Goal: Task Accomplishment & Management: Use online tool/utility

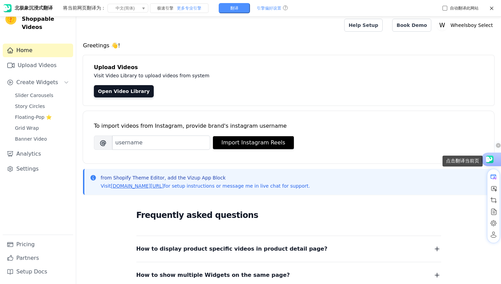
click at [490, 160] on use at bounding box center [489, 158] width 10 height 7
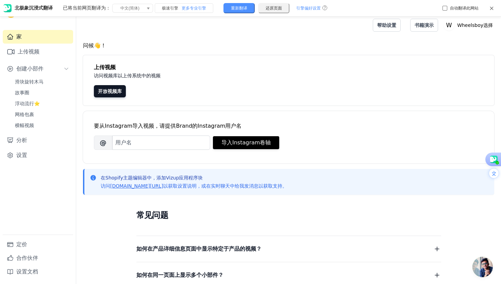
click at [491, 7] on icon at bounding box center [491, 8] width 5 height 5
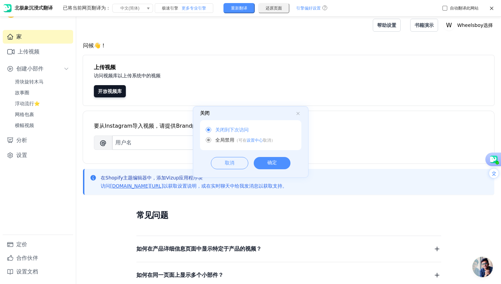
click at [286, 164] on div "确定" at bounding box center [272, 163] width 37 height 12
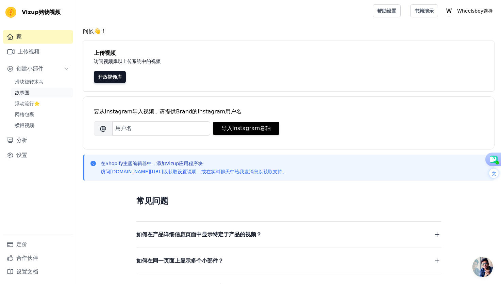
click at [44, 94] on link "故事圈" at bounding box center [42, 93] width 62 height 10
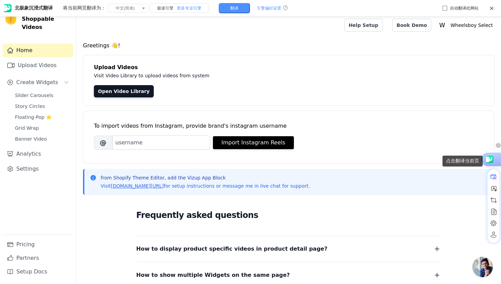
click at [490, 159] on use at bounding box center [489, 158] width 10 height 7
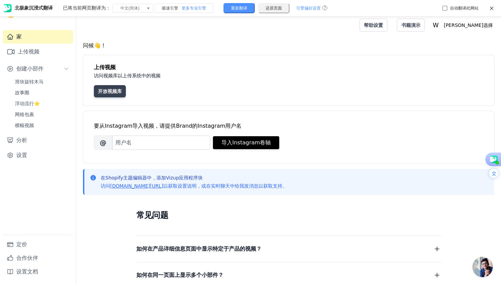
click at [112, 90] on font "开放视频库" at bounding box center [110, 90] width 24 height 5
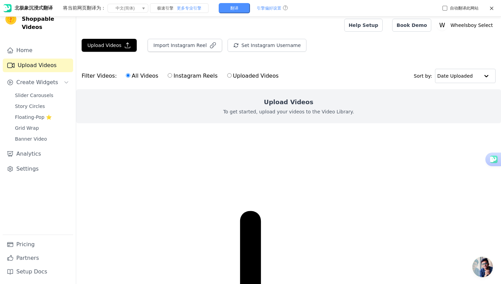
click at [227, 78] on input "Uploaded Videos" at bounding box center [229, 75] width 4 height 4
radio input "true"
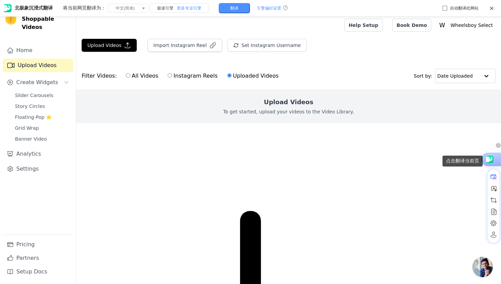
click at [493, 161] on use at bounding box center [489, 158] width 10 height 7
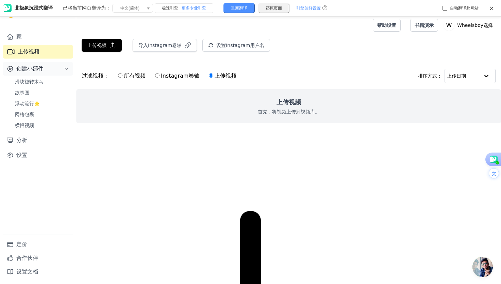
click at [66, 71] on icon "Sidebar" at bounding box center [66, 68] width 5 height 5
click at [34, 81] on font "滑块旋转木马" at bounding box center [29, 81] width 29 height 5
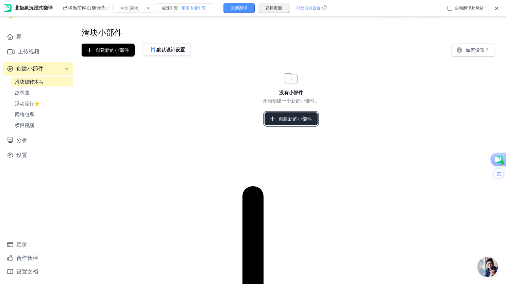
click at [282, 118] on font "创建新的小部件" at bounding box center [295, 118] width 33 height 5
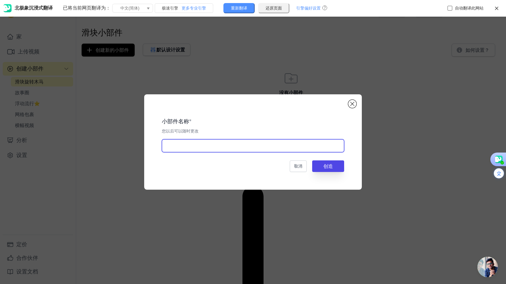
click at [215, 144] on input "text" at bounding box center [253, 145] width 182 height 13
type input "new"
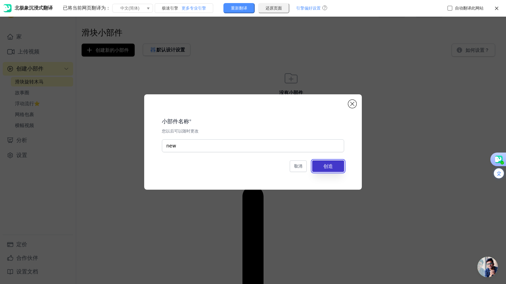
click at [336, 170] on button "创造" at bounding box center [328, 166] width 32 height 12
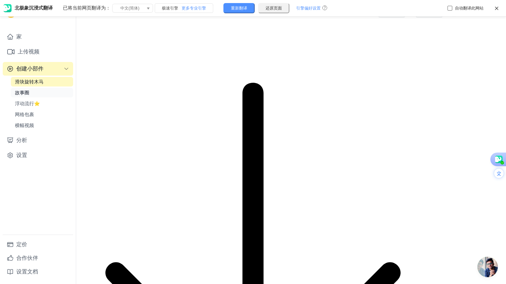
click at [29, 96] on span "故事圈" at bounding box center [22, 92] width 14 height 7
click at [37, 93] on link "故事圈" at bounding box center [42, 93] width 62 height 10
click at [27, 113] on font "网格包裹" at bounding box center [24, 114] width 19 height 5
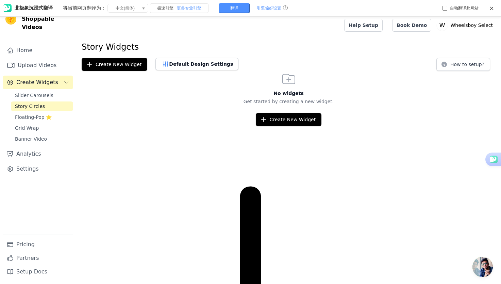
click at [66, 80] on icon "Sidebar" at bounding box center [66, 82] width 5 height 5
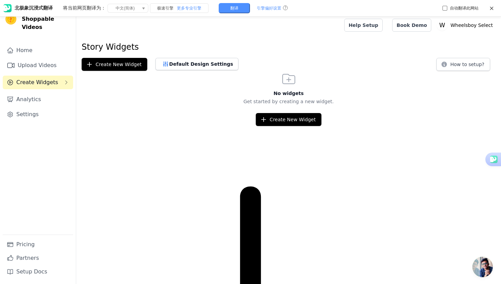
click at [66, 80] on icon "Sidebar" at bounding box center [66, 82] width 5 height 5
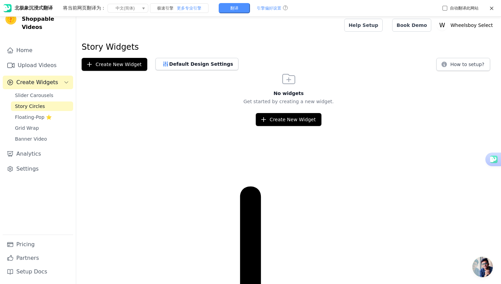
click at [63, 101] on link "Story Circles" at bounding box center [42, 106] width 62 height 10
click at [269, 122] on button "Create New Widget" at bounding box center [289, 119] width 66 height 13
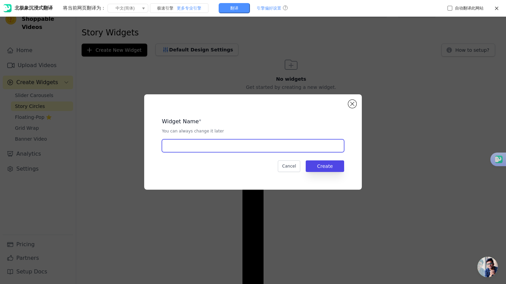
click at [237, 145] on input "text" at bounding box center [253, 145] width 182 height 13
type input "story"
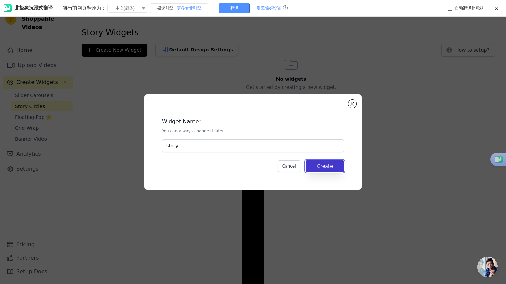
click at [324, 167] on button "Create" at bounding box center [325, 166] width 38 height 12
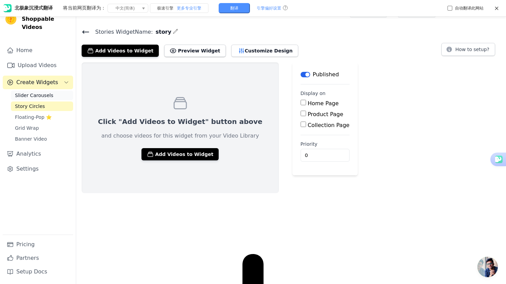
click at [32, 91] on link "Slider Carousels" at bounding box center [42, 95] width 62 height 10
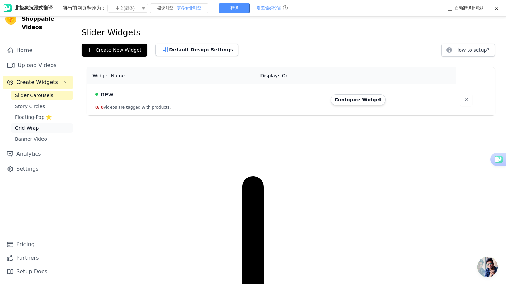
click at [28, 125] on span "Grid Wrap" at bounding box center [27, 128] width 24 height 7
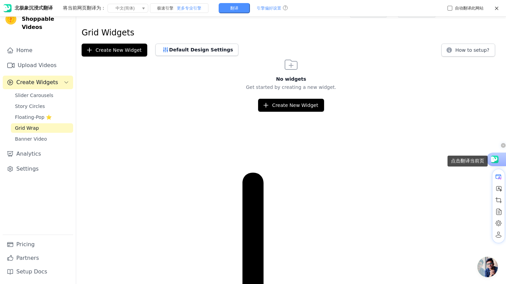
click at [497, 161] on use at bounding box center [494, 158] width 10 height 7
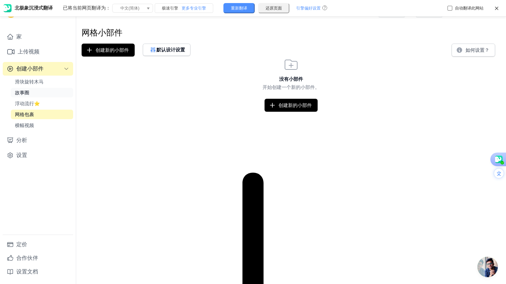
click at [43, 94] on link "故事圈" at bounding box center [42, 93] width 62 height 10
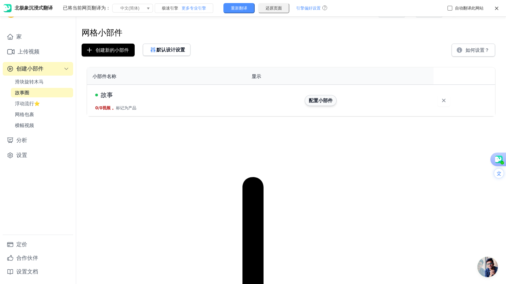
click at [316, 103] on button "配置小部件" at bounding box center [321, 100] width 32 height 11
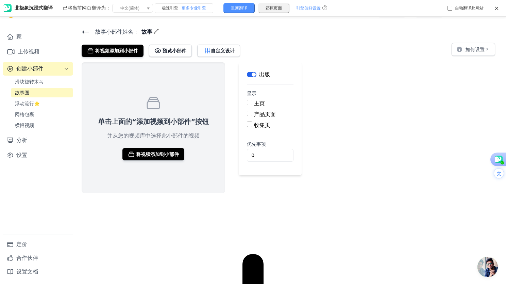
click at [247, 116] on div "产品页面" at bounding box center [270, 114] width 47 height 8
click at [247, 115] on input "产品页面" at bounding box center [249, 113] width 5 height 5
checkbox input "true"
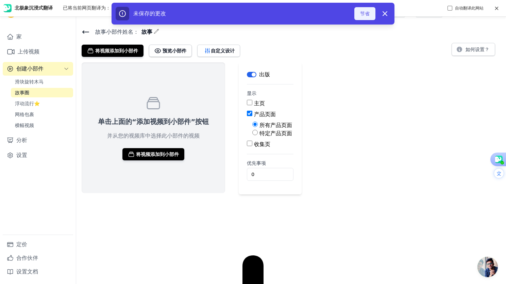
click at [370, 15] on button "节省" at bounding box center [364, 13] width 21 height 13
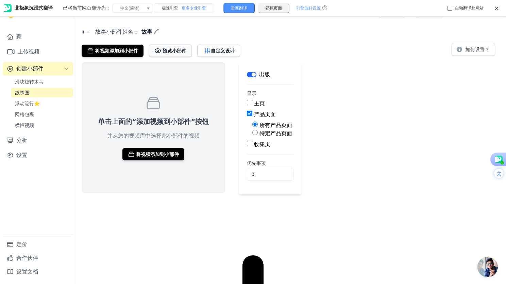
click at [171, 49] on font "预览小部件" at bounding box center [175, 50] width 24 height 5
click at [253, 134] on input "特定产品页面" at bounding box center [254, 132] width 5 height 5
radio input "true"
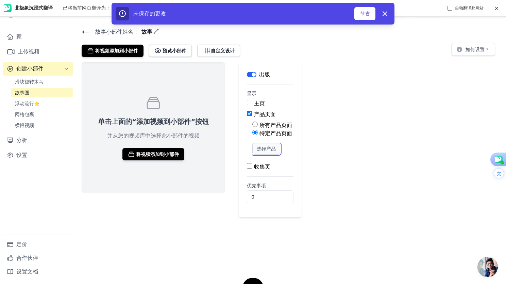
click at [258, 149] on font "选择产品" at bounding box center [266, 148] width 19 height 5
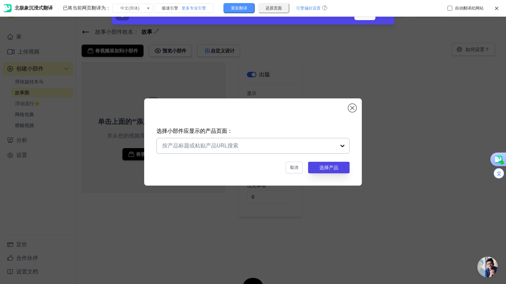
click at [340, 146] on div at bounding box center [343, 145] width 14 height 15
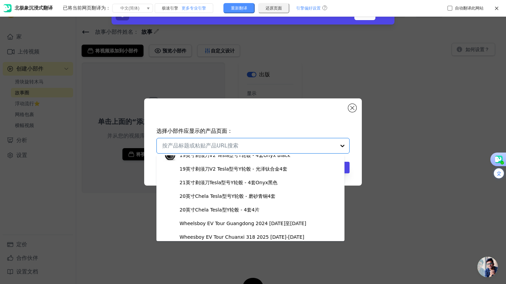
scroll to position [610, 0]
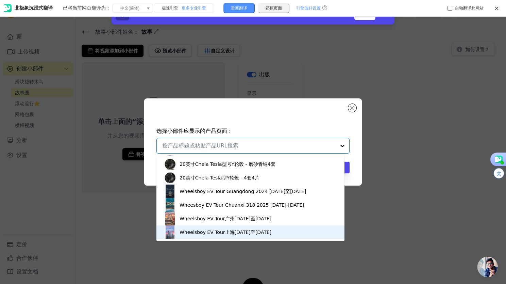
click at [229, 231] on font "Wheelsboy EV Tour上海2024年4月23日至30日" at bounding box center [226, 231] width 92 height 5
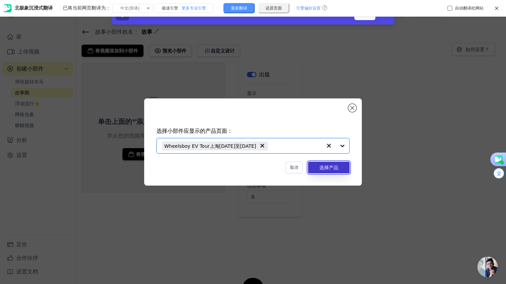
click at [327, 169] on font "选择产品" at bounding box center [328, 167] width 19 height 5
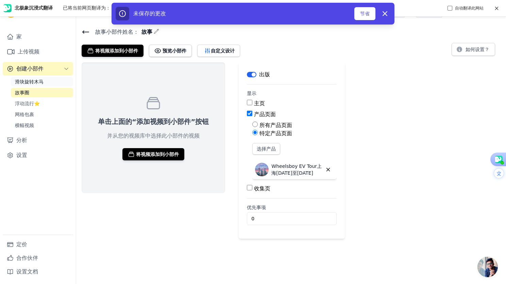
click at [48, 80] on link "滑块旋转木马" at bounding box center [42, 82] width 62 height 10
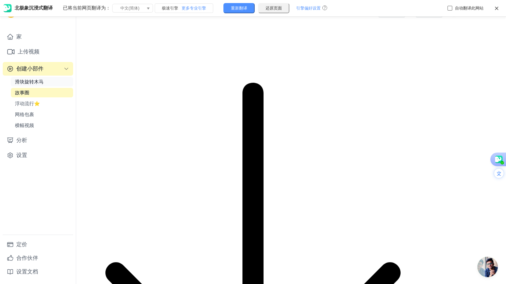
click at [31, 83] on font "滑块旋转木马" at bounding box center [29, 81] width 29 height 5
click at [497, 6] on div "北极象沉浸式翻译 已将当前网页翻译为： 将当前网页翻译为： 中文(简体) 阿尔巴尼亚语 阿非利堪斯语 阿拉伯语 阿姆哈拉语 阿塞拜疆语 爱沙尼亚语 奥塞梯语 …" at bounding box center [253, 8] width 506 height 17
click at [497, 7] on icon at bounding box center [496, 8] width 5 height 5
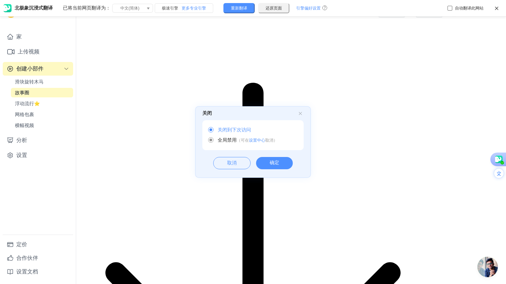
click at [286, 161] on div "确定" at bounding box center [274, 163] width 37 height 12
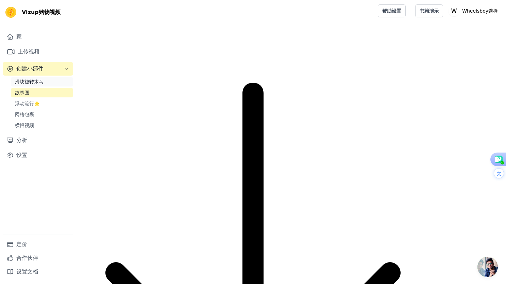
click at [33, 82] on font "滑块旋转木马" at bounding box center [29, 81] width 29 height 5
click at [65, 67] on icon "Sidebar" at bounding box center [66, 68] width 5 height 5
click at [67, 67] on icon "Sidebar" at bounding box center [66, 68] width 5 height 5
click at [67, 69] on icon "Sidebar" at bounding box center [66, 68] width 5 height 5
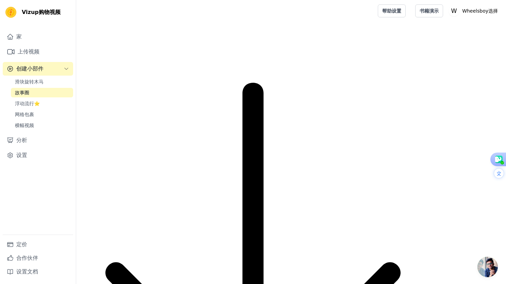
click at [33, 87] on div "滑块旋转木马 故事圈 浮动流行⭐ 网格包裹 横幅视频" at bounding box center [42, 103] width 62 height 53
click at [26, 94] on font "故事圈" at bounding box center [22, 92] width 14 height 5
click at [24, 105] on font "浮动流行⭐" at bounding box center [27, 103] width 25 height 5
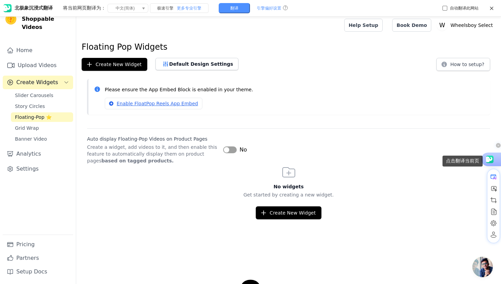
click at [490, 157] on use at bounding box center [489, 158] width 10 height 7
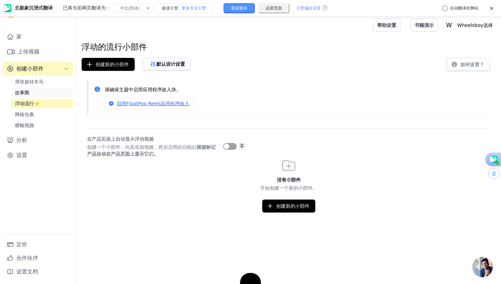
click at [28, 92] on font "故事圈" at bounding box center [22, 92] width 14 height 5
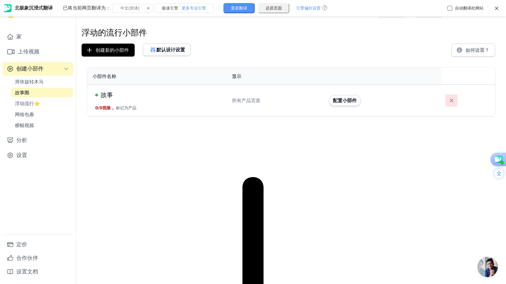
click at [449, 102] on icon "button" at bounding box center [451, 100] width 7 height 7
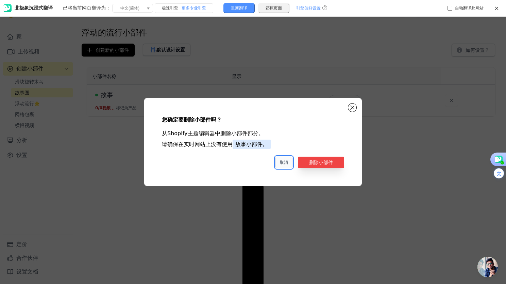
click at [289, 162] on button "取消" at bounding box center [284, 162] width 17 height 12
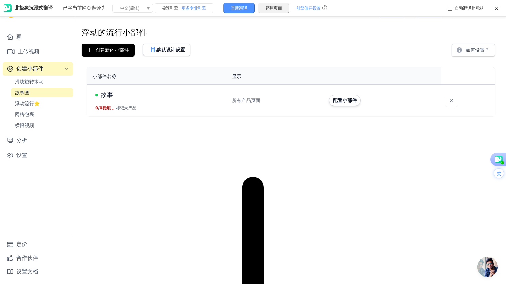
click at [42, 93] on link "故事圈" at bounding box center [42, 93] width 62 height 10
click at [338, 102] on font "配置小部件" at bounding box center [345, 100] width 24 height 5
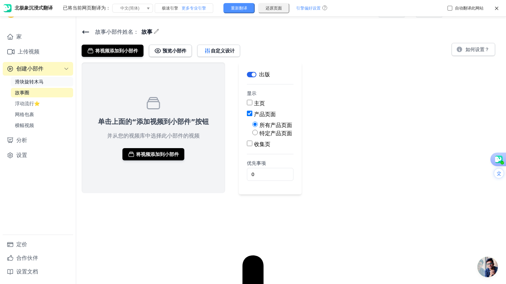
click at [25, 80] on font "滑块旋转木马" at bounding box center [29, 81] width 29 height 5
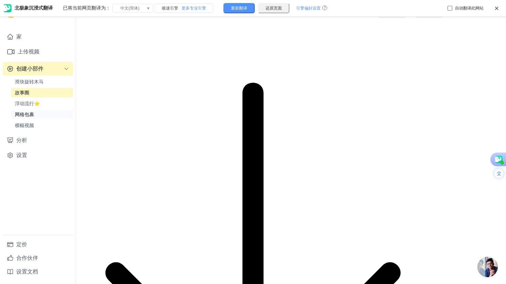
click at [27, 114] on font "网格包裹" at bounding box center [24, 114] width 19 height 5
click at [66, 67] on icon "Sidebar" at bounding box center [66, 68] width 5 height 5
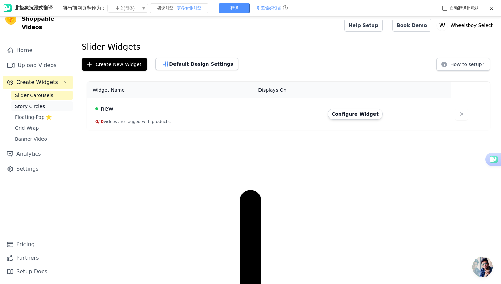
click at [33, 103] on span "Story Circles" at bounding box center [30, 106] width 30 height 7
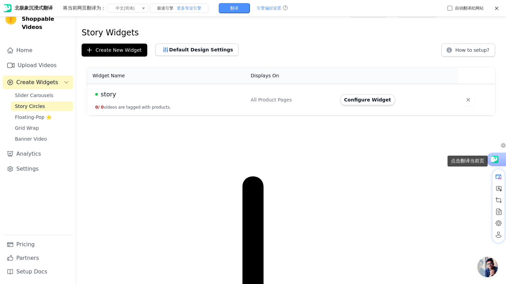
click at [497, 158] on use at bounding box center [494, 158] width 10 height 7
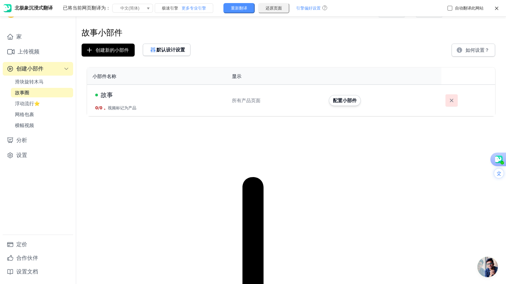
click at [449, 99] on icon "button" at bounding box center [451, 100] width 7 height 7
click at [451, 104] on button "button" at bounding box center [452, 100] width 12 height 12
click at [450, 101] on icon "button" at bounding box center [451, 100] width 7 height 7
click at [352, 101] on font "配置小部件" at bounding box center [345, 100] width 24 height 5
click at [107, 50] on font "创建新的小部件" at bounding box center [112, 49] width 33 height 5
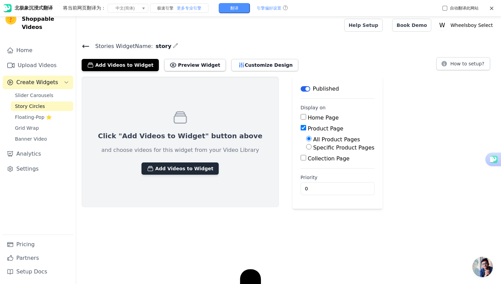
click at [158, 168] on button "Add Videos to Widget" at bounding box center [180, 168] width 77 height 12
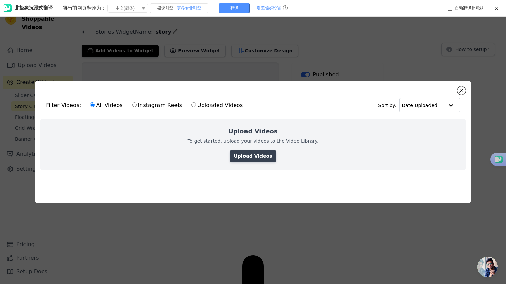
click at [254, 153] on link "Upload Videos" at bounding box center [253, 156] width 47 height 12
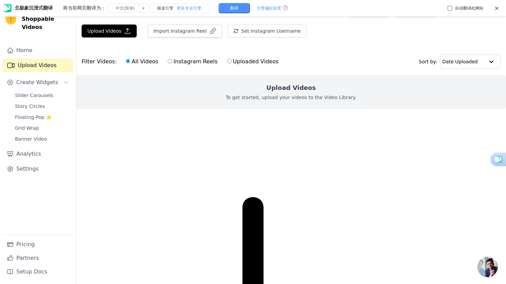
click at [228, 61] on input "Uploaded Videos" at bounding box center [229, 61] width 4 height 4
radio input "true"
click at [125, 32] on icon "button" at bounding box center [127, 31] width 7 height 7
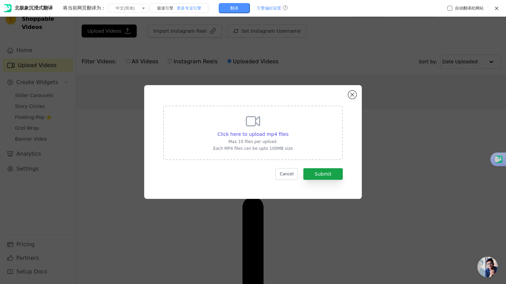
click at [277, 138] on div "Click here to upload mp4 files Max 10 files per upload. Each MP4 files can be u…" at bounding box center [253, 132] width 80 height 38
click at [288, 131] on input "Click here to upload mp4 files Max 10 files per upload. Each MP4 files can be u…" at bounding box center [288, 130] width 0 height 0
type input "C:\fakepath\9月15日 (2)(1).mp4"
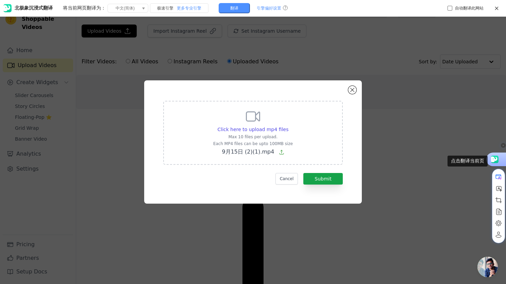
click at [496, 158] on use at bounding box center [494, 158] width 10 height 7
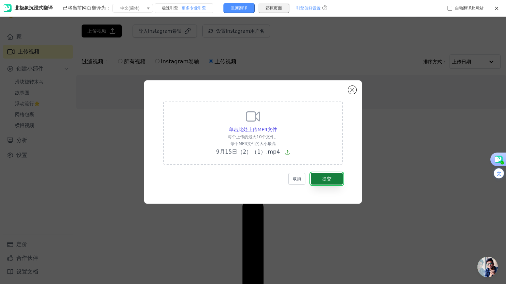
click at [326, 179] on font "提交" at bounding box center [327, 178] width 10 height 5
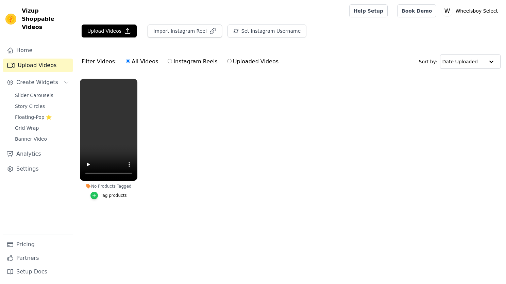
click at [98, 196] on li "No Products Tagged Tag products" at bounding box center [108, 139] width 57 height 120
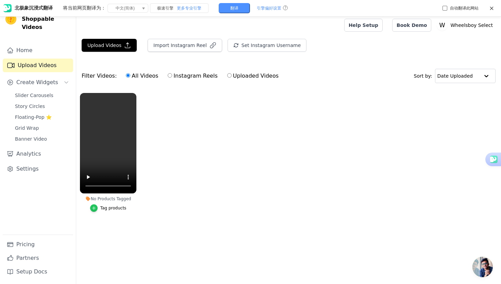
click at [93, 208] on icon "button" at bounding box center [94, 207] width 5 height 5
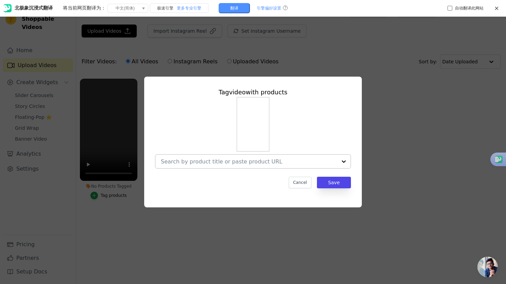
click at [217, 163] on input "No Products Tagged Tag video with products Cancel Save Tag products" at bounding box center [249, 161] width 176 height 6
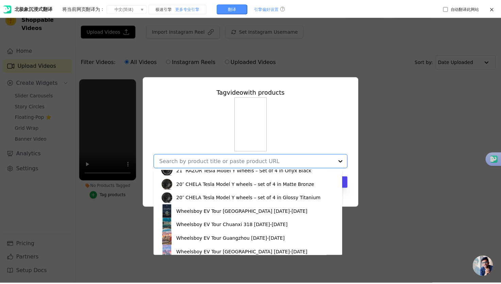
scroll to position [608, 0]
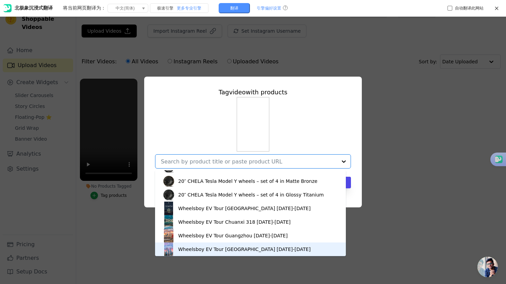
click at [239, 250] on div "Wheelsboy EV Tour [GEOGRAPHIC_DATA] [DATE]-[DATE]" at bounding box center [244, 249] width 132 height 7
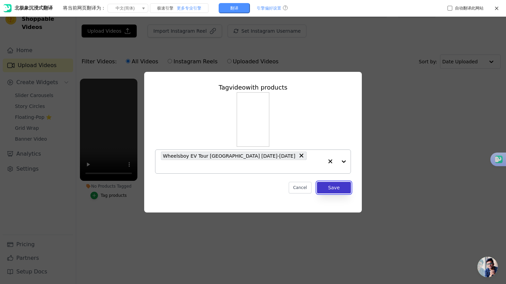
click at [332, 185] on button "Save" at bounding box center [334, 188] width 34 height 12
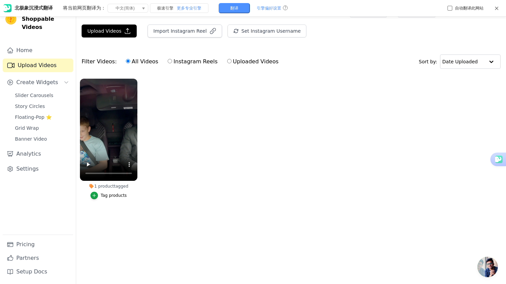
click at [495, 7] on icon at bounding box center [496, 8] width 5 height 5
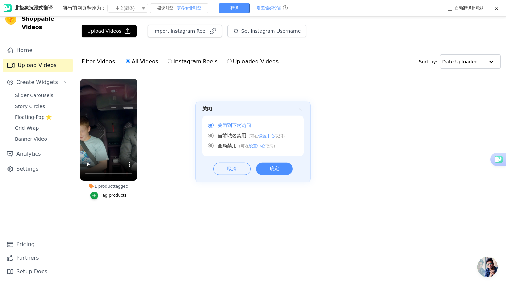
click at [282, 170] on div "确定" at bounding box center [274, 169] width 37 height 12
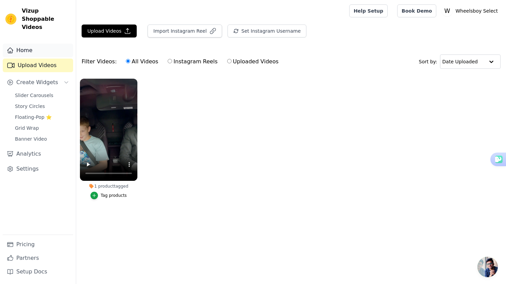
click at [32, 44] on link "Home" at bounding box center [38, 51] width 70 height 14
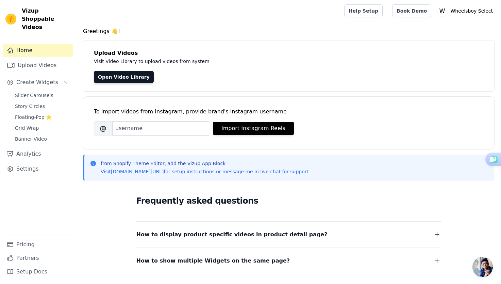
scroll to position [34, 0]
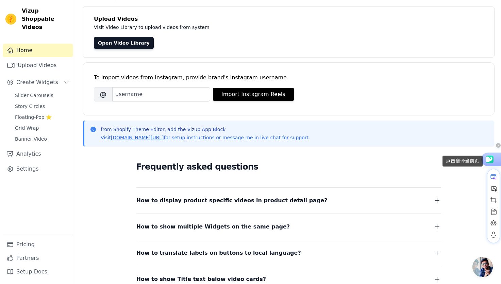
click at [493, 161] on use at bounding box center [489, 158] width 10 height 7
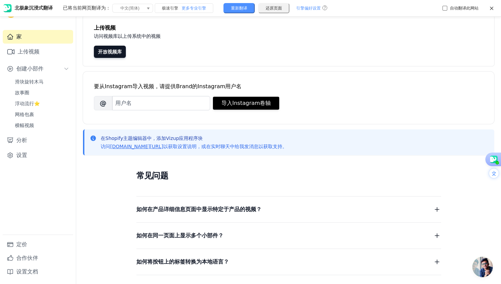
scroll to position [68, 0]
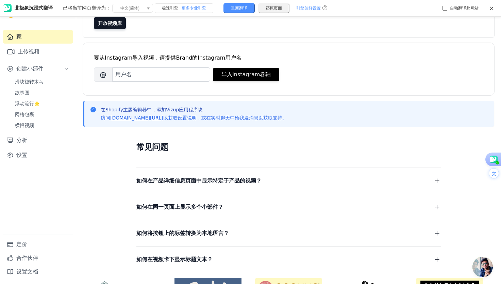
click at [435, 181] on icon "button" at bounding box center [437, 181] width 8 height 8
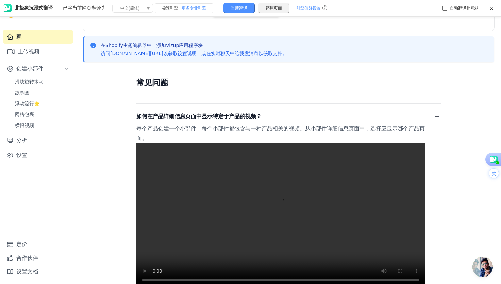
scroll to position [136, 0]
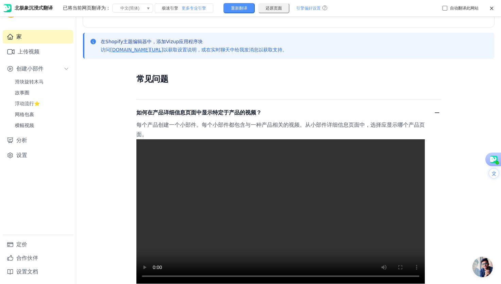
click at [437, 83] on h2 "常见问题" at bounding box center [288, 79] width 305 height 14
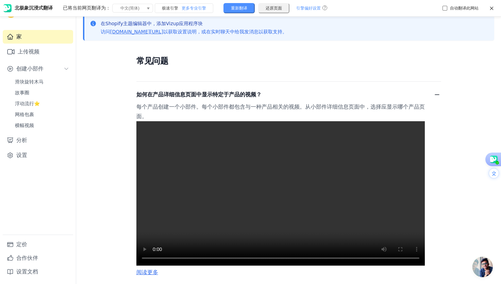
scroll to position [204, 0]
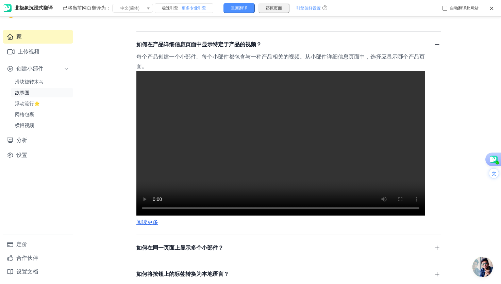
click at [41, 91] on link "故事圈" at bounding box center [42, 93] width 62 height 10
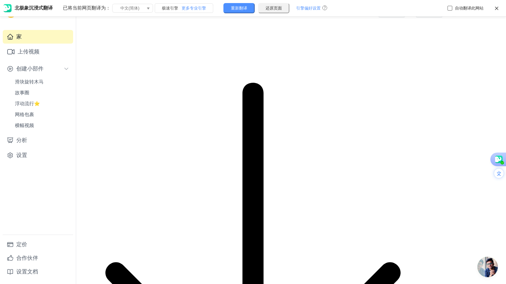
click at [495, 5] on div "北极象沉浸式翻译 已将当前网页翻译为： 将当前网页翻译为： 中文(简体) 阿尔巴尼亚语 阿非利堪斯语 阿拉伯语 阿姆哈拉语 阿塞拜疆语 爱沙尼亚语 奥塞梯语 …" at bounding box center [253, 8] width 506 height 17
click at [496, 9] on use at bounding box center [496, 8] width 3 height 3
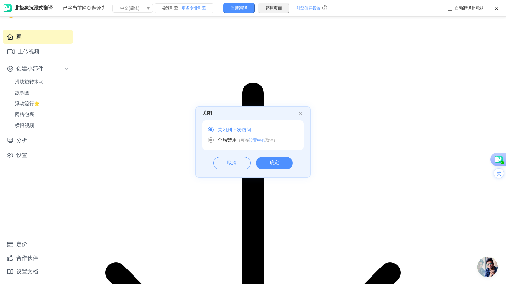
click at [281, 160] on div "确定" at bounding box center [274, 163] width 37 height 12
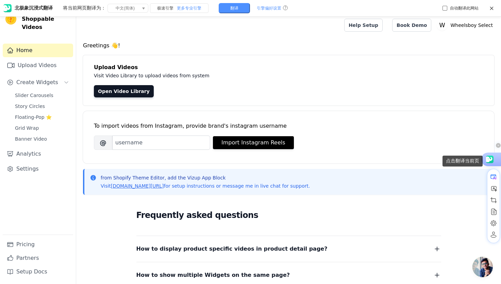
click at [495, 160] on div "点击翻译当前页" at bounding box center [491, 159] width 20 height 14
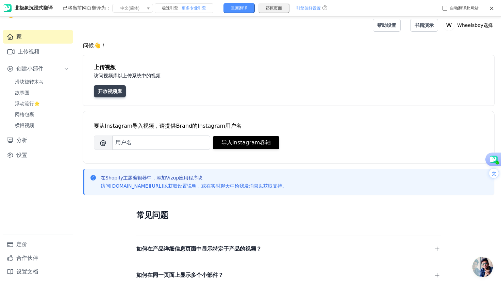
click at [116, 90] on font "开放视频库" at bounding box center [110, 90] width 24 height 5
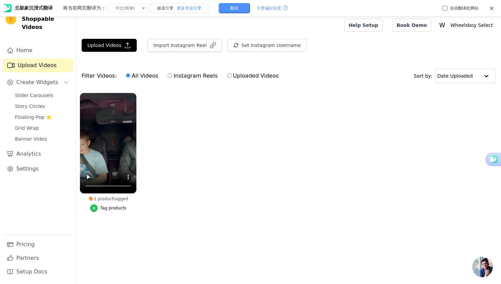
click at [92, 209] on icon "button" at bounding box center [94, 207] width 5 height 5
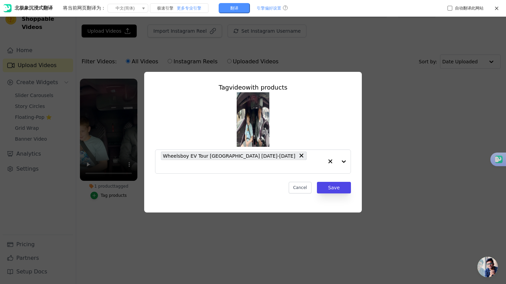
click at [419, 119] on div "Tag video with products Wheelsboy EV Tour [GEOGRAPHIC_DATA] [DATE]-[DATE] Cance…" at bounding box center [253, 142] width 484 height 162
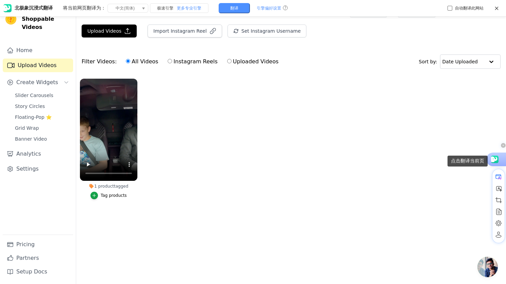
click at [498, 159] on use at bounding box center [494, 158] width 10 height 7
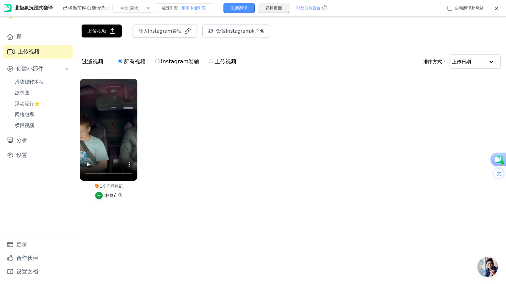
drag, startPoint x: 110, startPoint y: 148, endPoint x: 222, endPoint y: 173, distance: 115.2
click at [222, 173] on ul "1个产品标记 标签产品" at bounding box center [291, 146] width 430 height 142
click at [23, 95] on font "故事圈" at bounding box center [22, 92] width 14 height 5
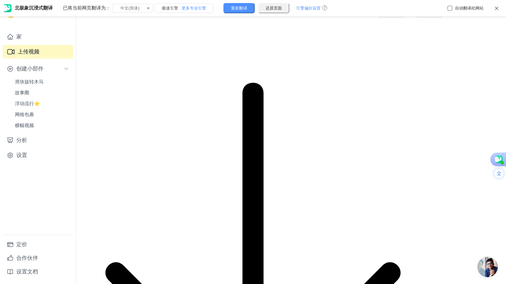
click at [496, 10] on icon at bounding box center [496, 8] width 5 height 5
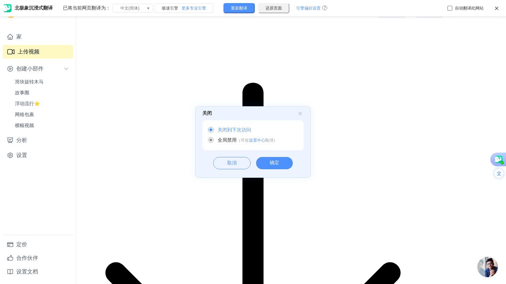
click at [278, 164] on div "确定" at bounding box center [274, 163] width 37 height 12
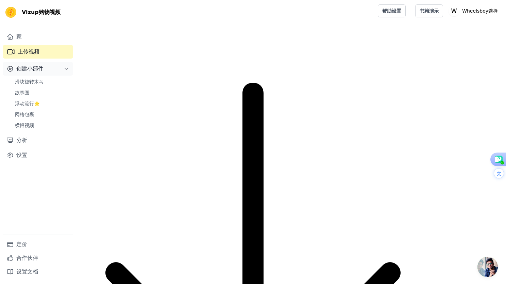
click at [67, 69] on icon "Sidebar" at bounding box center [66, 68] width 5 height 5
click at [32, 93] on link "故事圈" at bounding box center [42, 93] width 62 height 10
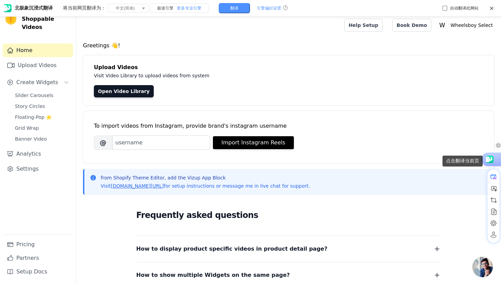
click at [492, 160] on use at bounding box center [489, 158] width 10 height 7
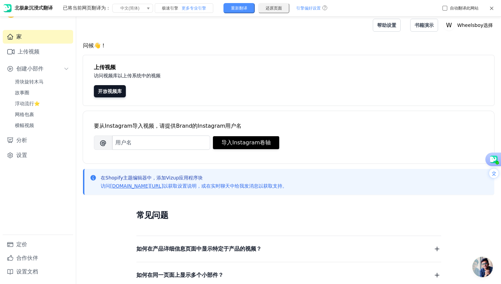
click at [490, 9] on icon at bounding box center [491, 8] width 5 height 5
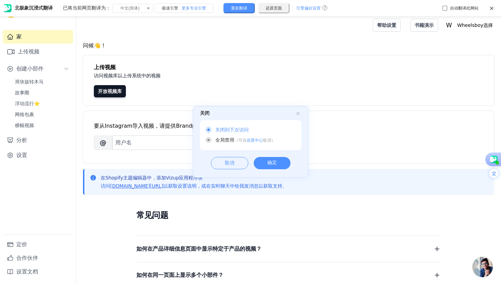
click at [278, 166] on div "确定" at bounding box center [272, 163] width 37 height 12
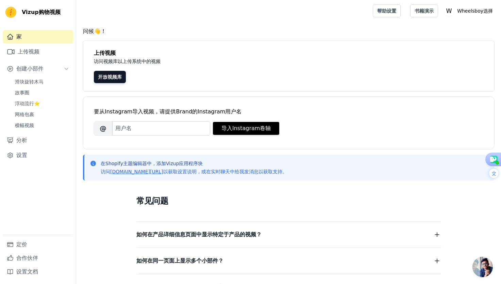
click at [261, 235] on button "如何在产品详细信息页面中显示特定于产品的视频？" at bounding box center [288, 235] width 305 height 10
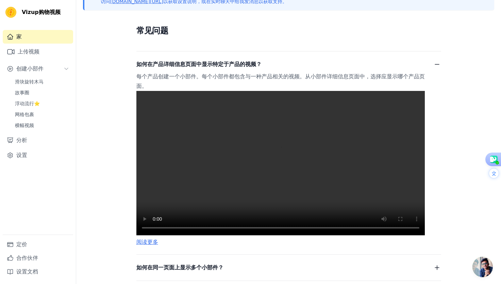
scroll to position [204, 0]
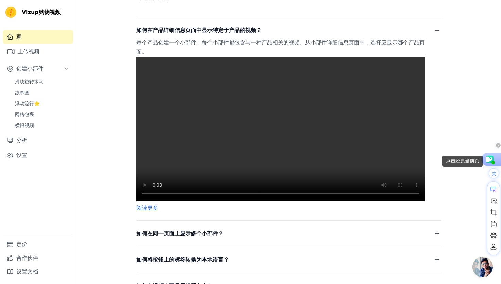
click at [492, 160] on use at bounding box center [489, 158] width 10 height 7
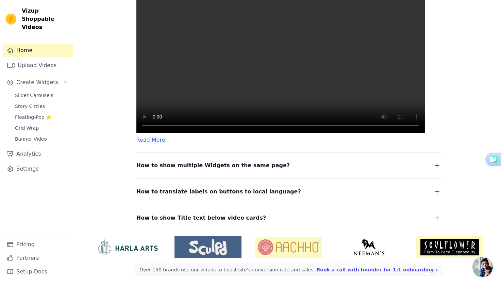
click at [436, 169] on icon "button" at bounding box center [437, 165] width 8 height 8
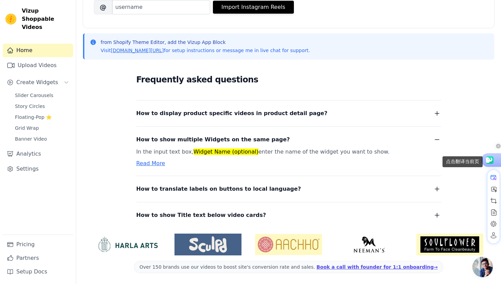
click at [492, 161] on use at bounding box center [489, 159] width 10 height 7
click at [491, 161] on use at bounding box center [489, 159] width 10 height 7
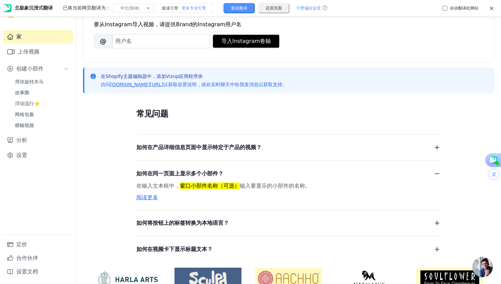
scroll to position [101, 0]
click at [392, 150] on button "如何在产品详细信息页面中显示特定于产品的视频？" at bounding box center [288, 148] width 305 height 10
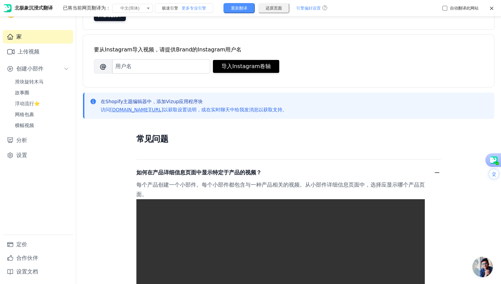
scroll to position [0, 0]
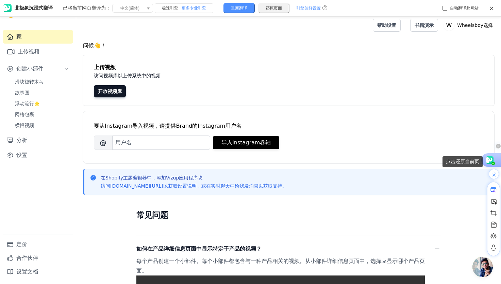
click at [490, 160] on use at bounding box center [489, 159] width 10 height 7
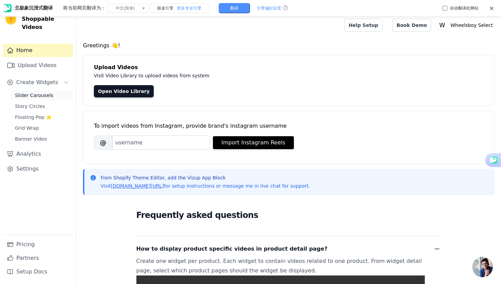
click at [27, 92] on span "Slider Carousels" at bounding box center [34, 95] width 38 height 7
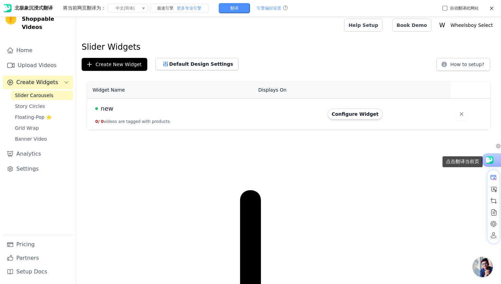
click at [492, 159] on use at bounding box center [489, 159] width 10 height 7
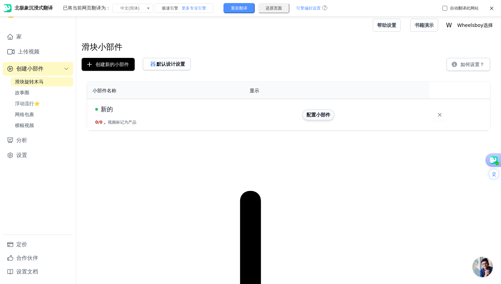
click at [317, 113] on font "配置小部件" at bounding box center [319, 114] width 24 height 5
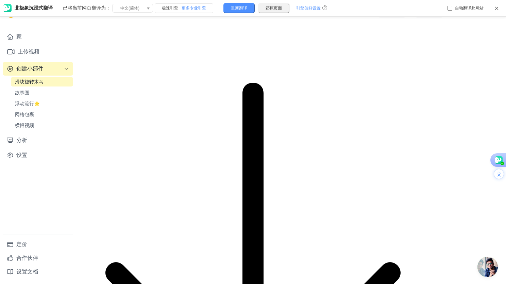
click at [498, 8] on icon at bounding box center [496, 8] width 5 height 5
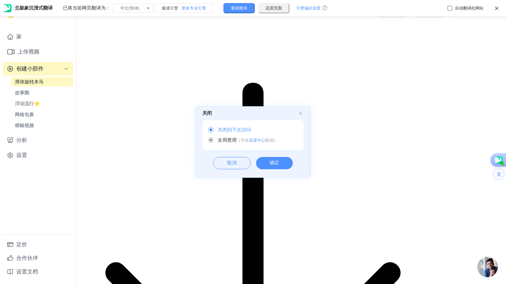
click at [271, 163] on div "确定" at bounding box center [274, 163] width 37 height 12
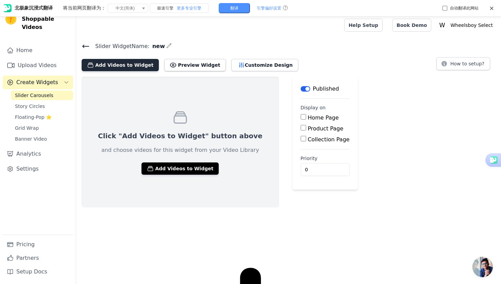
click at [110, 66] on button "Add Videos to Widget" at bounding box center [120, 65] width 77 height 12
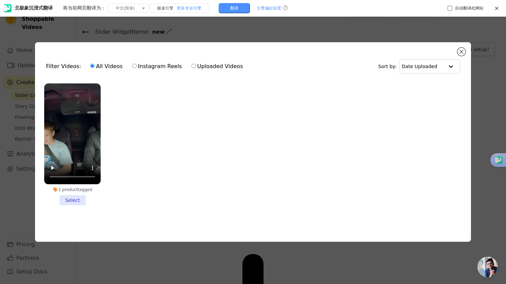
click at [192, 64] on input "Uploaded Videos" at bounding box center [194, 66] width 4 height 4
radio input "true"
click at [73, 199] on li "1 product tagged Select" at bounding box center [72, 144] width 56 height 122
click at [0, 0] on input "1 product tagged Select" at bounding box center [0, 0] width 0 height 0
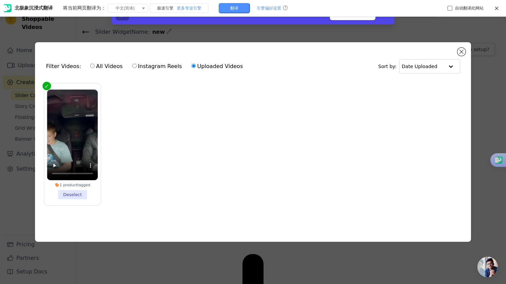
click at [68, 191] on li "1 product tagged Deselect" at bounding box center [72, 144] width 51 height 110
click at [0, 0] on input "1 product tagged Deselect" at bounding box center [0, 0] width 0 height 0
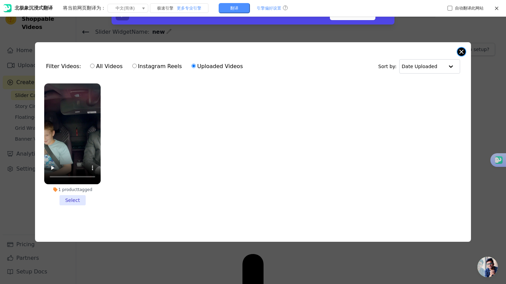
click at [463, 48] on button "Close modal" at bounding box center [462, 52] width 8 height 8
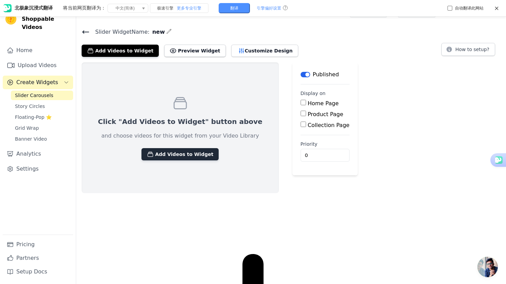
click at [180, 154] on button "Add Videos to Widget" at bounding box center [180, 154] width 77 height 12
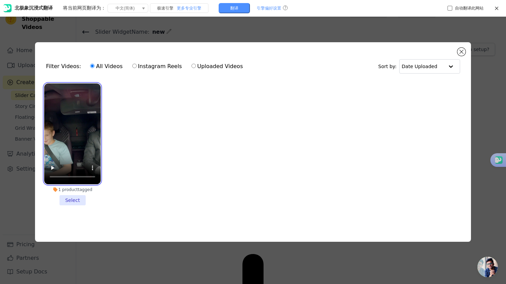
click at [73, 134] on video at bounding box center [72, 133] width 56 height 101
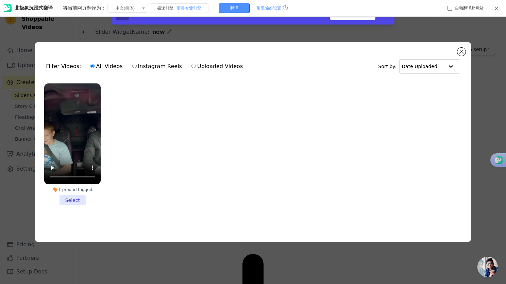
click at [495, 6] on icon at bounding box center [496, 8] width 5 height 5
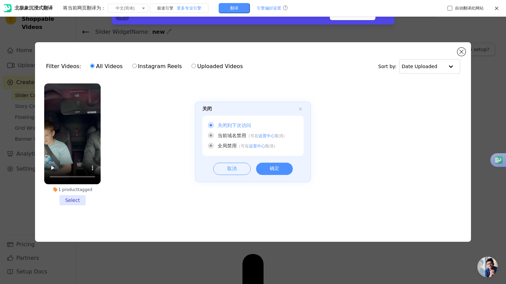
click at [286, 167] on div "确定" at bounding box center [274, 169] width 37 height 12
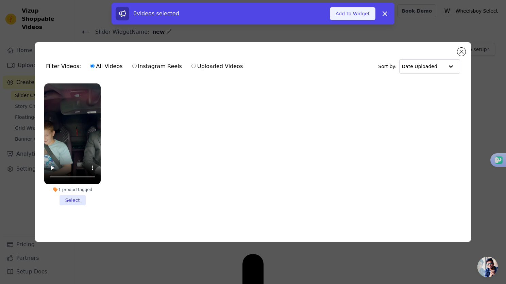
click at [348, 16] on button "Add To Widget" at bounding box center [353, 13] width 46 height 13
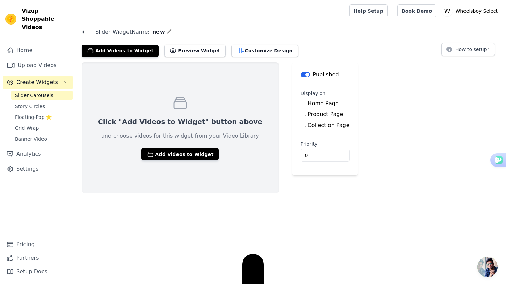
click at [301, 115] on input "Product Page" at bounding box center [303, 113] width 5 height 5
checkbox input "true"
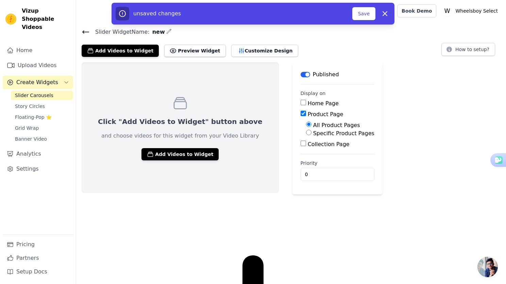
click at [306, 134] on input "Specific Product Pages" at bounding box center [308, 132] width 5 height 5
radio input "true"
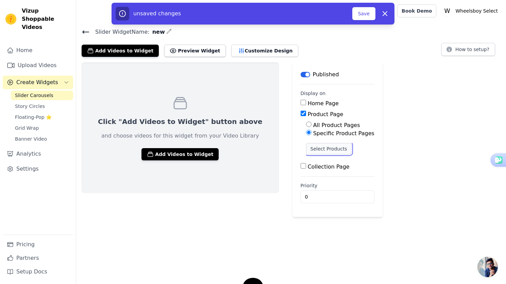
click at [307, 148] on button "Select Products" at bounding box center [329, 149] width 46 height 12
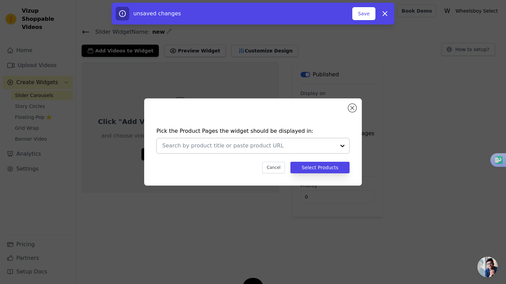
click at [343, 147] on div at bounding box center [343, 145] width 14 height 15
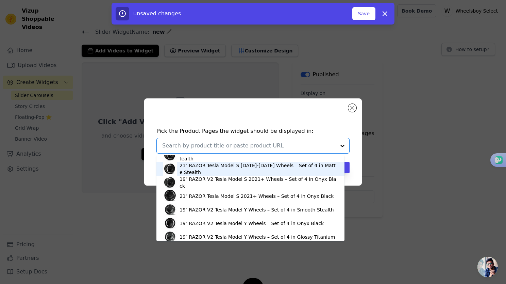
scroll to position [610, 0]
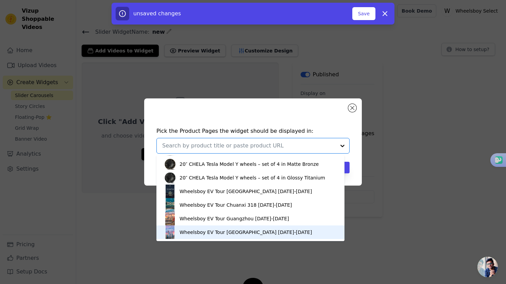
click at [226, 234] on div "Wheelsboy EV Tour Shanghai 2024 Apr. 23-30" at bounding box center [246, 232] width 132 height 7
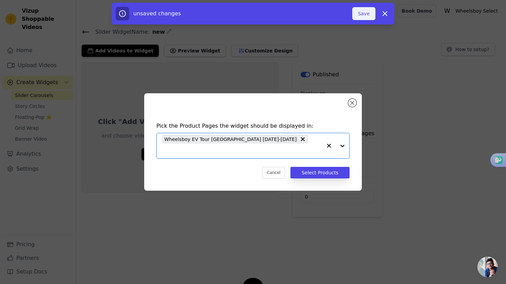
click at [363, 17] on button "Save" at bounding box center [363, 13] width 23 height 13
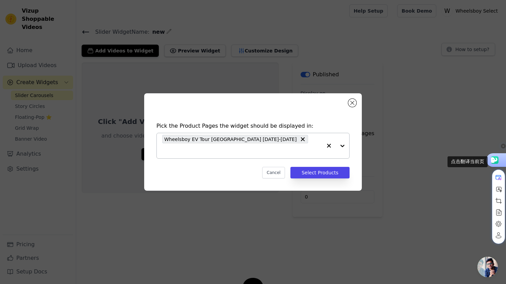
click at [495, 160] on use at bounding box center [494, 159] width 10 height 7
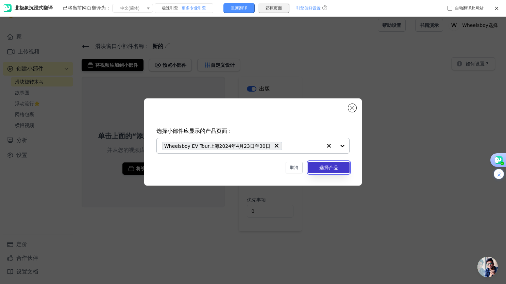
click at [331, 168] on font "选择产品" at bounding box center [328, 167] width 19 height 5
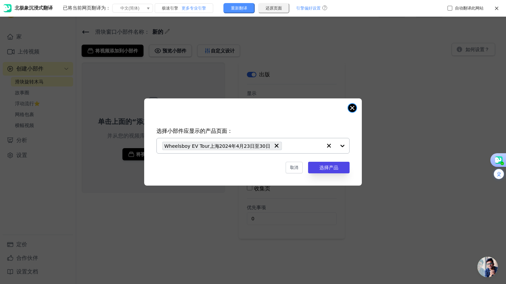
click at [352, 106] on button "Close modal" at bounding box center [352, 108] width 8 height 8
click at [354, 110] on button "Close modal" at bounding box center [352, 108] width 8 height 8
click at [333, 167] on font "选择产品" at bounding box center [328, 167] width 19 height 5
click at [332, 167] on font "选择产品" at bounding box center [328, 167] width 19 height 5
click at [245, 145] on font "Wheelsboy EV Tour上海2024年4月23日至30日" at bounding box center [217, 145] width 106 height 5
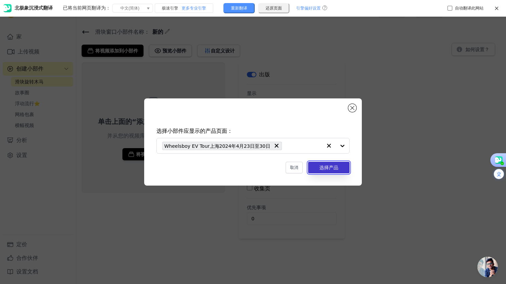
click at [326, 168] on font "选择产品" at bounding box center [328, 167] width 19 height 5
click at [498, 8] on icon at bounding box center [496, 8] width 5 height 5
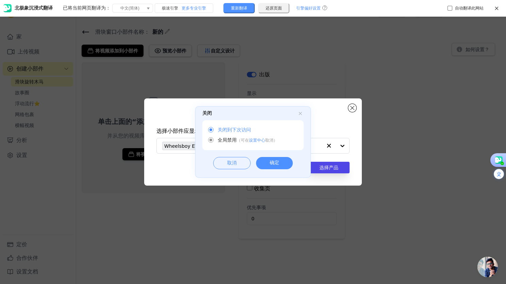
click at [277, 162] on div "确定" at bounding box center [274, 163] width 37 height 12
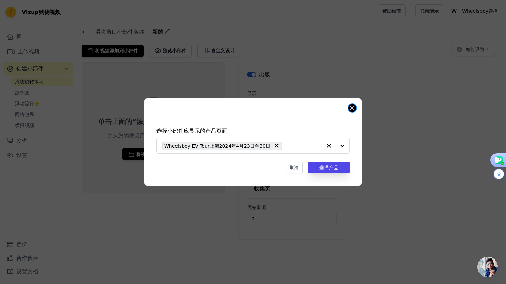
click at [352, 105] on button "Close modal" at bounding box center [352, 108] width 8 height 8
click at [352, 110] on button "Close modal" at bounding box center [352, 108] width 8 height 8
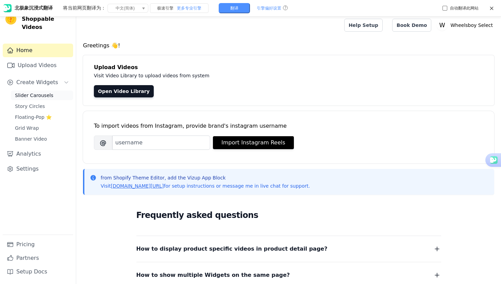
click at [35, 92] on span "Slider Carousels" at bounding box center [34, 95] width 38 height 7
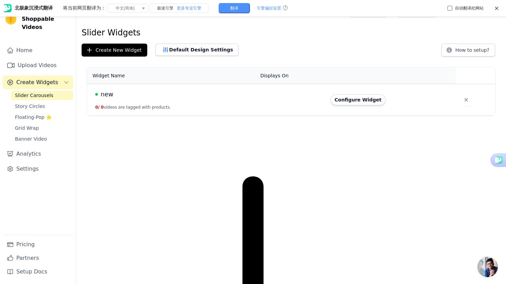
click at [107, 94] on span "new" at bounding box center [107, 94] width 13 height 10
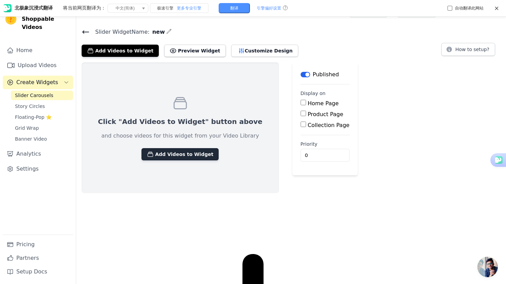
click at [168, 156] on button "Add Videos to Widget" at bounding box center [180, 154] width 77 height 12
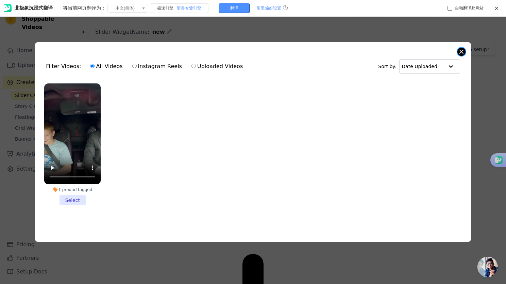
click at [464, 50] on button "Close modal" at bounding box center [462, 52] width 8 height 8
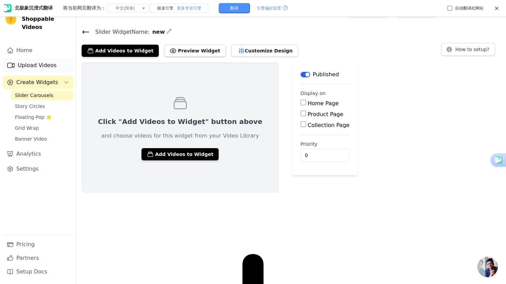
click at [34, 59] on link "Upload Videos" at bounding box center [38, 66] width 70 height 14
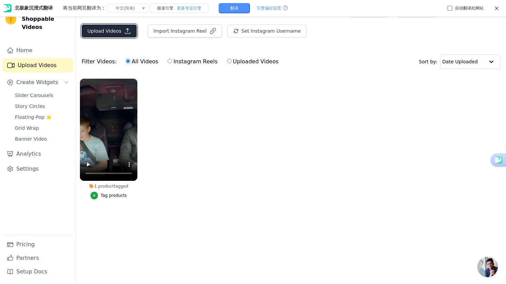
click at [114, 30] on button "Upload Videos" at bounding box center [109, 30] width 55 height 13
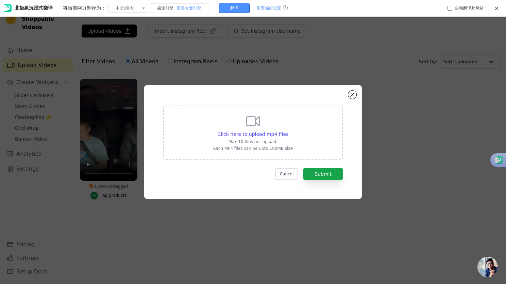
click at [251, 127] on icon at bounding box center [253, 121] width 16 height 16
click at [288, 130] on input "Click here to upload mp4 files Max 10 files per upload. Each MP4 files can be u…" at bounding box center [288, 130] width 0 height 0
type input "C:\fakepath\9月15日 (2)(2).mp4"
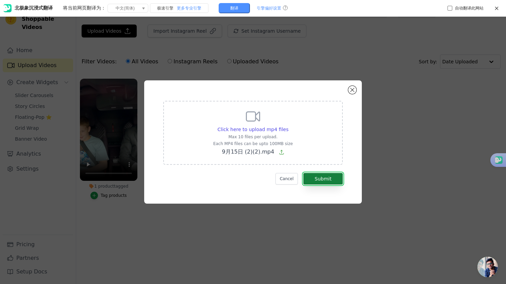
click at [323, 179] on button "Submit" at bounding box center [322, 179] width 39 height 12
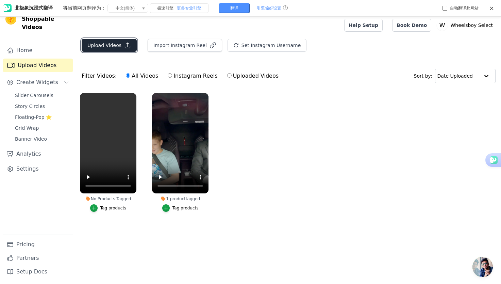
click at [96, 41] on button "Upload Videos" at bounding box center [109, 45] width 55 height 13
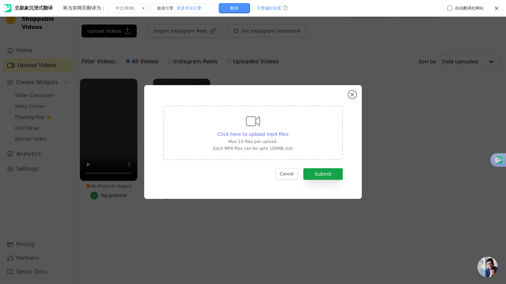
click at [242, 133] on span "Click here to upload mp4 files" at bounding box center [253, 133] width 71 height 5
click at [288, 131] on input "Click here to upload mp4 files Max 10 files per upload. Each MP4 files can be u…" at bounding box center [288, 130] width 0 height 0
type input "C:\fakepath\[DATE] (2)(3).mp4"
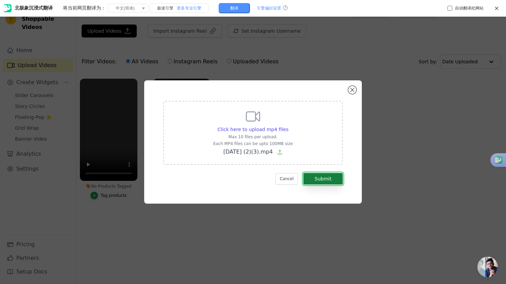
click at [331, 180] on button "Submit" at bounding box center [322, 179] width 39 height 12
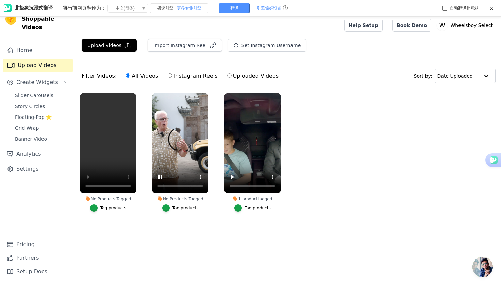
click at [110, 45] on button "Upload Videos" at bounding box center [109, 45] width 55 height 13
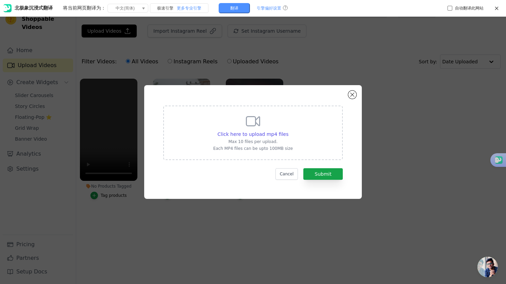
click at [246, 139] on p "Max 10 files per upload." at bounding box center [253, 141] width 80 height 5
click at [288, 131] on input "Click here to upload mp4 files Max 10 files per upload. Each MP4 files can be u…" at bounding box center [288, 130] width 0 height 0
type input "C:\fakepath\9月15日 (2)(4).mp4"
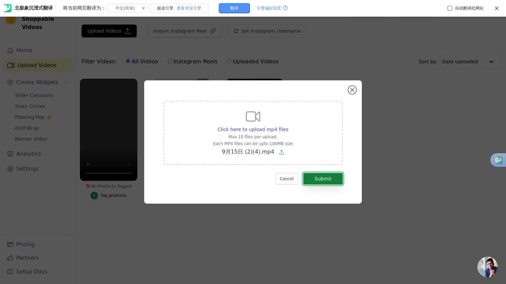
click at [332, 181] on button "Submit" at bounding box center [322, 179] width 39 height 12
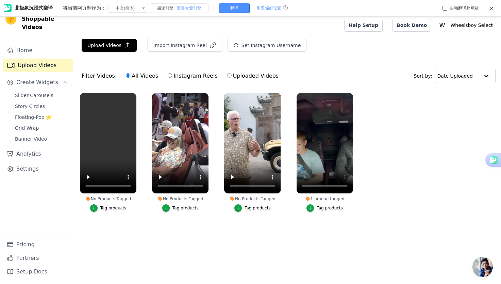
click at [331, 228] on ul "No Products Tagged Tag products No Products Tagged Tag products No Products Tag…" at bounding box center [288, 159] width 425 height 140
click at [104, 47] on button "Upload Videos" at bounding box center [109, 45] width 55 height 13
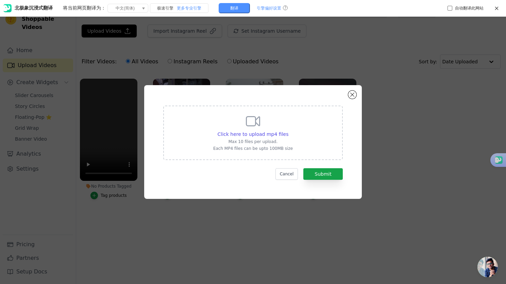
click at [250, 143] on p "Max 10 files per upload." at bounding box center [253, 141] width 80 height 5
click at [288, 131] on input "Click here to upload mp4 files Max 10 files per upload. Each MP4 files can be u…" at bounding box center [288, 130] width 0 height 0
type input "C:\fakepath\9月15日 (2)(5).mp4"
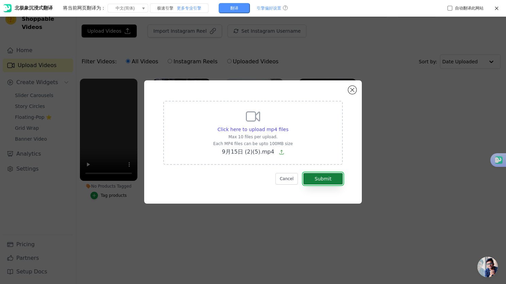
click at [331, 180] on button "Submit" at bounding box center [322, 179] width 39 height 12
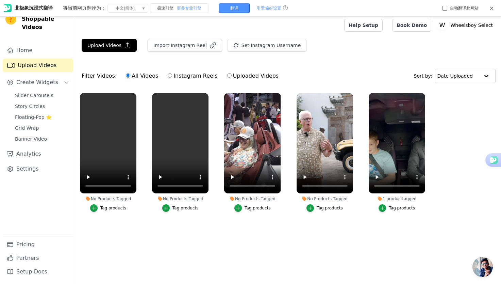
click at [492, 10] on icon at bounding box center [491, 8] width 5 height 5
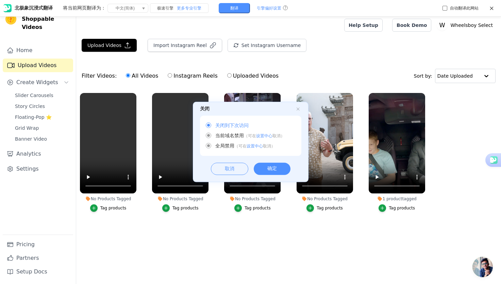
click at [278, 169] on div "确定" at bounding box center [272, 169] width 37 height 12
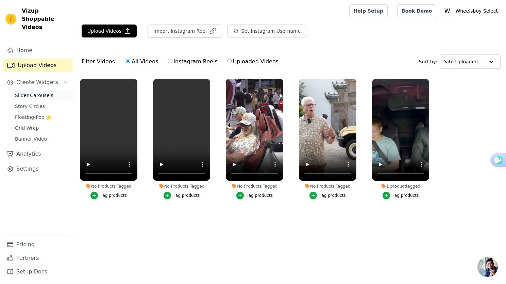
click at [27, 92] on span "Slider Carousels" at bounding box center [34, 95] width 38 height 7
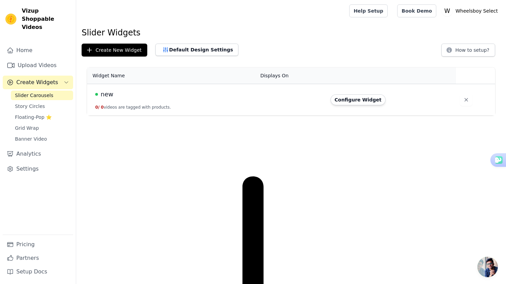
click at [106, 95] on span "new" at bounding box center [107, 94] width 13 height 10
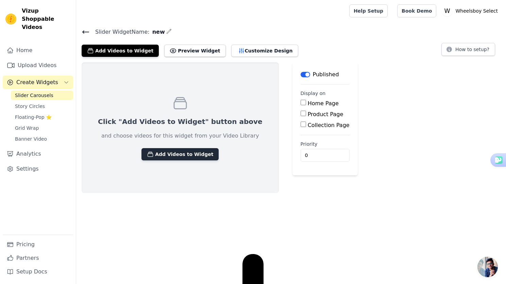
click at [164, 156] on button "Add Videos to Widget" at bounding box center [180, 154] width 77 height 12
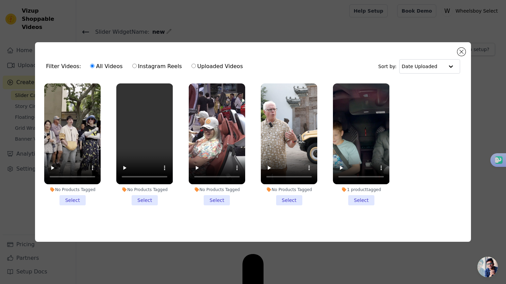
click at [73, 201] on li "No Products Tagged Select" at bounding box center [72, 144] width 56 height 122
click at [0, 0] on input "No Products Tagged Select" at bounding box center [0, 0] width 0 height 0
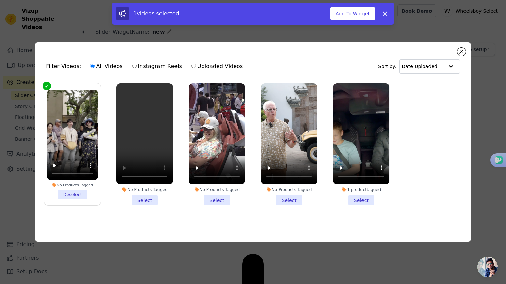
click at [139, 199] on li "No Products Tagged Select" at bounding box center [144, 144] width 56 height 122
click at [0, 0] on input "No Products Tagged Select" at bounding box center [0, 0] width 0 height 0
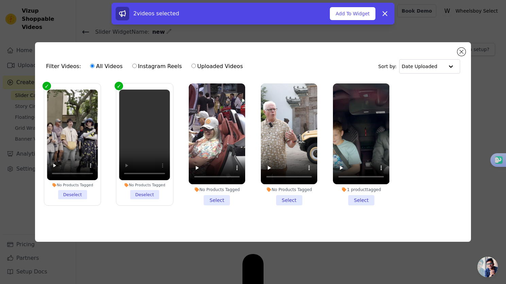
click at [210, 199] on li "No Products Tagged Select" at bounding box center [217, 144] width 56 height 122
click at [0, 0] on input "No Products Tagged Select" at bounding box center [0, 0] width 0 height 0
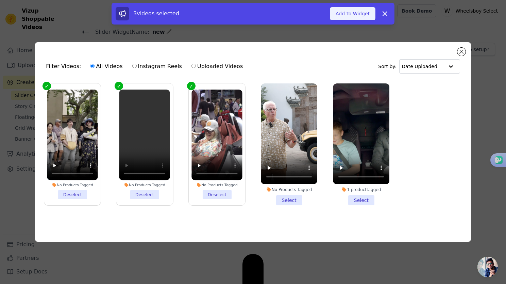
click at [348, 16] on button "Add To Widget" at bounding box center [353, 13] width 46 height 13
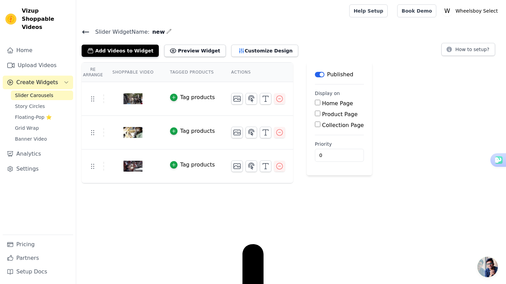
click at [315, 115] on input "Product Page" at bounding box center [317, 113] width 5 height 5
checkbox input "true"
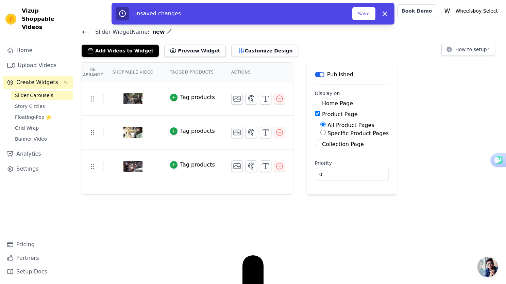
click at [320, 133] on input "Specific Product Pages" at bounding box center [322, 132] width 5 height 5
radio input "true"
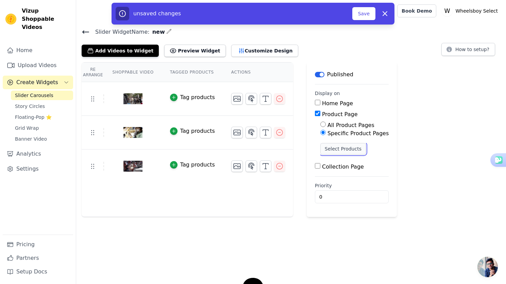
click at [333, 152] on button "Select Products" at bounding box center [343, 149] width 46 height 12
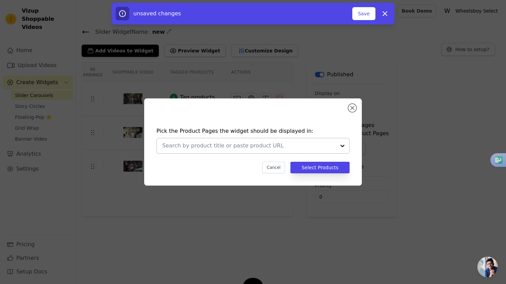
click at [341, 146] on div at bounding box center [343, 145] width 14 height 15
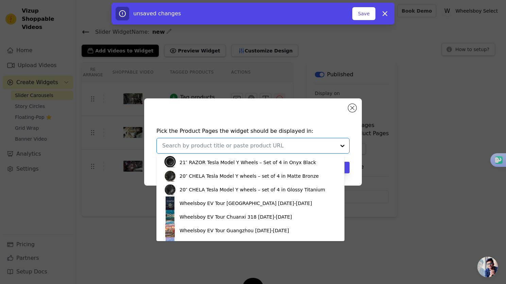
scroll to position [610, 0]
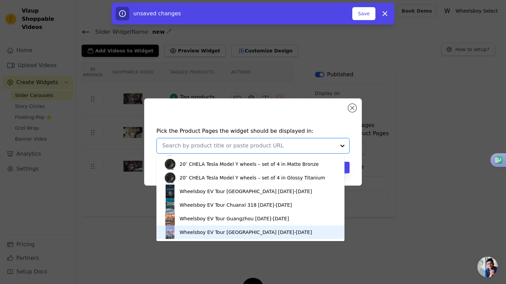
click at [219, 231] on div "Wheelsboy EV Tour [GEOGRAPHIC_DATA] [DATE]-[DATE]" at bounding box center [246, 232] width 132 height 7
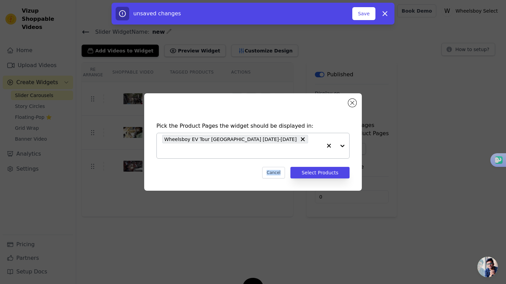
click at [219, 231] on div "Pick the Product Pages the widget should be displayed in: Wheelsboy EV Tour Sha…" at bounding box center [253, 142] width 506 height 284
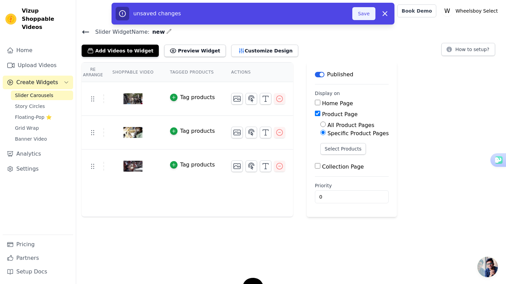
click at [367, 12] on button "Save" at bounding box center [363, 13] width 23 height 13
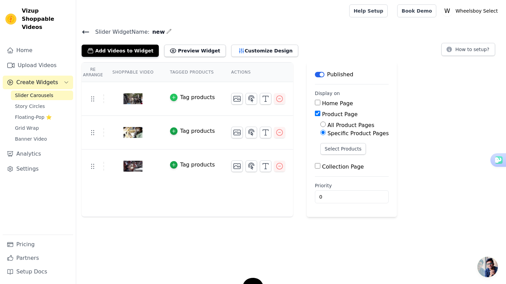
click at [174, 100] on div "button" at bounding box center [173, 97] width 7 height 7
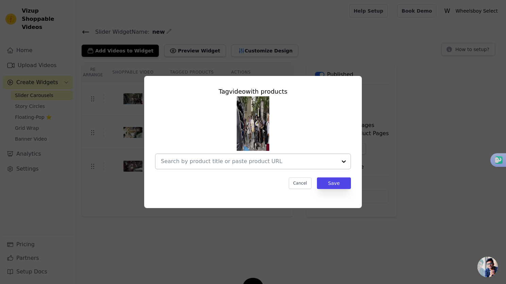
click at [345, 162] on div at bounding box center [344, 161] width 14 height 15
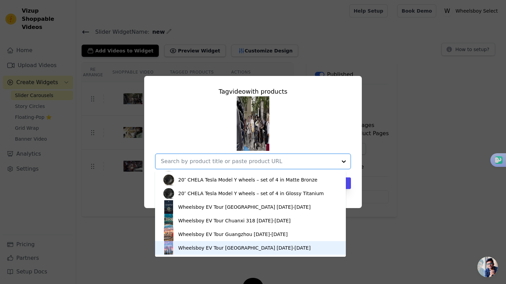
click at [253, 246] on div "Wheelsboy EV Tour [GEOGRAPHIC_DATA] [DATE]-[DATE]" at bounding box center [244, 247] width 132 height 7
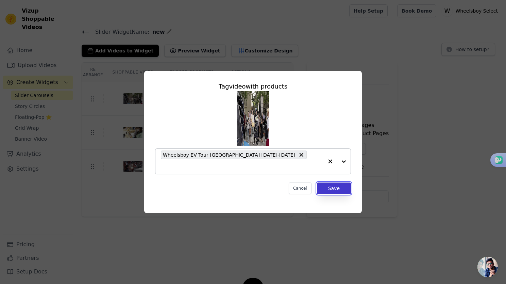
click at [327, 186] on button "Save" at bounding box center [334, 188] width 34 height 12
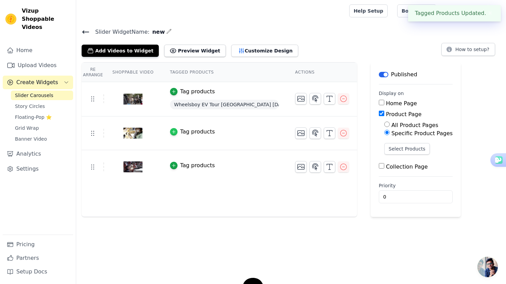
click at [172, 131] on icon "button" at bounding box center [173, 131] width 3 height 3
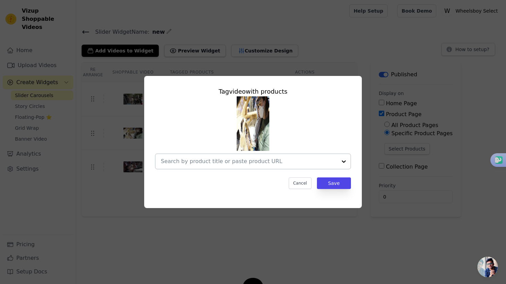
click at [345, 164] on div at bounding box center [344, 161] width 14 height 15
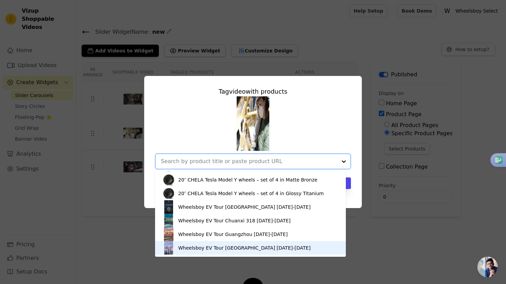
click at [256, 247] on div "Wheelsboy EV Tour [GEOGRAPHIC_DATA] [DATE]-[DATE]" at bounding box center [244, 247] width 132 height 7
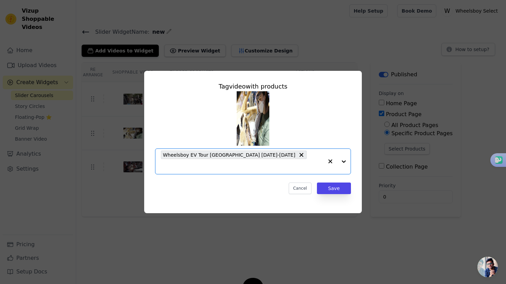
click at [256, 247] on div "Tag video with products Option Wheelsboy EV Tour Shanghai 2024 Apr. 23-30, sele…" at bounding box center [253, 142] width 506 height 284
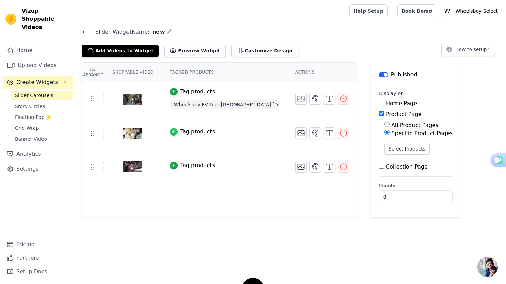
click at [173, 131] on icon "button" at bounding box center [173, 131] width 3 height 3
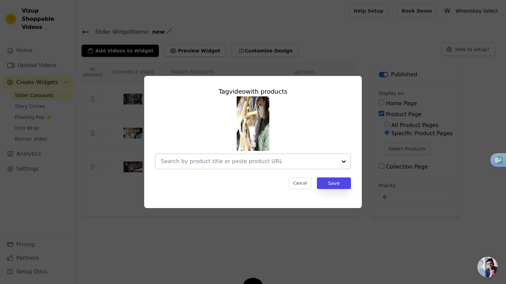
click at [245, 158] on input "text" at bounding box center [249, 161] width 176 height 8
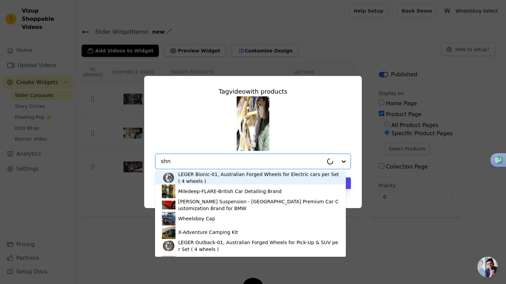
type input "sh"
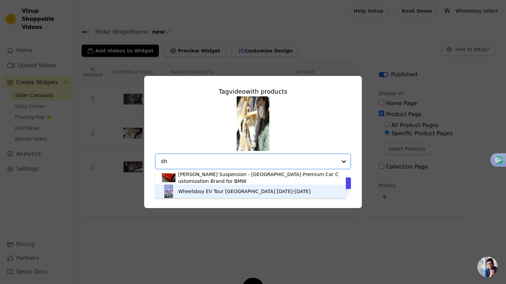
click at [234, 190] on div "Wheelsboy EV Tour [GEOGRAPHIC_DATA] [DATE]-[DATE]" at bounding box center [244, 191] width 132 height 7
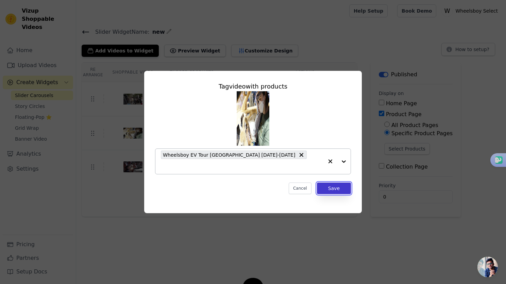
click at [331, 185] on button "Save" at bounding box center [334, 188] width 34 height 12
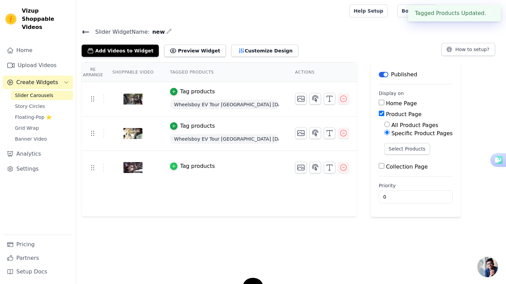
click at [171, 167] on icon "button" at bounding box center [173, 166] width 5 height 5
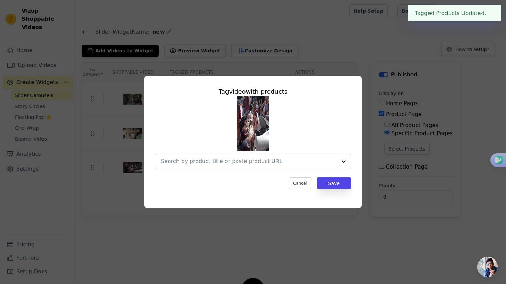
click at [186, 164] on input "text" at bounding box center [249, 161] width 176 height 8
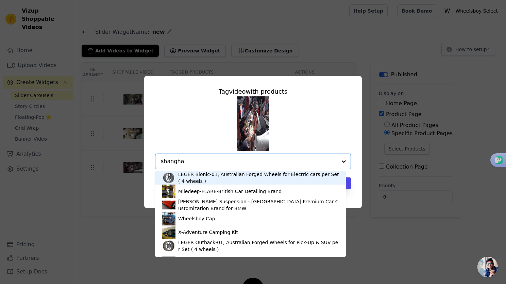
type input "shanghai"
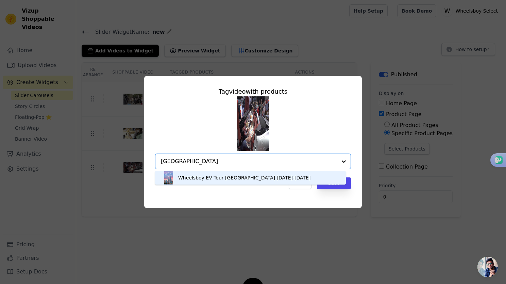
click at [230, 180] on div "Wheelsboy EV Tour [GEOGRAPHIC_DATA] [DATE]-[DATE]" at bounding box center [244, 177] width 132 height 7
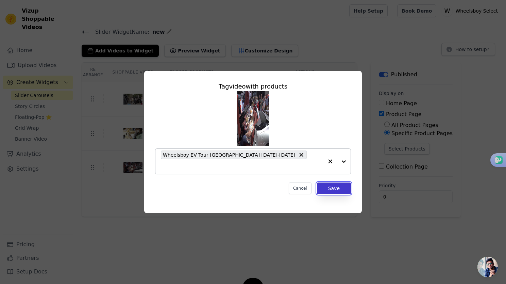
click at [333, 185] on button "Save" at bounding box center [334, 188] width 34 height 12
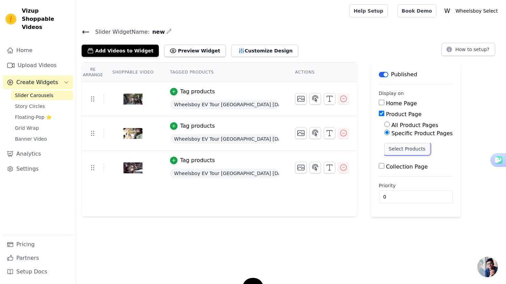
click at [408, 151] on button "Select Products" at bounding box center [407, 149] width 46 height 12
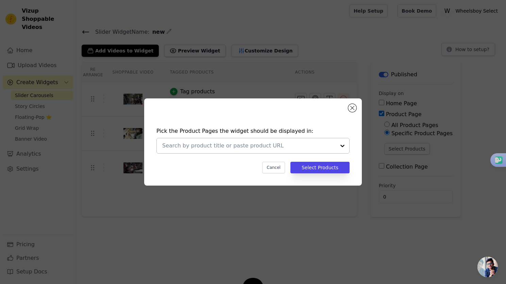
click at [343, 147] on div at bounding box center [343, 145] width 14 height 15
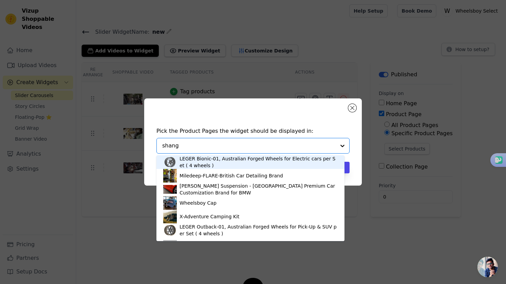
type input "shangh"
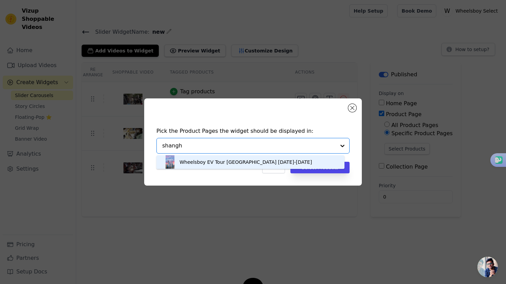
click at [272, 164] on div "Wheelsboy EV Tour [GEOGRAPHIC_DATA] [DATE]-[DATE]" at bounding box center [246, 162] width 132 height 7
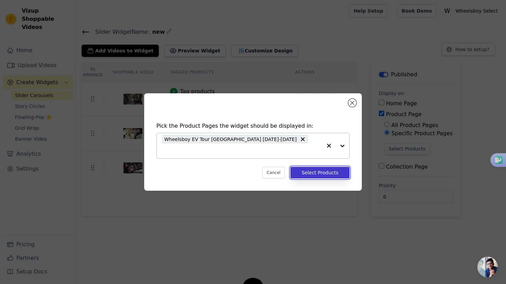
click at [316, 171] on button "Select Products" at bounding box center [320, 173] width 59 height 12
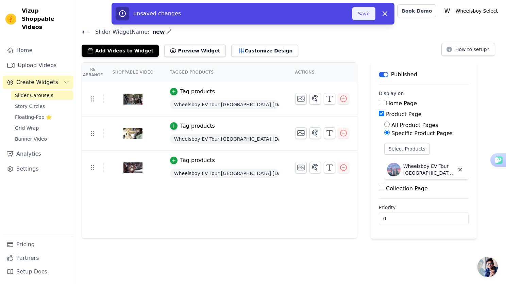
click at [366, 15] on button "Save" at bounding box center [363, 13] width 23 height 13
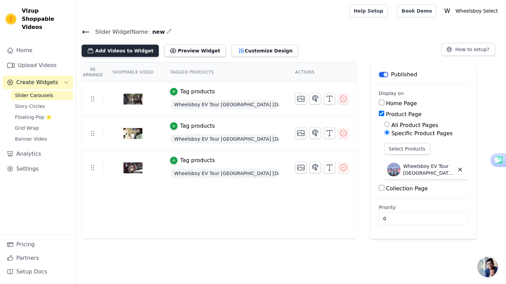
click at [93, 53] on icon "button" at bounding box center [90, 50] width 7 height 7
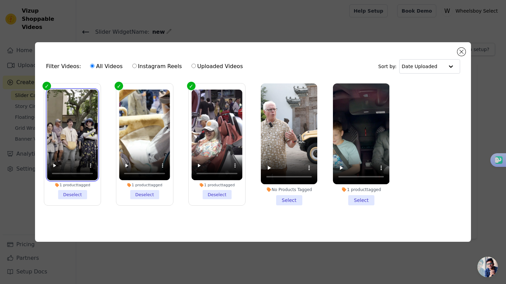
click at [70, 149] on video at bounding box center [72, 134] width 51 height 90
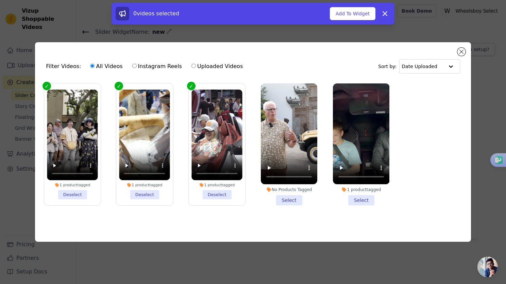
click at [49, 86] on label "1 product tagged Deselect" at bounding box center [72, 144] width 57 height 122
click at [0, 0] on input "1 product tagged Deselect" at bounding box center [0, 0] width 0 height 0
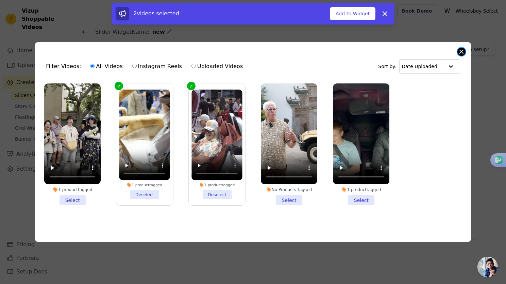
click at [461, 48] on button "Close modal" at bounding box center [462, 52] width 8 height 8
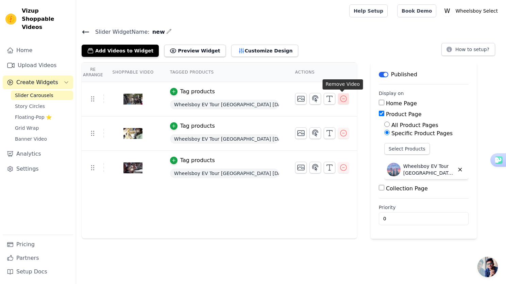
click at [342, 98] on icon "button" at bounding box center [344, 99] width 6 height 6
click at [341, 98] on icon "button" at bounding box center [344, 99] width 8 height 8
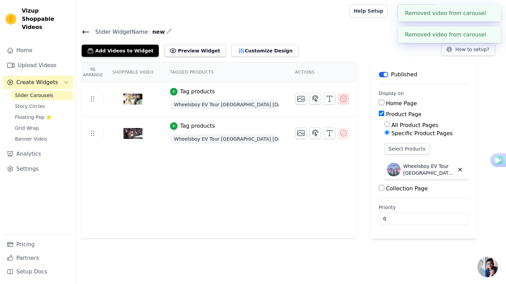
click at [340, 99] on icon "button" at bounding box center [344, 99] width 8 height 8
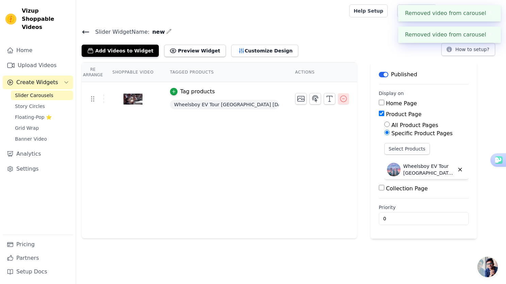
click at [340, 99] on icon "button" at bounding box center [344, 99] width 8 height 8
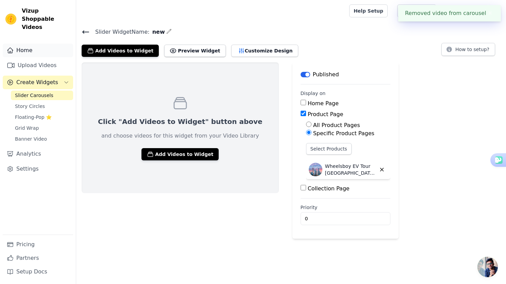
click at [23, 44] on link "Home" at bounding box center [38, 51] width 70 height 14
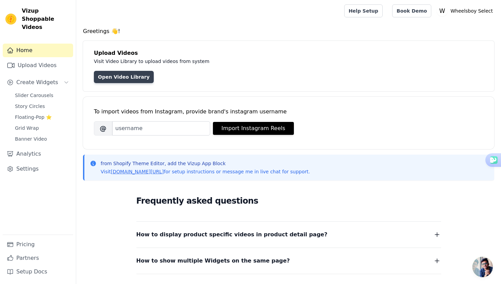
click at [117, 80] on link "Open Video Library" at bounding box center [124, 77] width 60 height 12
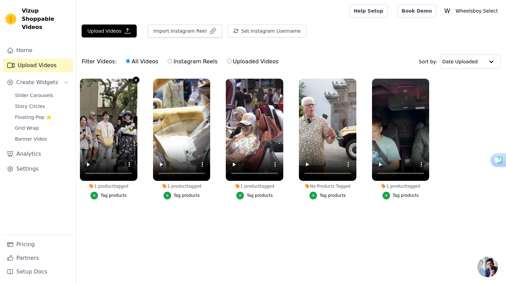
click at [135, 80] on icon "button" at bounding box center [135, 80] width 5 height 5
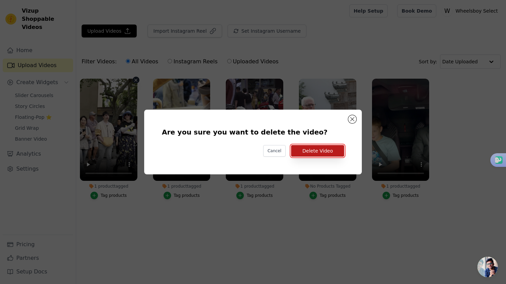
click at [316, 150] on button "Delete Video" at bounding box center [317, 151] width 53 height 12
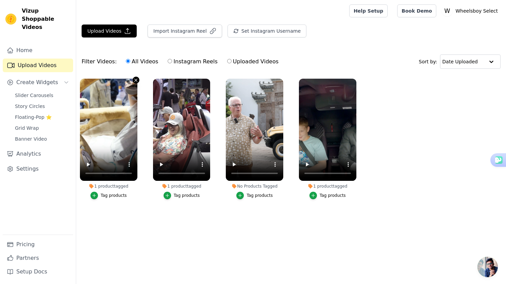
click at [134, 81] on icon "button" at bounding box center [135, 80] width 5 height 5
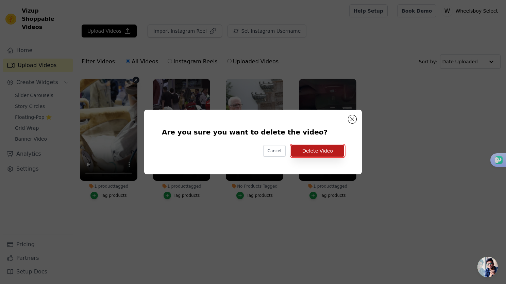
click at [308, 148] on button "Delete Video" at bounding box center [317, 151] width 53 height 12
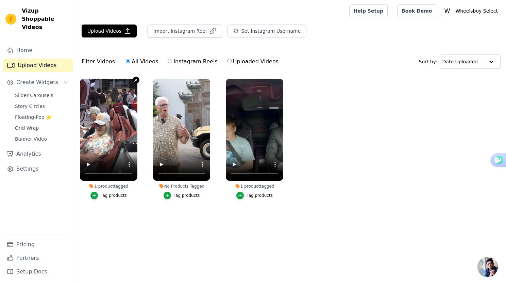
click at [134, 80] on icon "button" at bounding box center [135, 80] width 5 height 5
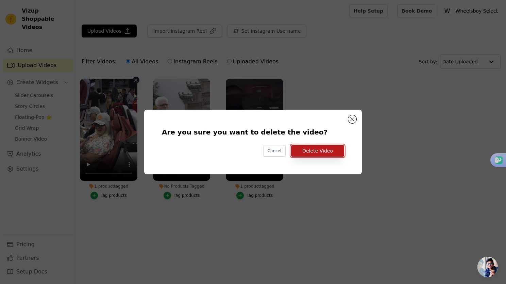
click at [318, 149] on button "Delete Video" at bounding box center [317, 151] width 53 height 12
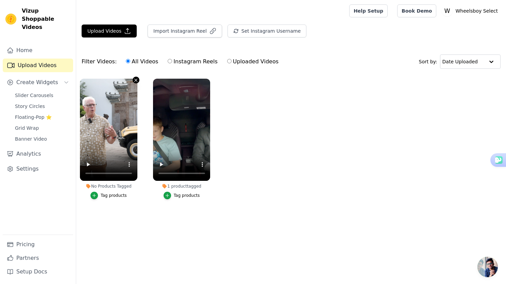
click at [135, 80] on icon "button" at bounding box center [135, 80] width 5 height 5
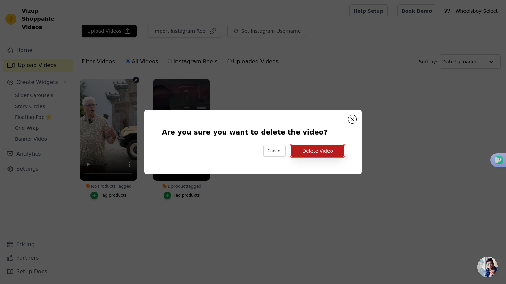
click at [319, 147] on button "Delete Video" at bounding box center [317, 151] width 53 height 12
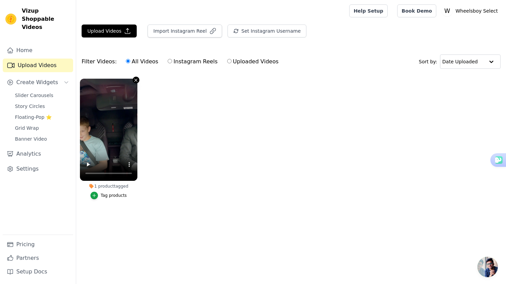
click at [135, 81] on icon "button" at bounding box center [135, 80] width 5 height 5
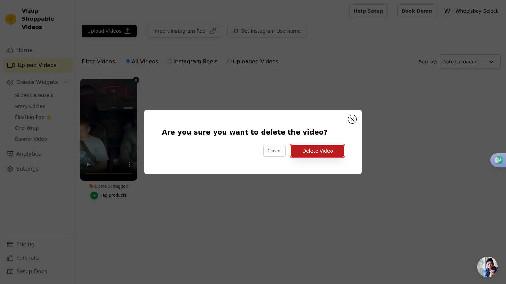
click at [324, 150] on button "Delete Video" at bounding box center [317, 151] width 53 height 12
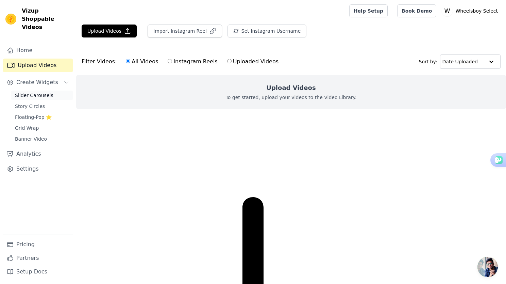
click at [31, 92] on span "Slider Carousels" at bounding box center [34, 95] width 38 height 7
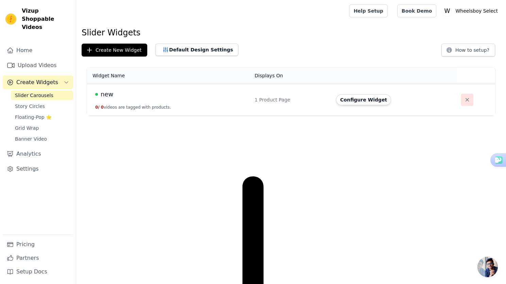
click at [462, 100] on button "button" at bounding box center [467, 100] width 12 height 12
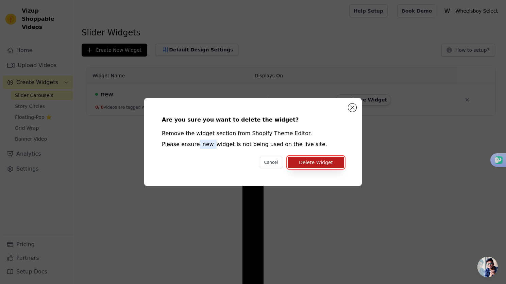
click at [323, 162] on button "Delete Widget" at bounding box center [316, 162] width 56 height 12
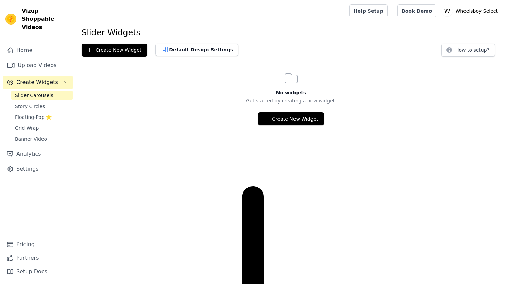
click at [85, 51] on button "Create New Widget" at bounding box center [115, 50] width 66 height 13
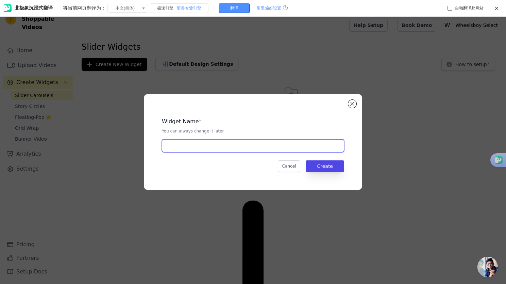
click at [177, 145] on input "text" at bounding box center [253, 145] width 182 height 13
paste input "EV Tour Shanghai [DATE]-[DATE]"
type input "EV Tour Shanghai [DATE]-[DATE]"
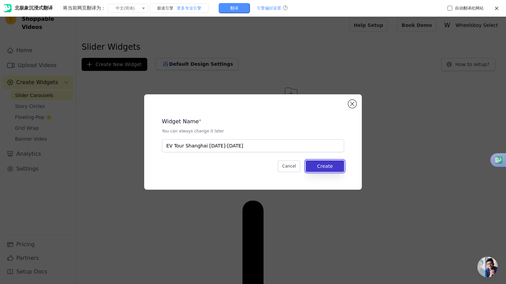
click at [326, 167] on button "Create" at bounding box center [325, 166] width 38 height 12
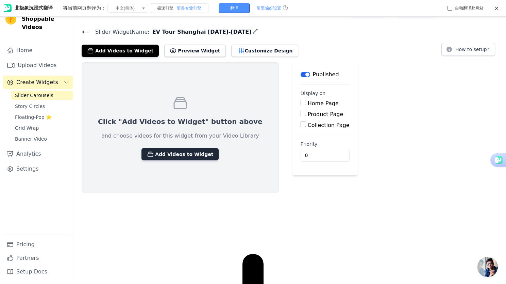
click at [166, 156] on button "Add Videos to Widget" at bounding box center [180, 154] width 77 height 12
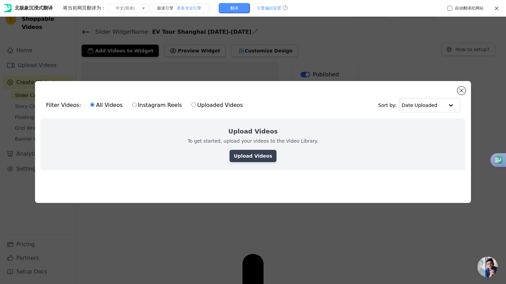
click at [243, 156] on link "Upload Videos" at bounding box center [253, 156] width 47 height 12
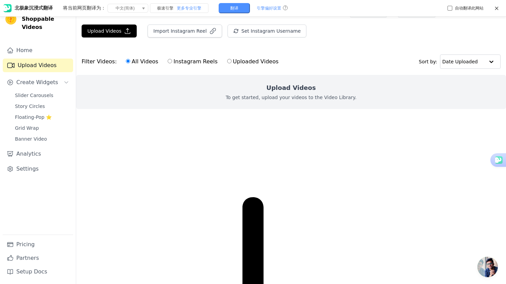
click at [229, 64] on label "Uploaded Videos" at bounding box center [253, 61] width 52 height 9
click at [229, 63] on input "Uploaded Videos" at bounding box center [229, 61] width 4 height 4
radio input "true"
click at [116, 30] on button "Upload Videos" at bounding box center [109, 30] width 55 height 13
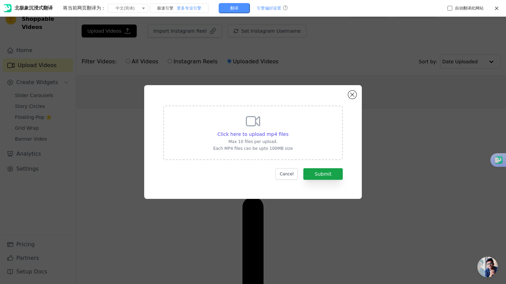
click at [253, 129] on div "Click here to upload mp4 files Max 10 files per upload. Each MP4 files can be u…" at bounding box center [253, 132] width 80 height 38
click at [288, 130] on input "Click here to upload mp4 files Max 10 files per upload. Each MP4 files can be u…" at bounding box center [288, 130] width 0 height 0
type input "C:\fakepath\9月15日 (2)(4).mp4"
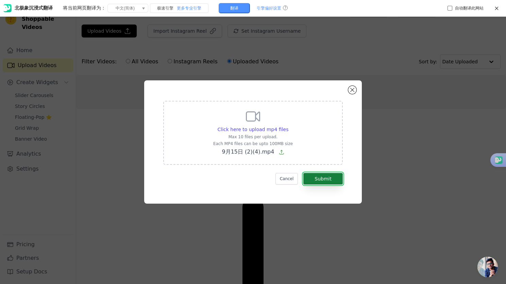
click at [320, 180] on button "Submit" at bounding box center [322, 179] width 39 height 12
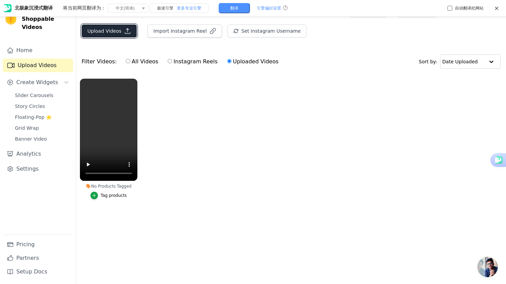
click at [106, 32] on button "Upload Videos" at bounding box center [109, 30] width 55 height 13
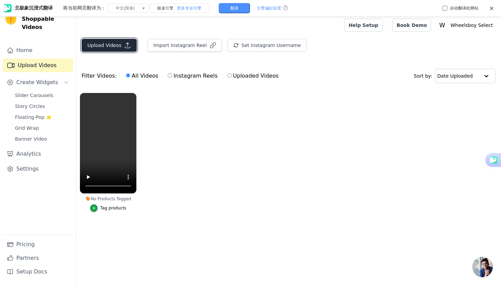
click at [114, 47] on button "Upload Videos" at bounding box center [109, 45] width 55 height 13
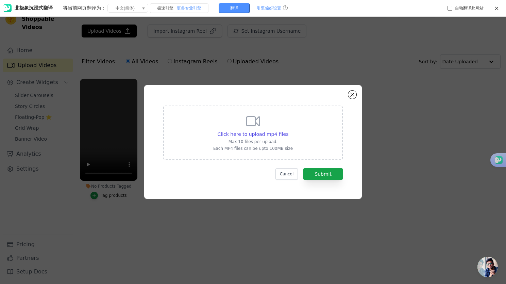
click at [257, 140] on p "Max 10 files per upload." at bounding box center [253, 141] width 80 height 5
click at [288, 131] on input "Click here to upload mp4 files Max 10 files per upload. Each MP4 files can be u…" at bounding box center [288, 130] width 0 height 0
type input "C:\fakepath\[DATE] (2)(3).mp4"
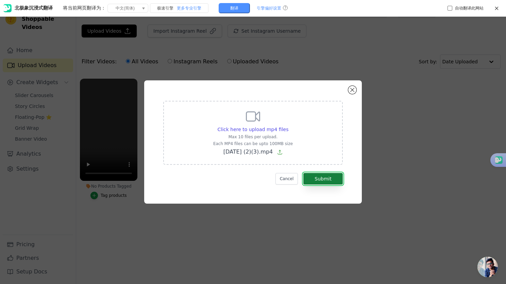
click at [326, 179] on button "Submit" at bounding box center [322, 179] width 39 height 12
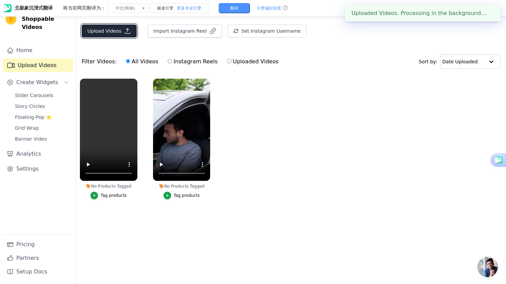
click at [107, 32] on button "Upload Videos" at bounding box center [109, 30] width 55 height 13
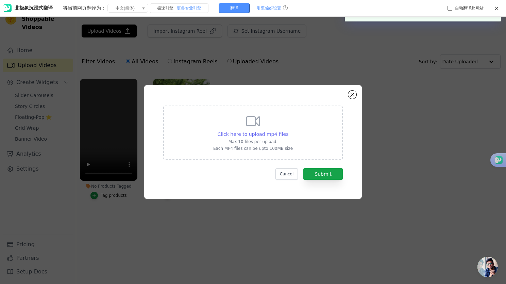
click at [270, 137] on div "Click here to upload mp4 files" at bounding box center [253, 134] width 71 height 7
click at [288, 131] on input "Click here to upload mp4 files Max 10 files per upload. Each MP4 files can be u…" at bounding box center [288, 130] width 0 height 0
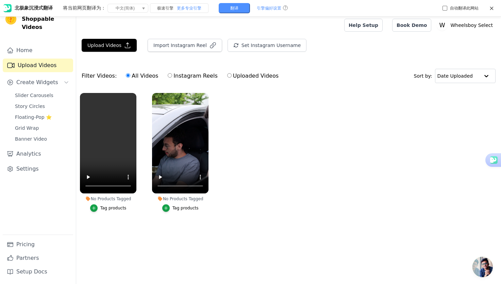
click at [118, 33] on div at bounding box center [209, 25] width 254 height 22
click at [107, 44] on button "Upload Videos" at bounding box center [109, 45] width 55 height 13
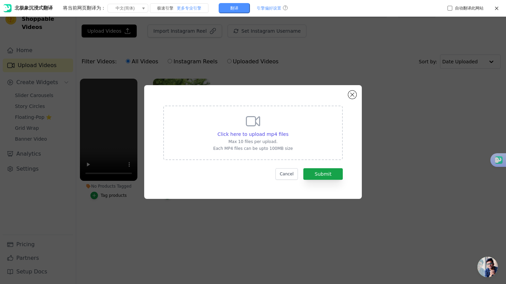
click at [256, 128] on icon at bounding box center [253, 121] width 16 height 16
click at [288, 130] on input "Click here to upload mp4 files Max 10 files per upload. Each MP4 files can be u…" at bounding box center [288, 130] width 0 height 0
type input "C:\fakepath\9月15日 (2)(2).mp4"
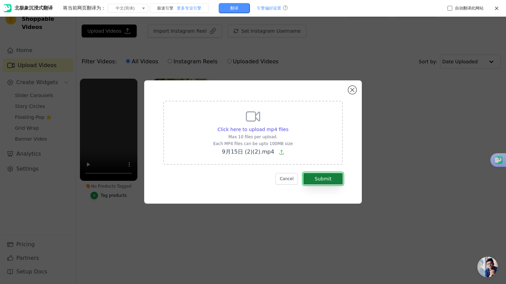
click at [328, 177] on button "Submit" at bounding box center [322, 179] width 39 height 12
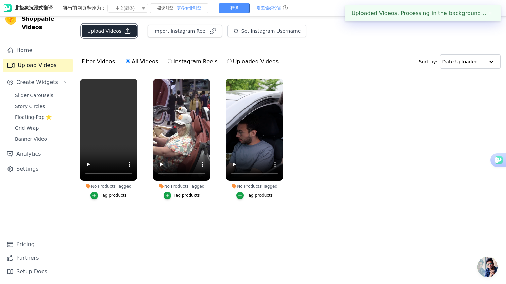
click at [110, 31] on button "Upload Videos" at bounding box center [109, 30] width 55 height 13
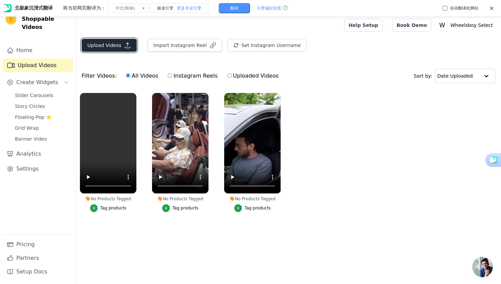
click at [111, 45] on button "Upload Videos" at bounding box center [109, 45] width 55 height 13
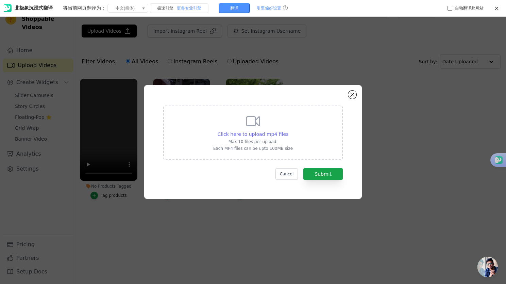
click at [260, 136] on span "Click here to upload mp4 files" at bounding box center [253, 133] width 71 height 5
click at [288, 131] on input "Click here to upload mp4 files Max 10 files per upload. Each MP4 files can be u…" at bounding box center [288, 130] width 0 height 0
type input "C:\fakepath\9月15日 (2)(1).mp4"
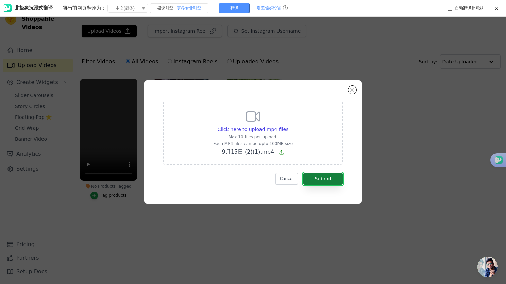
click at [328, 182] on button "Submit" at bounding box center [322, 179] width 39 height 12
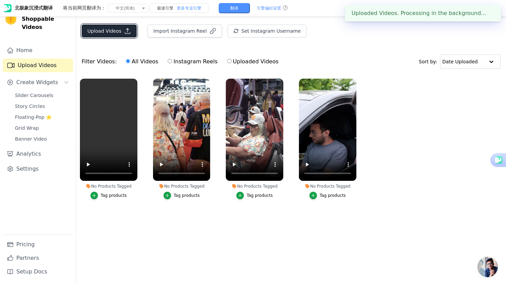
click at [111, 31] on button "Upload Videos" at bounding box center [109, 30] width 55 height 13
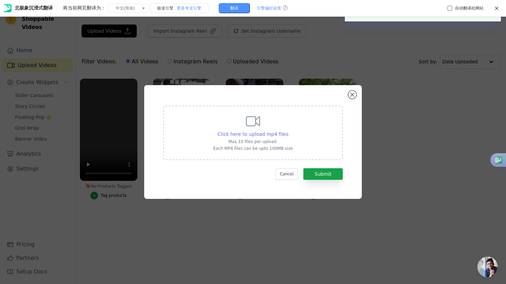
click at [252, 134] on span "Click here to upload mp4 files" at bounding box center [253, 133] width 71 height 5
click at [288, 131] on input "Click here to upload mp4 files Max 10 files per upload. Each MP4 files can be u…" at bounding box center [288, 130] width 0 height 0
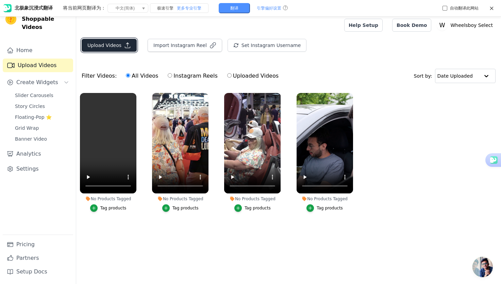
click at [107, 45] on button "Upload Videos" at bounding box center [109, 45] width 55 height 13
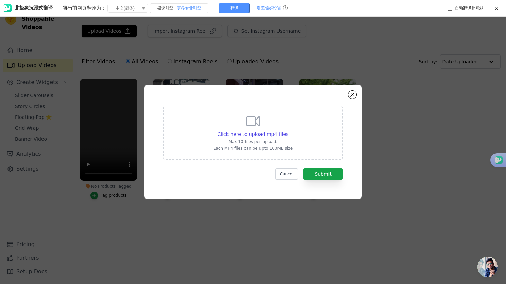
click at [281, 140] on p "Max 10 files per upload." at bounding box center [253, 141] width 80 height 5
click at [288, 131] on input "Click here to upload mp4 files Max 10 files per upload. Each MP4 files can be u…" at bounding box center [288, 130] width 0 height 0
type input "C:\fakepath\9月15日 (2)(6).mp4"
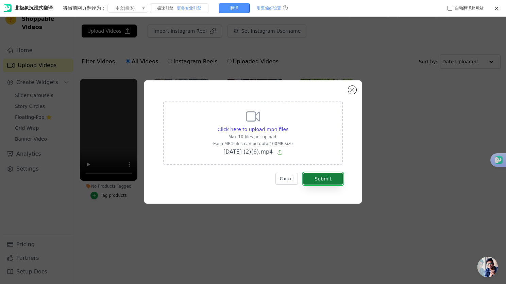
click at [326, 178] on button "Submit" at bounding box center [322, 179] width 39 height 12
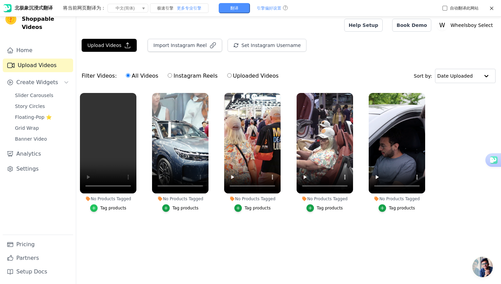
click at [94, 208] on icon "button" at bounding box center [94, 207] width 5 height 5
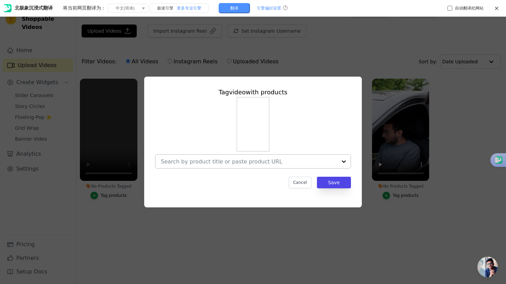
click at [241, 164] on input "No Products Tagged Tag video with products Cancel Save Tag products" at bounding box center [249, 161] width 176 height 6
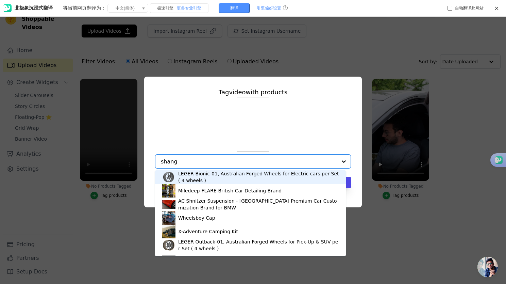
type input "shangh"
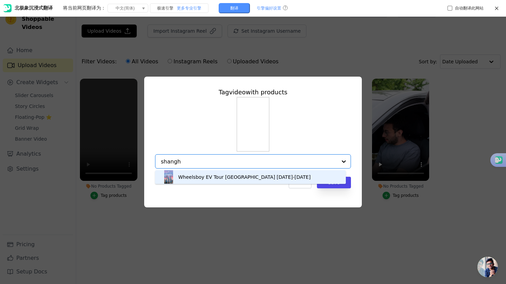
drag, startPoint x: 181, startPoint y: 162, endPoint x: 150, endPoint y: 162, distance: 31.3
click at [150, 162] on div "Tag video with products Wheelsboy EV Tour Shanghai 2024 Apr. 23-30 Option undef…" at bounding box center [253, 138] width 207 height 112
click at [190, 178] on div "Wheelsboy EV Tour Shanghai 2024 Apr. 23-30" at bounding box center [244, 176] width 132 height 7
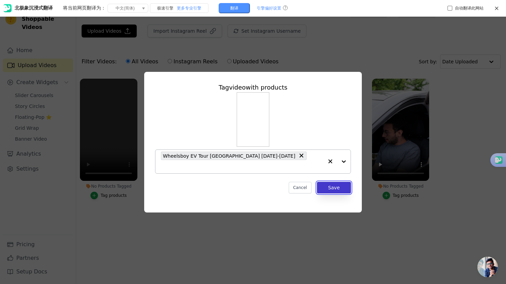
click at [337, 184] on button "Save" at bounding box center [334, 188] width 34 height 12
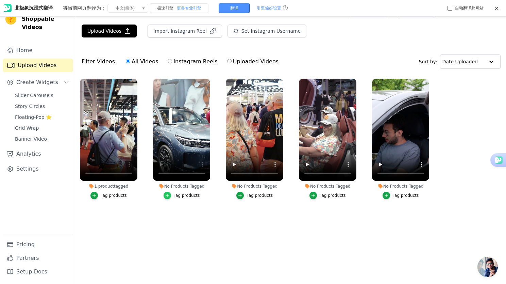
click at [169, 195] on icon "button" at bounding box center [167, 195] width 5 height 5
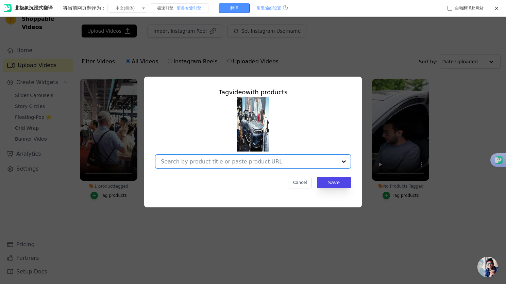
click at [194, 162] on input "No Products Tagged Tag video with products Option undefined, selected. Select i…" at bounding box center [249, 161] width 176 height 6
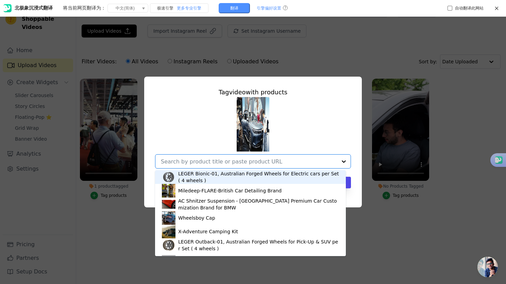
paste input "shangh"
type input "shangh"
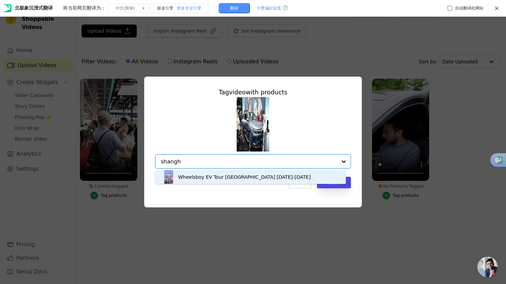
click at [199, 180] on div "Wheelsboy EV Tour Shanghai 2024 Apr. 23-30" at bounding box center [244, 176] width 132 height 7
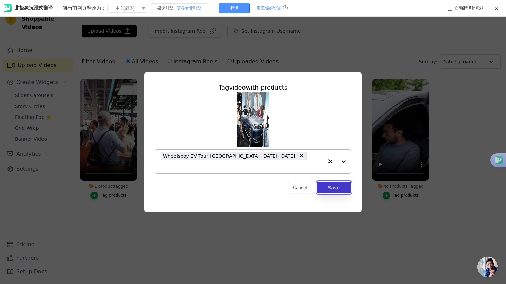
click at [341, 182] on button "Save" at bounding box center [334, 188] width 34 height 12
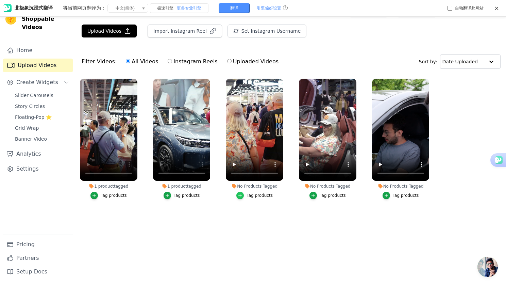
click at [239, 197] on icon "button" at bounding box center [240, 195] width 5 height 5
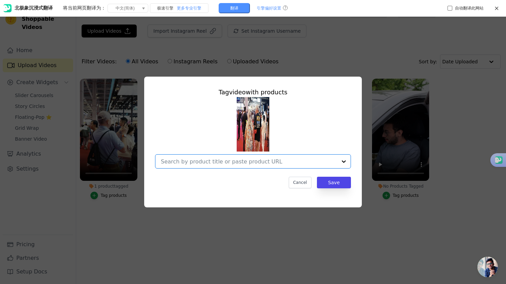
click at [208, 161] on input "No Products Tagged Tag video with products Option undefined, selected. Select i…" at bounding box center [249, 161] width 176 height 6
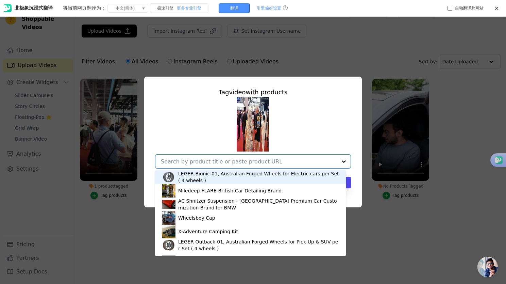
paste input "shangh"
type input "shangh"
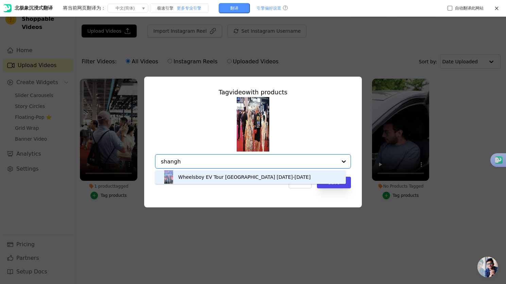
click at [214, 182] on div "Wheelsboy EV Tour [GEOGRAPHIC_DATA] [DATE]-[DATE]" at bounding box center [250, 177] width 177 height 14
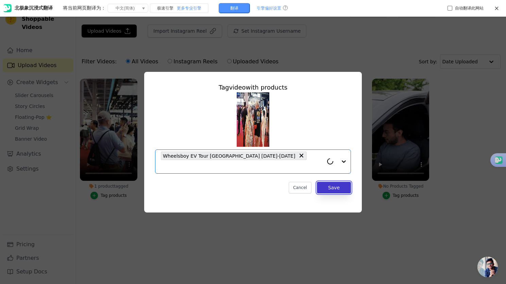
click at [332, 185] on button "Save" at bounding box center [334, 188] width 34 height 12
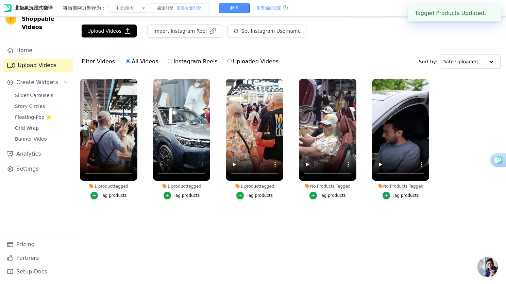
click at [328, 195] on div "Tag products" at bounding box center [333, 195] width 26 height 5
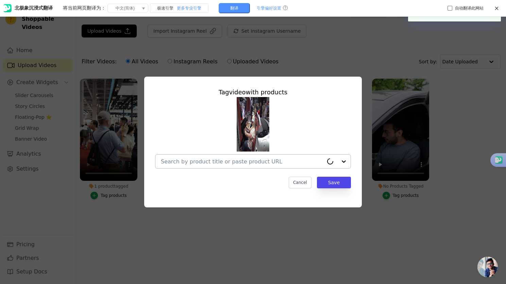
click at [247, 161] on input "No Products Tagged Tag video with products Cancel Save Tag products" at bounding box center [242, 161] width 163 height 6
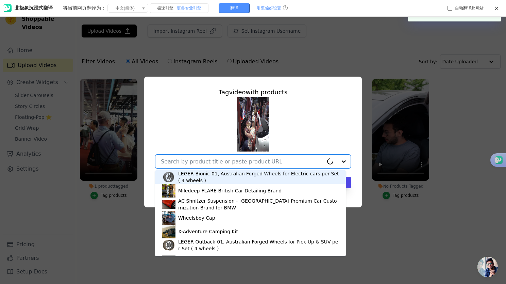
paste input "shangh"
type input "shangh"
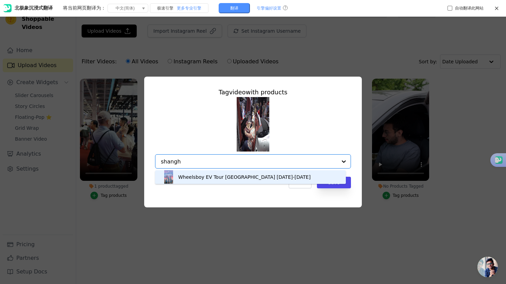
click at [254, 179] on div "Wheelsboy EV Tour [GEOGRAPHIC_DATA] [DATE]-[DATE]" at bounding box center [244, 176] width 132 height 7
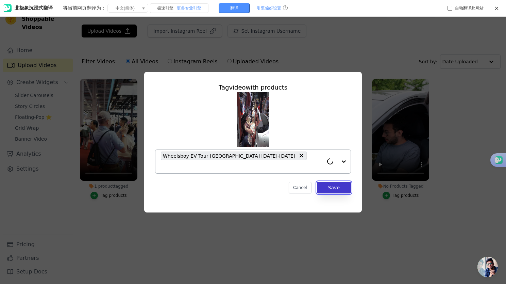
click at [338, 187] on button "Save" at bounding box center [334, 188] width 34 height 12
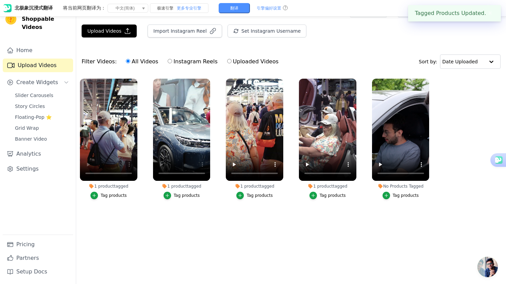
click at [393, 195] on div "Tag products" at bounding box center [406, 195] width 26 height 5
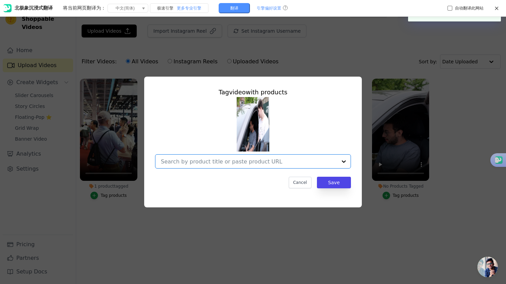
click at [261, 162] on input "No Products Tagged Tag video with products Option undefined, selected. Select i…" at bounding box center [249, 161] width 176 height 6
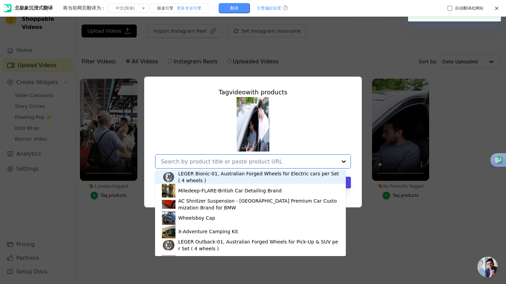
paste input "shangh"
type input "shangh"
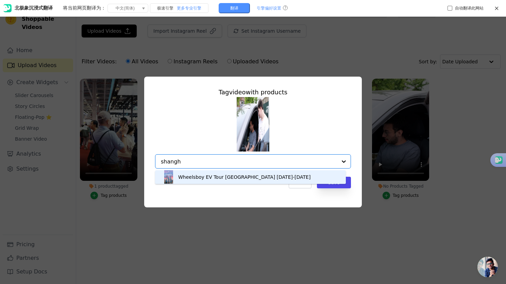
click at [249, 180] on div "Wheelsboy EV Tour [GEOGRAPHIC_DATA] [DATE]-[DATE]" at bounding box center [244, 176] width 132 height 7
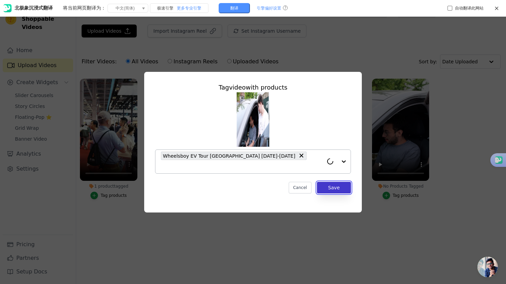
click at [339, 186] on button "Save" at bounding box center [334, 188] width 34 height 12
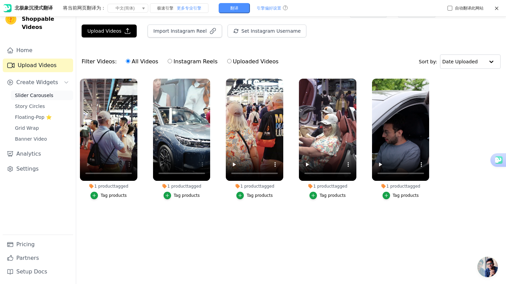
click at [42, 92] on span "Slider Carousels" at bounding box center [34, 95] width 38 height 7
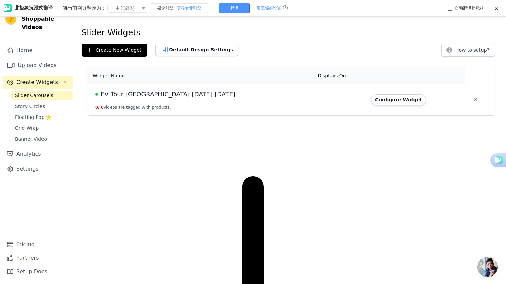
click at [139, 96] on span "EV Tour Shanghai [DATE]-[DATE]" at bounding box center [168, 94] width 135 height 10
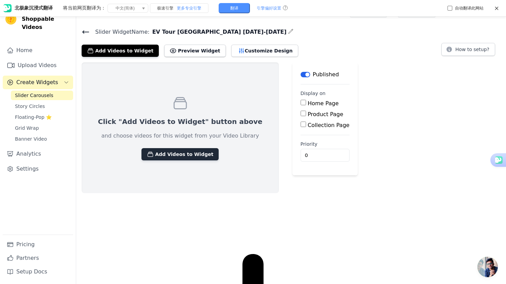
click at [166, 153] on button "Add Videos to Widget" at bounding box center [180, 154] width 77 height 12
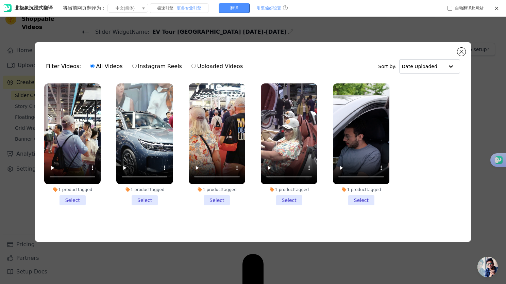
click at [73, 197] on li "1 product tagged Select" at bounding box center [72, 144] width 56 height 122
click at [0, 0] on input "1 product tagged Select" at bounding box center [0, 0] width 0 height 0
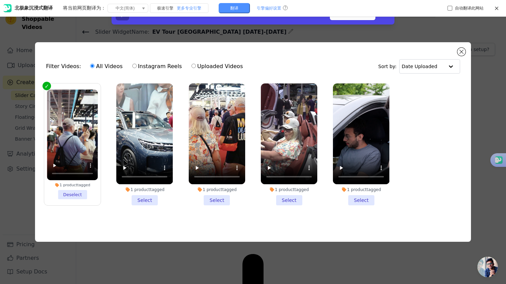
click at [141, 197] on li "1 product tagged Select" at bounding box center [144, 144] width 56 height 122
click at [0, 0] on input "1 product tagged Select" at bounding box center [0, 0] width 0 height 0
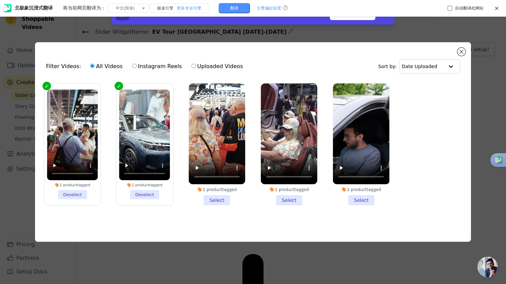
click at [224, 198] on li "1 product tagged Select" at bounding box center [217, 144] width 56 height 122
click at [0, 0] on input "1 product tagged Select" at bounding box center [0, 0] width 0 height 0
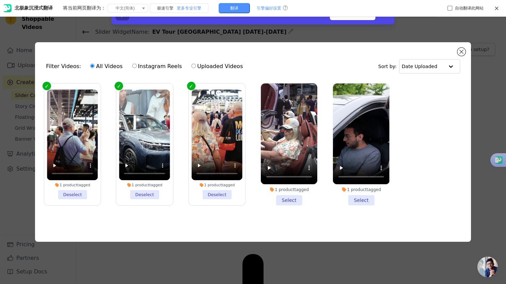
click at [291, 198] on li "1 product tagged Select" at bounding box center [289, 144] width 56 height 122
click at [0, 0] on input "1 product tagged Select" at bounding box center [0, 0] width 0 height 0
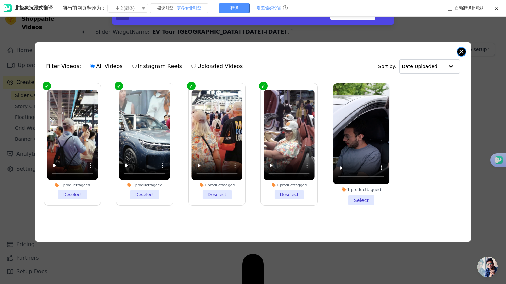
click at [459, 50] on button "Close modal" at bounding box center [462, 52] width 8 height 8
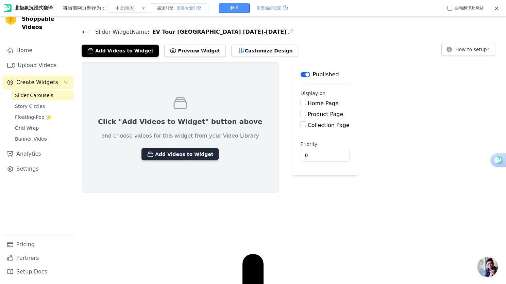
click at [163, 154] on button "Add Videos to Widget" at bounding box center [180, 154] width 77 height 12
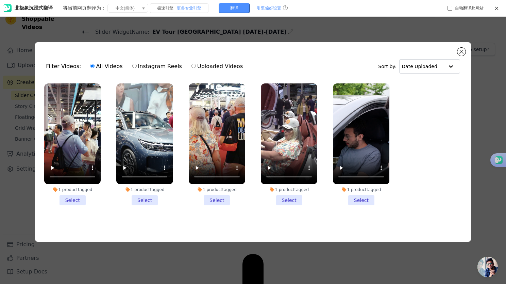
click at [69, 201] on li "1 product tagged Select" at bounding box center [72, 144] width 56 height 122
click at [0, 0] on input "1 product tagged Select" at bounding box center [0, 0] width 0 height 0
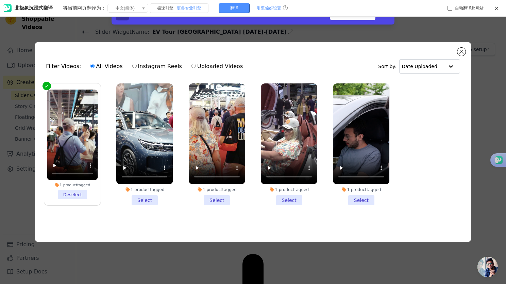
click at [148, 199] on li "1 product tagged Select" at bounding box center [144, 144] width 56 height 122
click at [0, 0] on input "1 product tagged Select" at bounding box center [0, 0] width 0 height 0
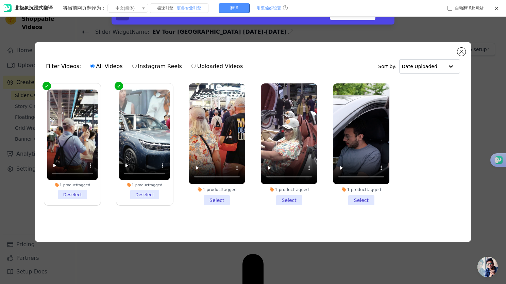
click at [216, 197] on li "1 product tagged Select" at bounding box center [217, 144] width 56 height 122
click at [0, 0] on input "1 product tagged Select" at bounding box center [0, 0] width 0 height 0
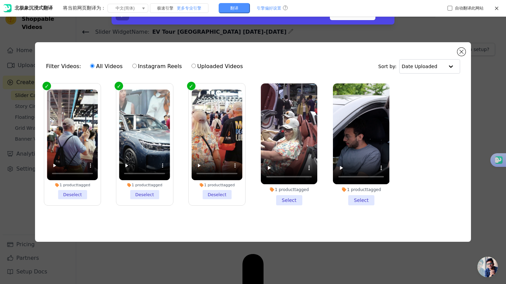
click at [287, 196] on li "1 product tagged Select" at bounding box center [289, 144] width 56 height 122
click at [0, 0] on input "1 product tagged Select" at bounding box center [0, 0] width 0 height 0
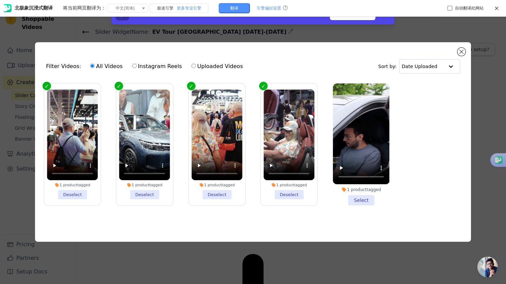
click at [193, 65] on input "Uploaded Videos" at bounding box center [194, 66] width 4 height 4
radio input "true"
click at [497, 7] on icon at bounding box center [496, 8] width 5 height 5
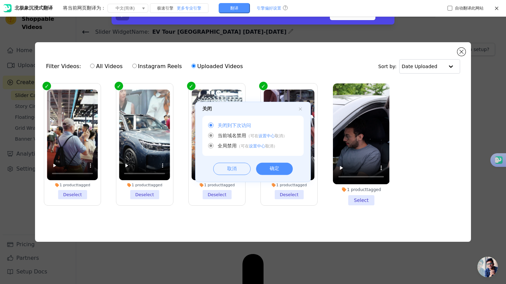
click at [275, 167] on div "确定" at bounding box center [274, 169] width 37 height 12
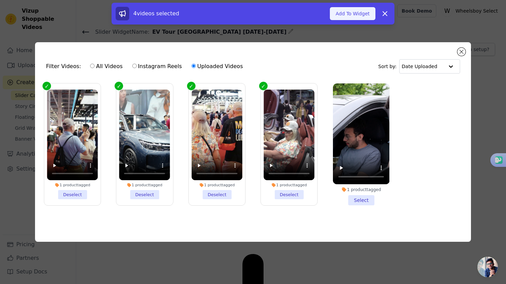
click at [351, 13] on button "Add To Widget" at bounding box center [353, 13] width 46 height 13
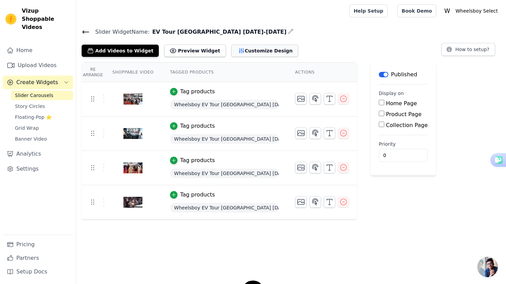
click at [260, 50] on button "Customize Design" at bounding box center [264, 51] width 67 height 12
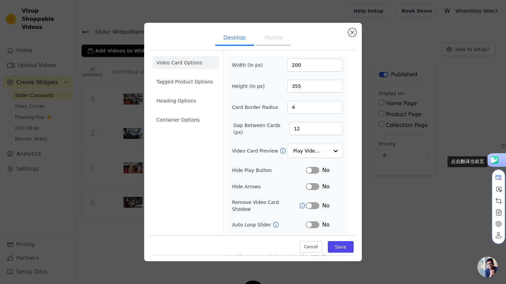
click at [495, 159] on use at bounding box center [494, 159] width 10 height 7
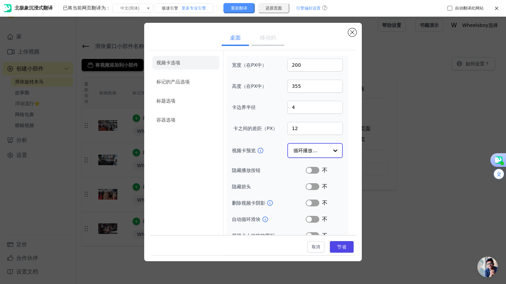
click at [329, 150] on div at bounding box center [336, 151] width 14 height 14
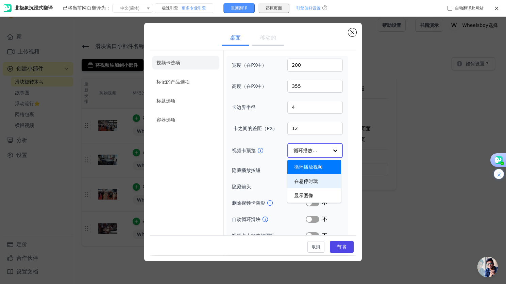
click at [319, 181] on div "在悬停时玩" at bounding box center [314, 181] width 54 height 14
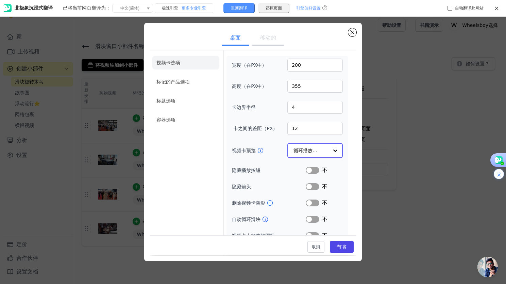
click at [330, 151] on div at bounding box center [336, 151] width 14 height 14
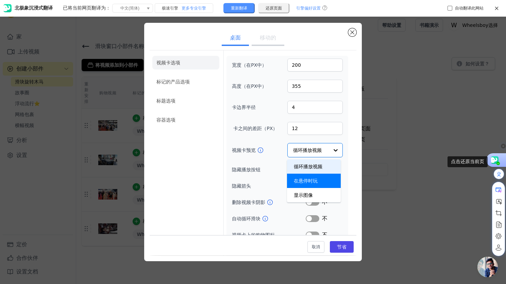
click at [496, 160] on use at bounding box center [494, 159] width 10 height 7
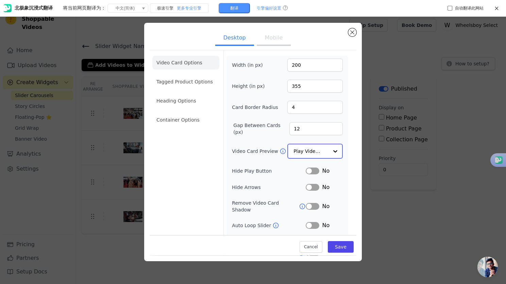
click at [330, 150] on div at bounding box center [336, 151] width 14 height 14
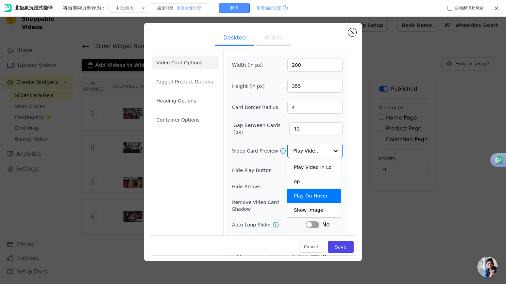
click at [454, 129] on div "Desktop Mobile Video Card Options Tagged Product Options Heading Options Contai…" at bounding box center [253, 142] width 484 height 260
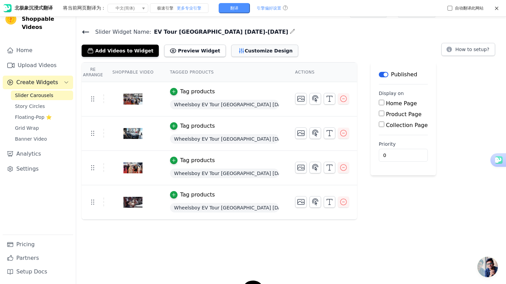
click at [247, 50] on button "Customize Design" at bounding box center [264, 51] width 67 height 12
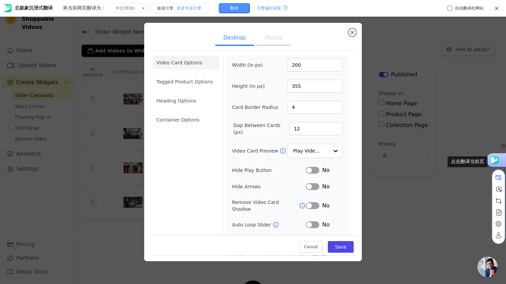
click at [496, 159] on use at bounding box center [494, 159] width 10 height 7
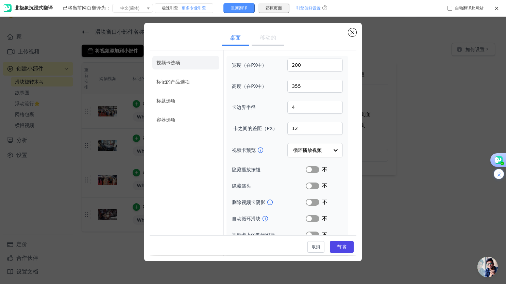
click at [313, 204] on button "标签" at bounding box center [313, 202] width 14 height 7
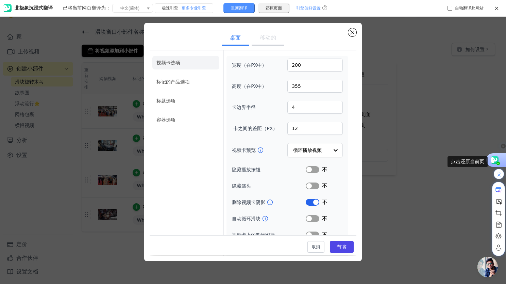
click at [495, 161] on use at bounding box center [494, 159] width 10 height 7
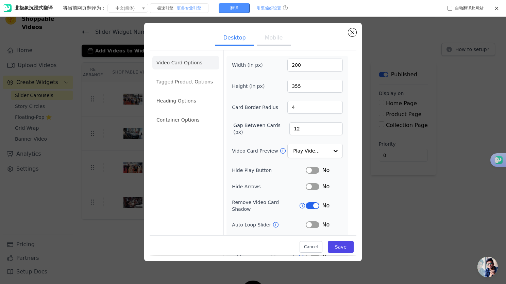
click at [306, 206] on button "Label" at bounding box center [313, 205] width 14 height 7
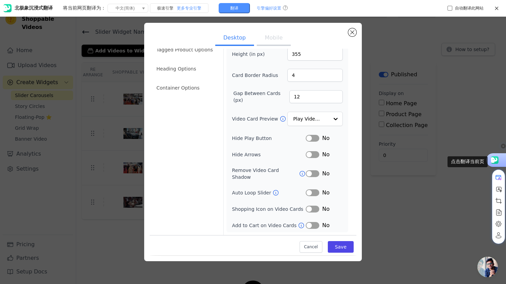
click at [495, 161] on use at bounding box center [494, 159] width 10 height 7
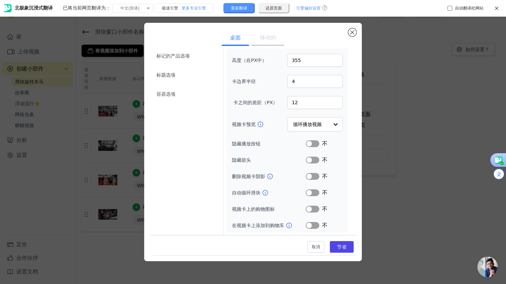
click at [314, 177] on button "标签" at bounding box center [313, 176] width 14 height 7
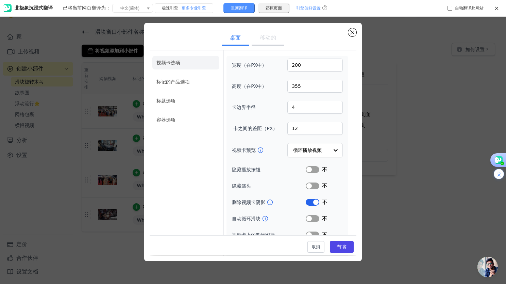
scroll to position [0, 0]
click at [331, 67] on input "199" at bounding box center [314, 65] width 55 height 13
click at [331, 64] on input "200" at bounding box center [314, 65] width 55 height 13
click at [331, 64] on input "201" at bounding box center [314, 65] width 55 height 13
click at [331, 64] on input "202" at bounding box center [314, 65] width 55 height 13
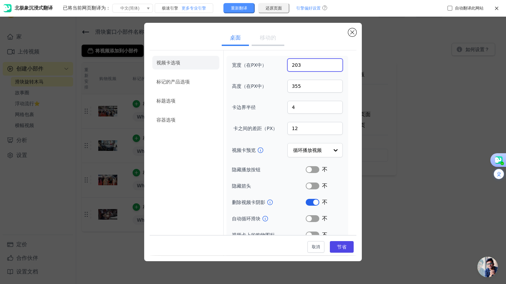
click at [331, 64] on input "203" at bounding box center [314, 65] width 55 height 13
click at [331, 64] on input "204" at bounding box center [314, 65] width 55 height 13
click at [331, 64] on input "205" at bounding box center [314, 65] width 55 height 13
drag, startPoint x: 292, startPoint y: 69, endPoint x: 297, endPoint y: 68, distance: 5.5
click at [297, 68] on input "205" at bounding box center [314, 65] width 55 height 13
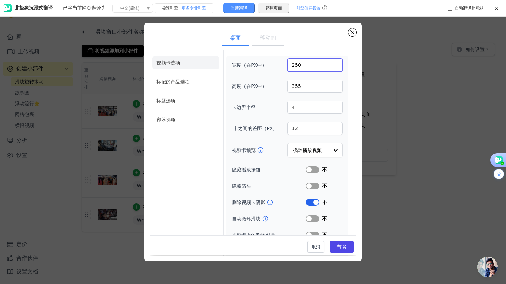
type input "250"
drag, startPoint x: 292, startPoint y: 87, endPoint x: 301, endPoint y: 87, distance: 9.5
click at [301, 87] on input "355" at bounding box center [314, 86] width 55 height 13
type input "300"
click at [337, 247] on font "节省" at bounding box center [342, 246] width 10 height 5
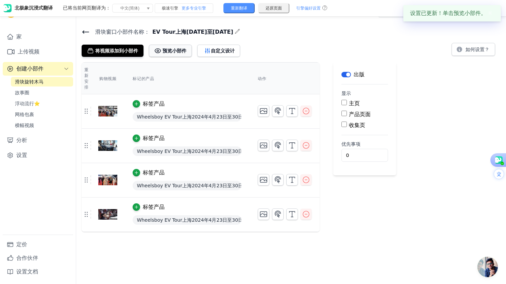
click at [164, 50] on font "预览小部件" at bounding box center [175, 50] width 24 height 5
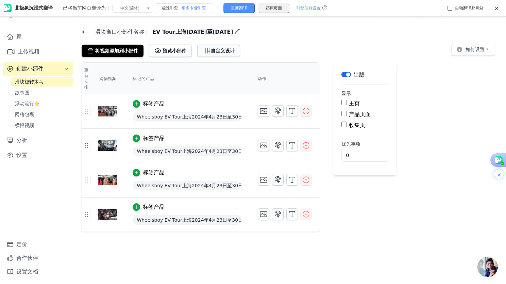
click at [215, 51] on font "自定义设计" at bounding box center [223, 50] width 24 height 5
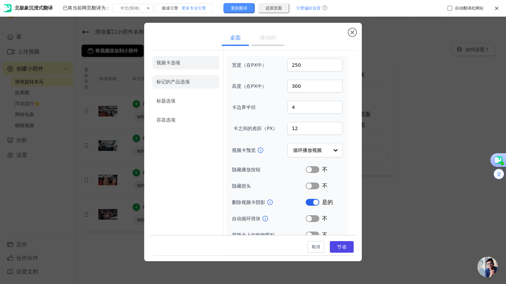
click at [182, 82] on font "标记的产品选项" at bounding box center [172, 81] width 33 height 5
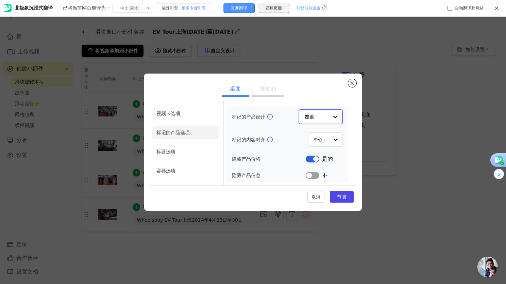
click at [337, 117] on div at bounding box center [336, 117] width 14 height 14
click at [325, 163] on font "极简主义者" at bounding box center [317, 161] width 24 height 5
click at [316, 176] on button "标签" at bounding box center [313, 174] width 14 height 7
click at [344, 194] on font "节省" at bounding box center [342, 196] width 10 height 5
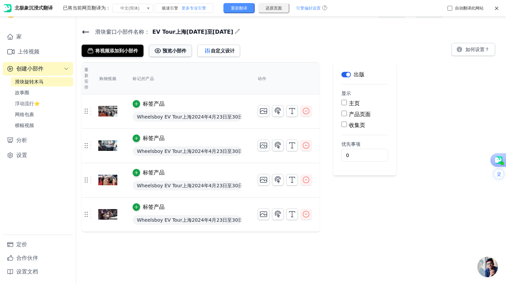
click at [166, 51] on font "预览小部件" at bounding box center [175, 50] width 24 height 5
click at [496, 10] on icon at bounding box center [496, 8] width 5 height 5
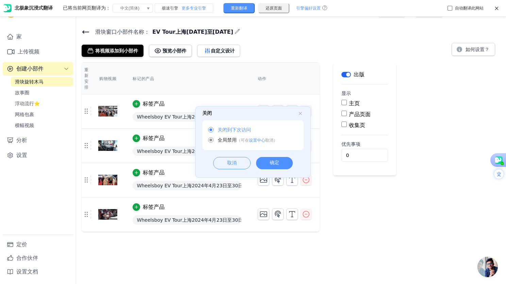
click at [281, 164] on div "确定" at bounding box center [274, 163] width 37 height 12
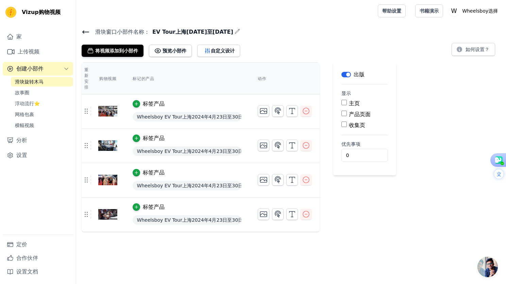
click at [345, 115] on input "产品页面" at bounding box center [344, 113] width 5 height 5
click at [366, 114] on font "产品页面" at bounding box center [360, 114] width 22 height 6
click at [347, 114] on input "产品页面" at bounding box center [344, 113] width 5 height 5
click at [366, 114] on font "产品页面" at bounding box center [360, 114] width 22 height 6
click at [347, 114] on input "产品页面" at bounding box center [344, 113] width 5 height 5
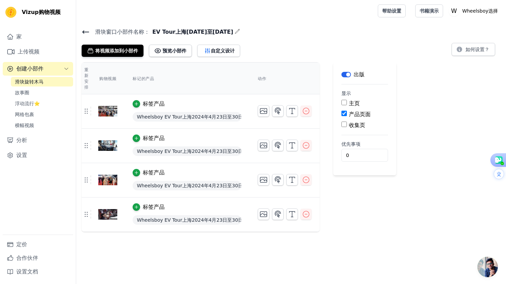
click at [353, 115] on font "产品页面" at bounding box center [360, 114] width 22 height 6
click at [347, 115] on input "产品页面" at bounding box center [344, 113] width 5 height 5
click at [353, 115] on font "产品页面" at bounding box center [360, 114] width 22 height 6
click at [347, 115] on input "产品页面" at bounding box center [344, 113] width 5 height 5
checkbox input "true"
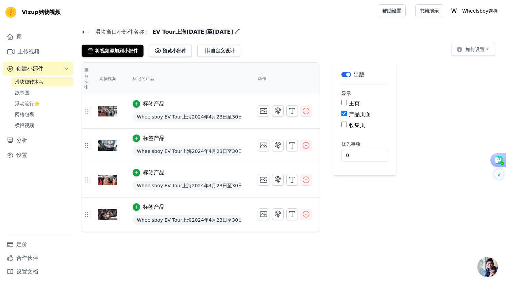
click at [85, 32] on icon at bounding box center [86, 32] width 6 height 3
click at [29, 93] on link "故事圈" at bounding box center [42, 93] width 62 height 10
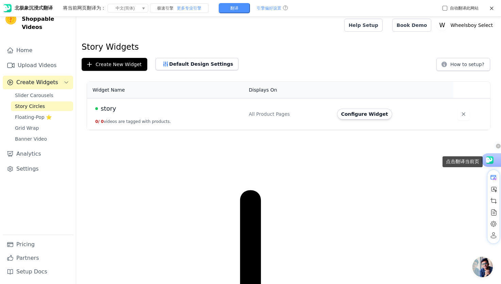
click at [490, 162] on use at bounding box center [489, 159] width 10 height 7
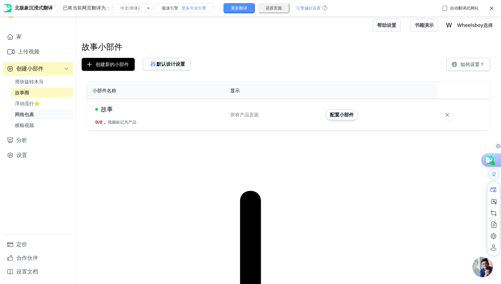
click at [20, 115] on font "网格包裹" at bounding box center [24, 114] width 19 height 5
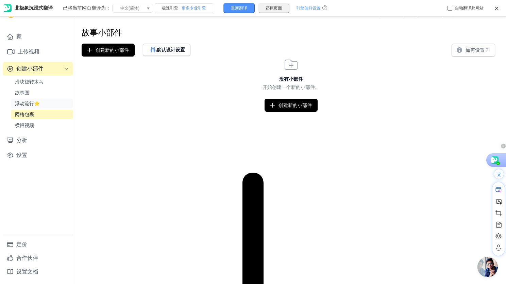
click at [22, 102] on font "浮动流行⭐" at bounding box center [27, 103] width 25 height 5
click at [15, 36] on link "家" at bounding box center [38, 37] width 70 height 14
click at [495, 9] on icon at bounding box center [496, 8] width 5 height 5
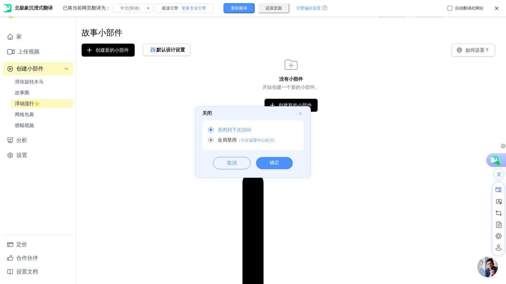
click at [275, 165] on div "确定" at bounding box center [274, 163] width 37 height 12
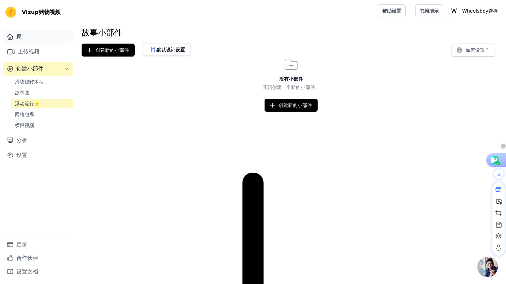
click at [14, 34] on link "家" at bounding box center [38, 37] width 70 height 14
click at [427, 10] on font "书籍演示" at bounding box center [429, 10] width 19 height 5
click at [475, 54] on button "如何设置？" at bounding box center [474, 50] width 44 height 13
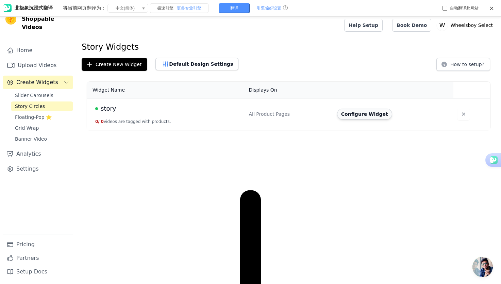
click at [361, 116] on button "Configure Widget" at bounding box center [364, 114] width 55 height 11
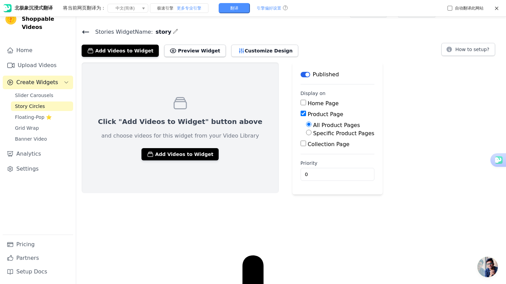
click at [306, 134] on input "Specific Product Pages" at bounding box center [308, 132] width 5 height 5
radio input "true"
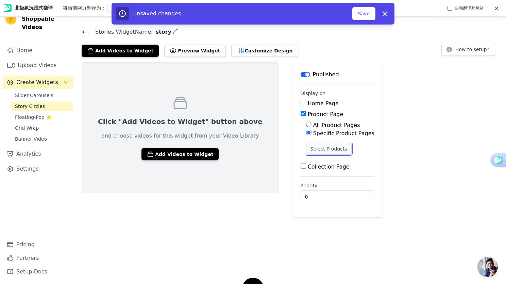
click at [322, 150] on button "Select Products" at bounding box center [329, 149] width 46 height 12
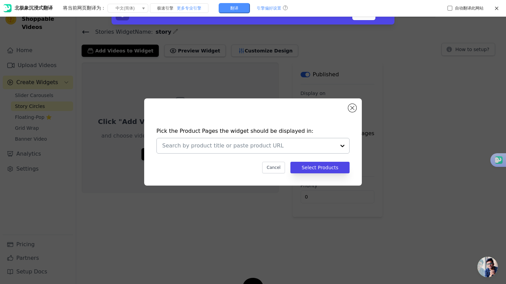
click at [270, 146] on input "text" at bounding box center [248, 146] width 173 height 8
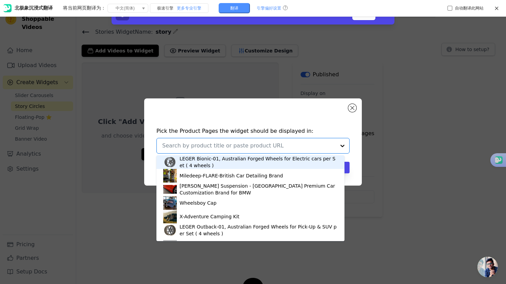
paste input "shangh"
type input "shangh"
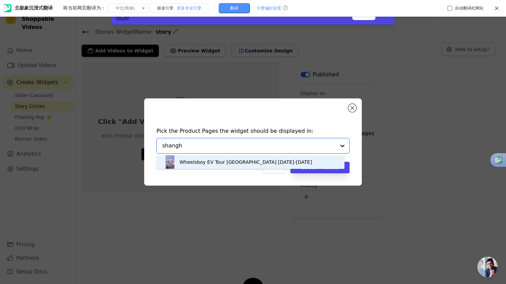
click at [216, 165] on div "Wheelsboy EV Tour [GEOGRAPHIC_DATA] [DATE]-[DATE]" at bounding box center [246, 162] width 132 height 7
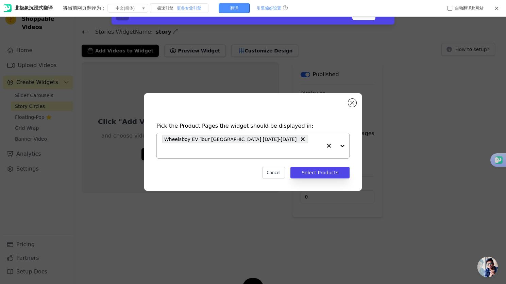
click at [495, 9] on icon at bounding box center [496, 8] width 5 height 5
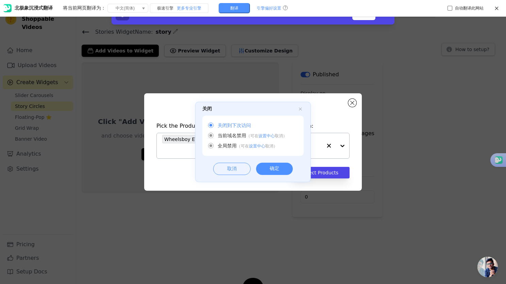
click at [498, 7] on div "关闭 关闭到下次访问 当前域名禁用 （ 可在 设置中心 取消 ） 全局禁用 （ 可在 设置中心 取消 ） 取消 确定" at bounding box center [253, 145] width 506 height 277
click at [266, 172] on div "确定" at bounding box center [274, 169] width 37 height 12
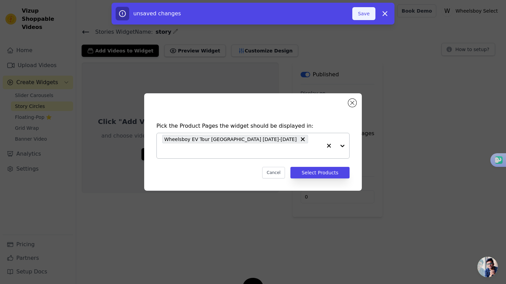
click at [363, 12] on button "Save" at bounding box center [363, 13] width 23 height 13
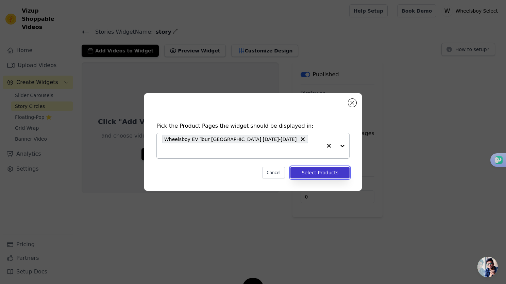
click at [320, 167] on button "Select Products" at bounding box center [320, 173] width 59 height 12
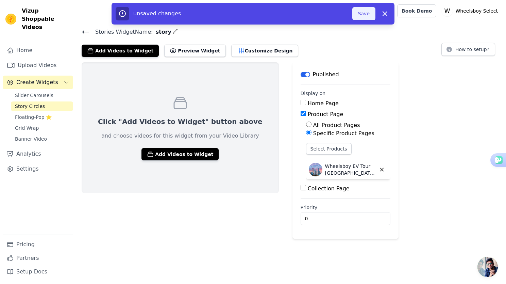
click at [363, 16] on button "Save" at bounding box center [363, 13] width 23 height 13
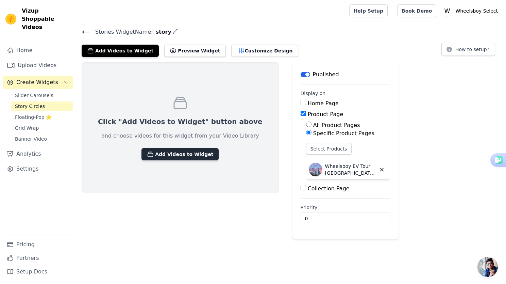
click at [171, 159] on button "Add Videos to Widget" at bounding box center [180, 154] width 77 height 12
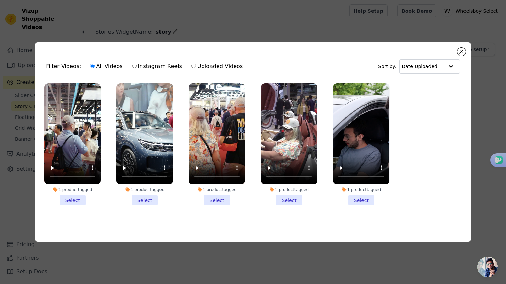
click at [72, 197] on li "1 product tagged Select" at bounding box center [72, 144] width 56 height 122
click at [0, 0] on input "1 product tagged Select" at bounding box center [0, 0] width 0 height 0
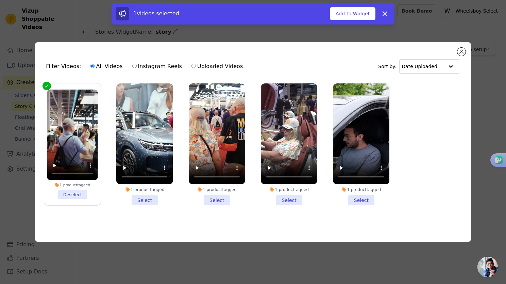
click at [139, 198] on li "1 product tagged Select" at bounding box center [144, 144] width 56 height 122
click at [0, 0] on input "1 product tagged Select" at bounding box center [0, 0] width 0 height 0
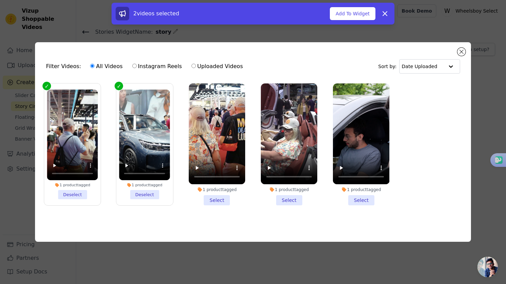
click at [214, 199] on li "1 product tagged Select" at bounding box center [217, 144] width 56 height 122
click at [0, 0] on input "1 product tagged Select" at bounding box center [0, 0] width 0 height 0
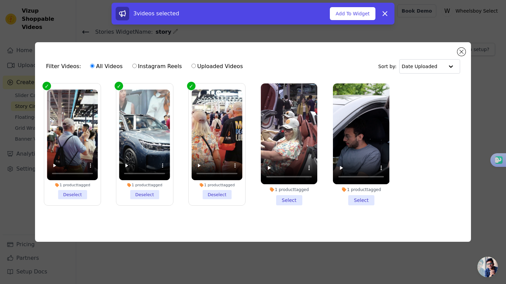
click at [284, 200] on li "1 product tagged Select" at bounding box center [289, 144] width 56 height 122
click at [0, 0] on input "1 product tagged Select" at bounding box center [0, 0] width 0 height 0
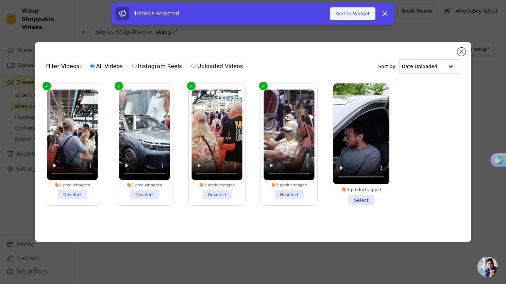
click at [351, 14] on button "Add To Widget" at bounding box center [353, 13] width 46 height 13
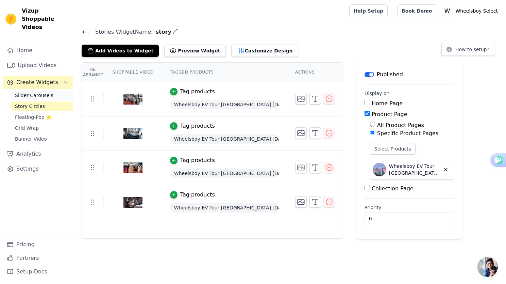
click at [47, 92] on span "Slider Carousels" at bounding box center [34, 95] width 38 height 7
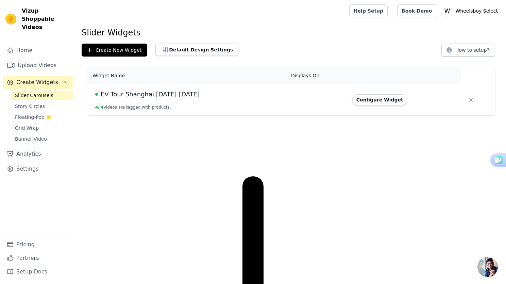
click at [169, 95] on span "EV Tour Shanghai [DATE]-[DATE]" at bounding box center [150, 94] width 99 height 10
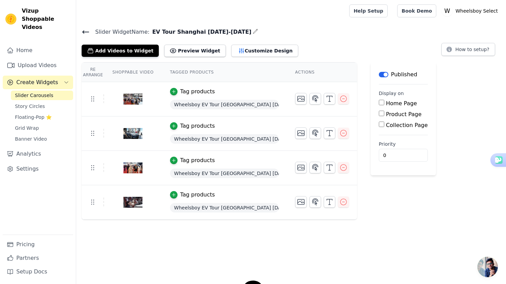
click at [380, 115] on input "Product Page" at bounding box center [381, 113] width 5 height 5
checkbox input "true"
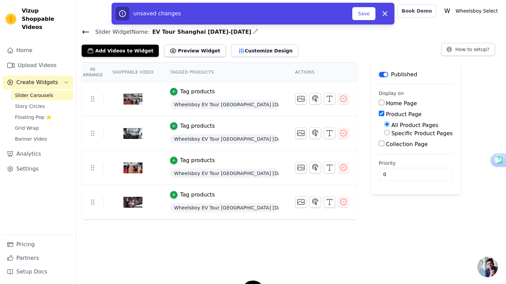
click at [385, 135] on input "Specific Product Pages" at bounding box center [386, 132] width 5 height 5
radio input "true"
click at [383, 12] on icon "button" at bounding box center [385, 14] width 4 height 4
checkbox input "false"
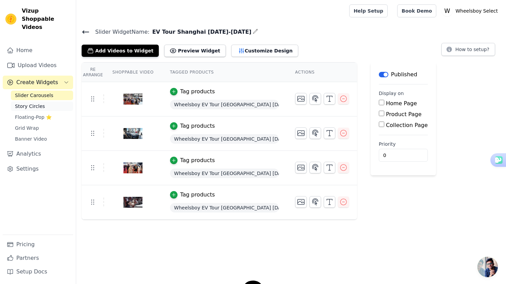
click at [32, 103] on span "Story Circles" at bounding box center [30, 106] width 30 height 7
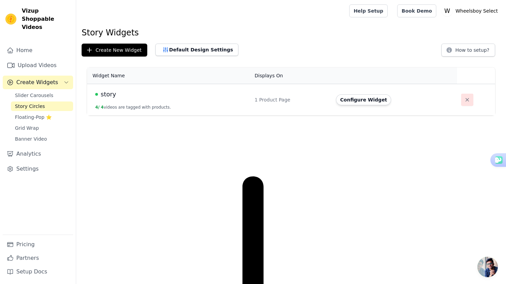
click at [466, 100] on icon "button" at bounding box center [467, 99] width 3 height 3
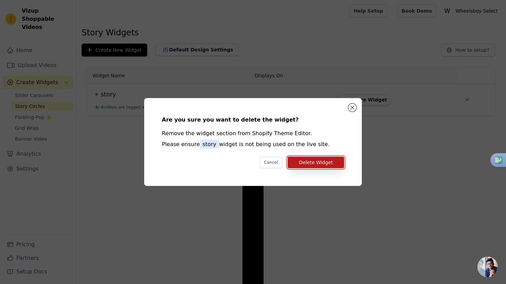
click at [325, 162] on button "Delete Widget" at bounding box center [316, 162] width 56 height 12
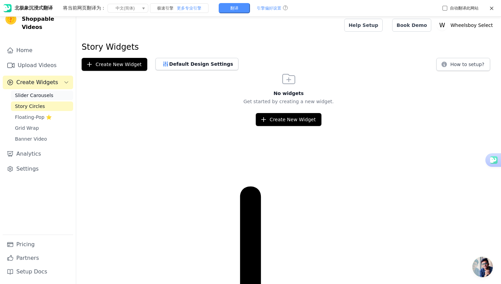
click at [36, 92] on span "Slider Carousels" at bounding box center [34, 95] width 38 height 7
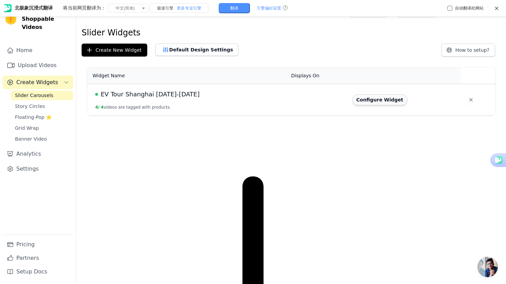
click at [364, 99] on button "Configure Widget" at bounding box center [379, 99] width 55 height 11
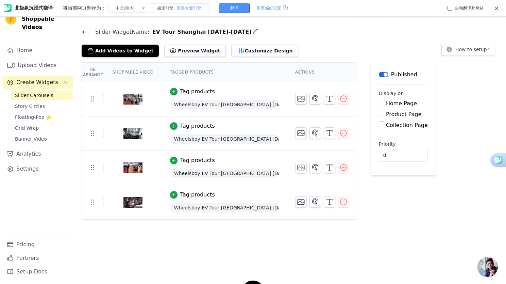
click at [381, 113] on input "Product Page" at bounding box center [381, 113] width 5 height 5
checkbox input "true"
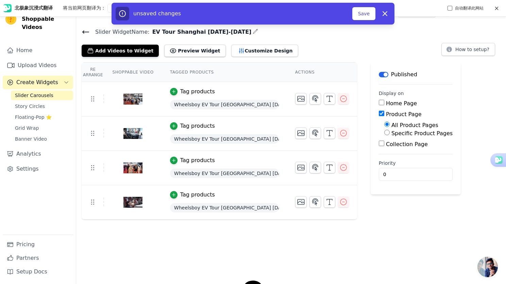
click at [385, 134] on input "Specific Product Pages" at bounding box center [386, 132] width 5 height 5
radio input "true"
click at [396, 149] on button "Select Products" at bounding box center [407, 149] width 46 height 12
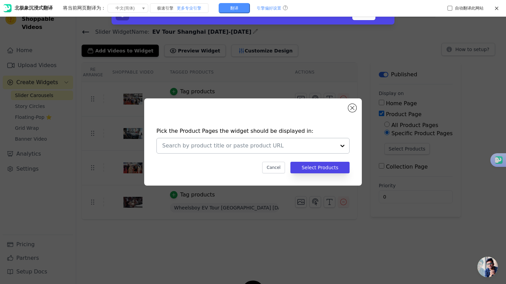
click at [276, 143] on input "text" at bounding box center [248, 146] width 173 height 8
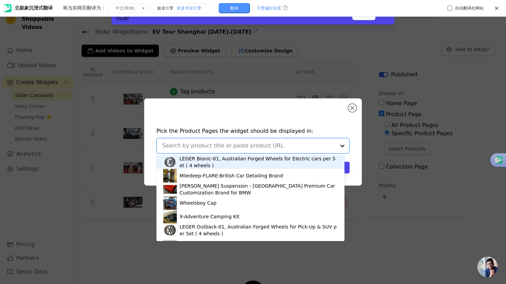
paste input "shangh"
type input "shangh"
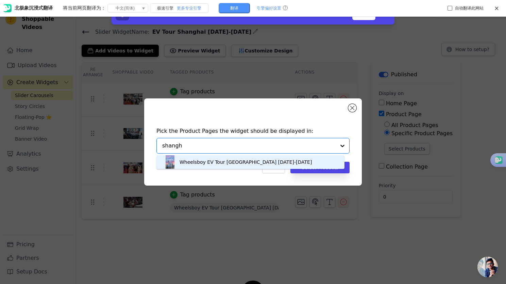
click at [237, 162] on div "Wheelsboy EV Tour [GEOGRAPHIC_DATA] [DATE]-[DATE]" at bounding box center [246, 162] width 132 height 7
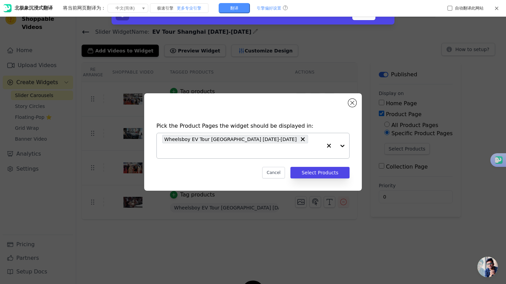
click at [496, 7] on icon at bounding box center [496, 8] width 5 height 5
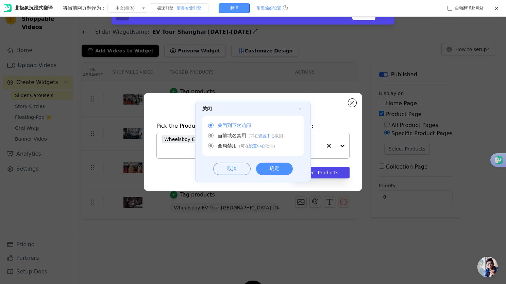
click at [275, 171] on div "确定" at bounding box center [274, 169] width 37 height 12
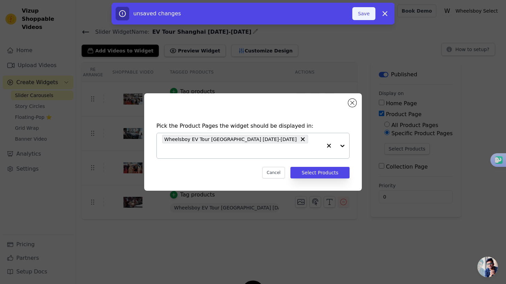
click at [365, 13] on button "Save" at bounding box center [363, 13] width 23 height 13
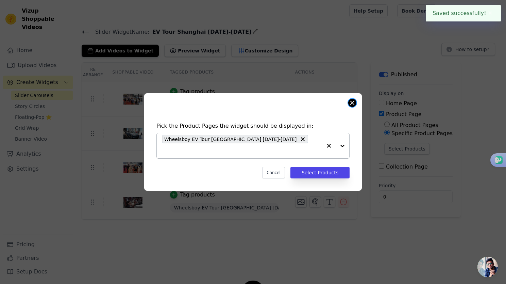
click at [350, 107] on button "Close modal" at bounding box center [352, 103] width 8 height 8
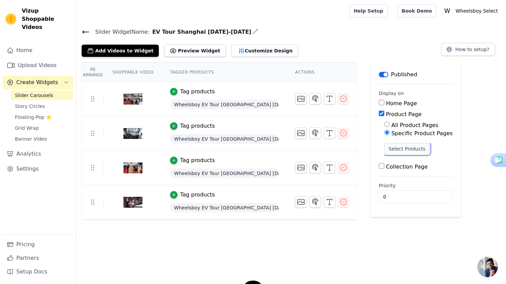
click at [406, 149] on button "Select Products" at bounding box center [407, 149] width 46 height 12
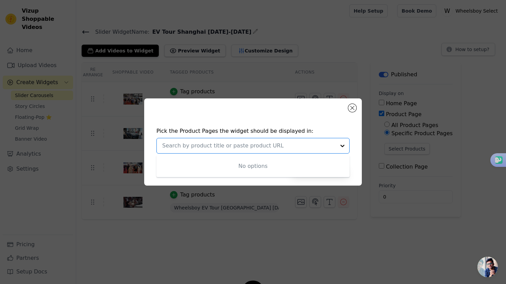
click at [253, 145] on input "text" at bounding box center [248, 146] width 173 height 8
paste input "shangh"
type input "shangh"
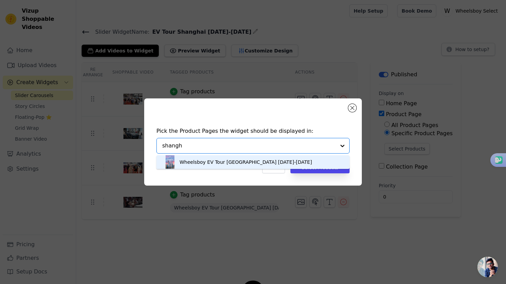
click at [227, 166] on div "Wheelsboy EV Tour [GEOGRAPHIC_DATA] [DATE]-[DATE]" at bounding box center [253, 162] width 180 height 14
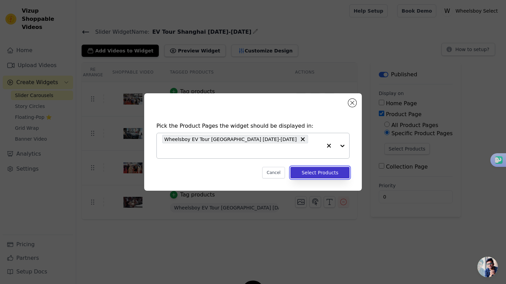
click at [309, 168] on button "Select Products" at bounding box center [320, 173] width 59 height 12
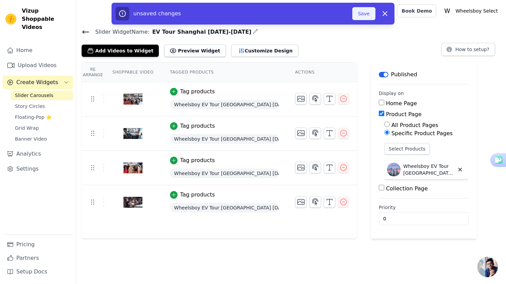
click at [361, 16] on button "Save" at bounding box center [363, 13] width 23 height 13
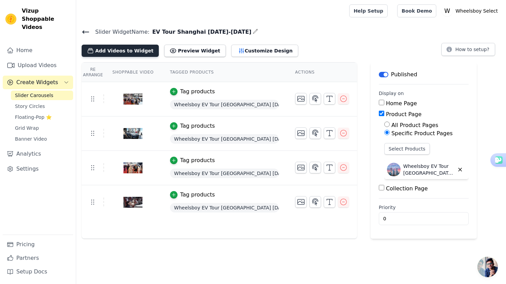
click at [114, 52] on button "Add Videos to Widget" at bounding box center [120, 51] width 77 height 12
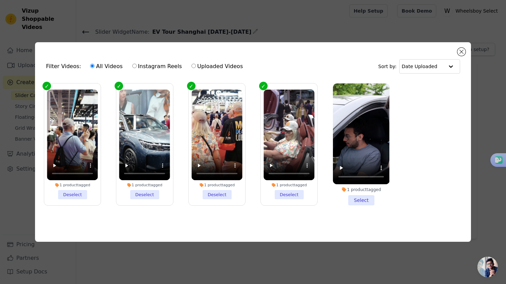
click at [192, 64] on input "Uploaded Videos" at bounding box center [194, 66] width 4 height 4
radio input "true"
click at [462, 52] on button "Close modal" at bounding box center [462, 52] width 8 height 8
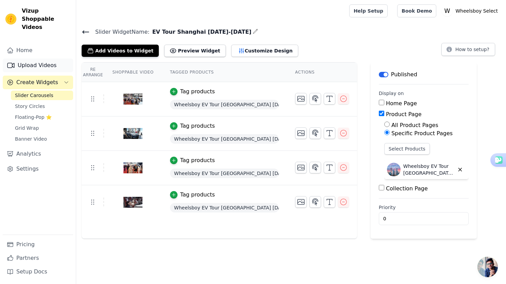
click at [40, 59] on link "Upload Videos" at bounding box center [38, 66] width 70 height 14
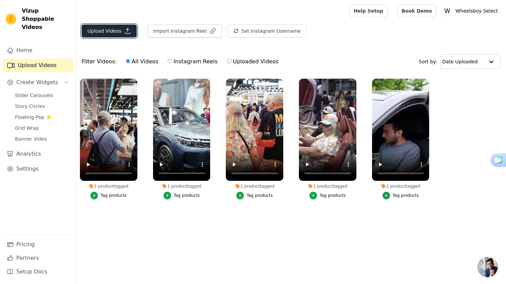
click at [105, 32] on button "Upload Videos" at bounding box center [109, 30] width 55 height 13
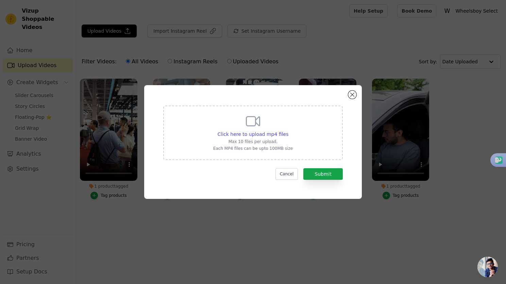
click at [254, 124] on icon at bounding box center [253, 121] width 16 height 16
click at [288, 130] on input "Click here to upload mp4 files Max 10 files per upload. Each MP4 files can be u…" at bounding box center [288, 130] width 0 height 0
type input "C:\fakepath\9月15日 (2)(5).mp4"
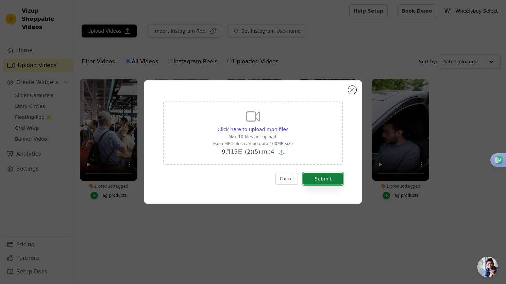
click at [329, 180] on button "Submit" at bounding box center [322, 179] width 39 height 12
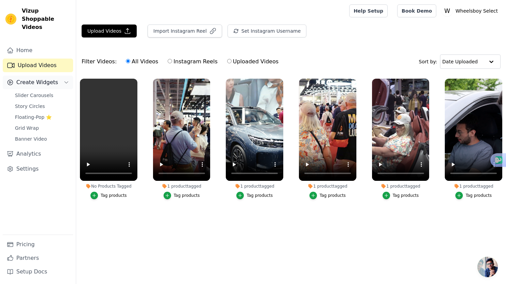
click at [30, 78] on span "Create Widgets" at bounding box center [37, 82] width 42 height 8
click at [23, 78] on span "Create Widgets" at bounding box center [37, 82] width 42 height 8
click at [28, 92] on span "Slider Carousels" at bounding box center [34, 95] width 38 height 7
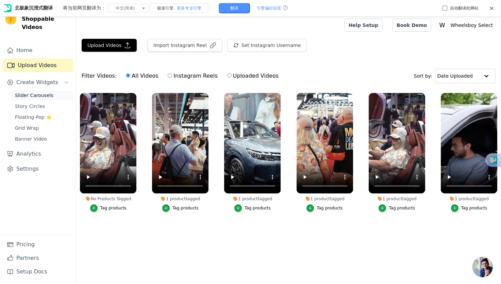
click at [28, 92] on span "Slider Carousels" at bounding box center [34, 95] width 38 height 7
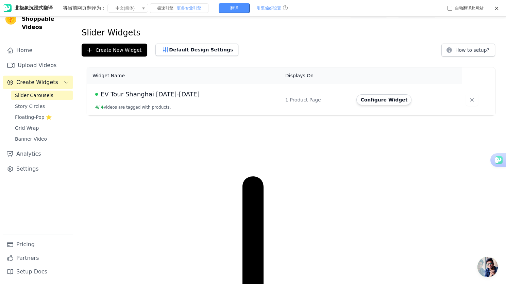
click at [155, 95] on span "EV Tour Shanghai [DATE]-[DATE]" at bounding box center [150, 94] width 99 height 10
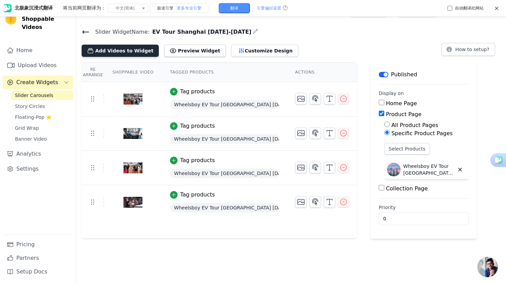
click at [117, 53] on button "Add Videos to Widget" at bounding box center [120, 51] width 77 height 12
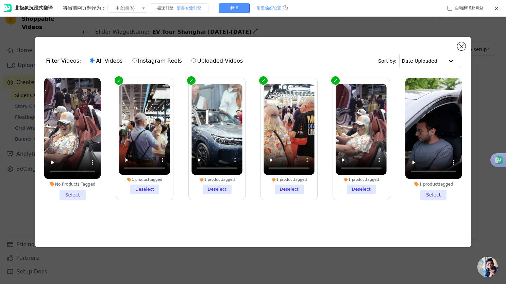
click at [73, 193] on li "No Products Tagged Select" at bounding box center [72, 139] width 56 height 122
click at [0, 0] on input "No Products Tagged Select" at bounding box center [0, 0] width 0 height 0
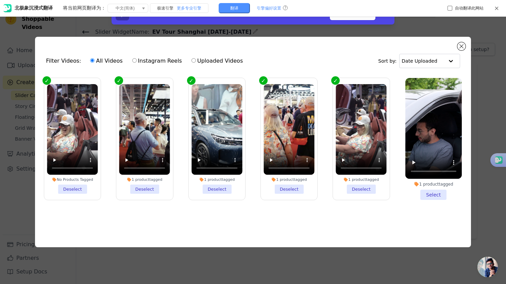
click at [498, 6] on icon at bounding box center [496, 8] width 5 height 5
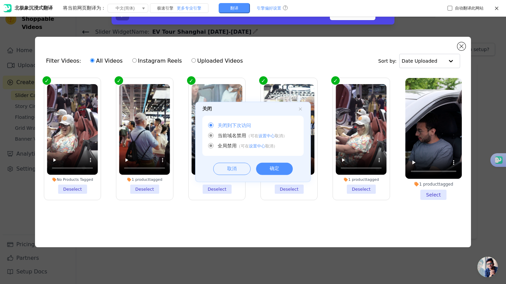
click at [273, 167] on div "确定" at bounding box center [274, 169] width 37 height 12
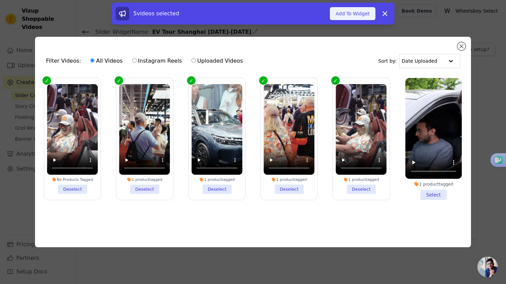
click at [350, 13] on button "Add To Widget" at bounding box center [353, 13] width 46 height 13
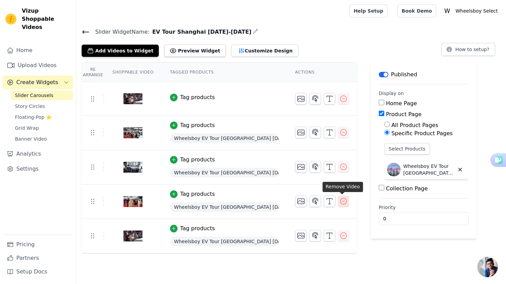
click at [343, 202] on icon "button" at bounding box center [344, 201] width 8 height 8
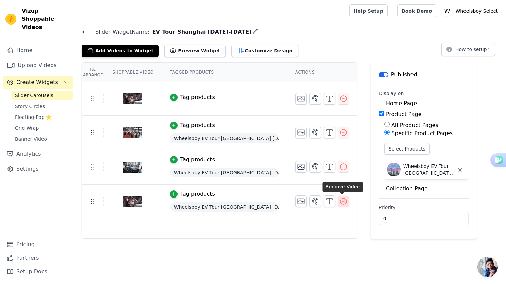
click at [344, 202] on icon "button" at bounding box center [344, 201] width 8 height 8
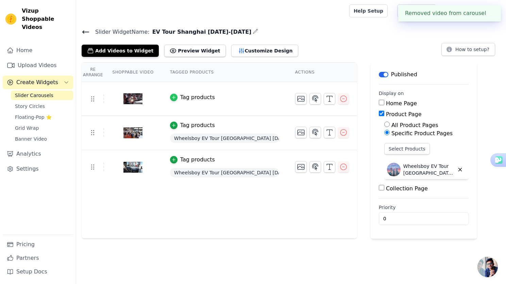
click at [172, 100] on div "button" at bounding box center [173, 97] width 7 height 7
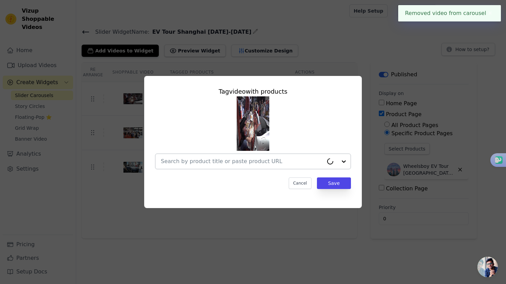
click at [198, 159] on input "text" at bounding box center [242, 161] width 163 height 8
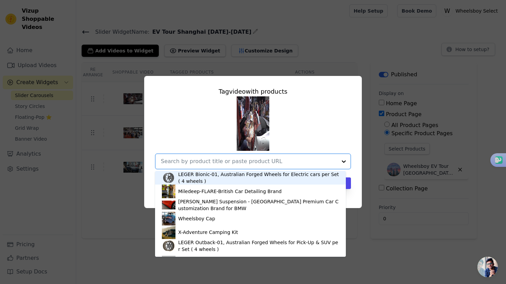
paste input "shangh"
type input "shangh"
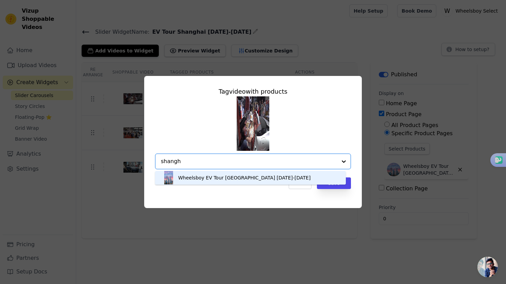
click at [191, 182] on div "Wheelsboy EV Tour [GEOGRAPHIC_DATA] [DATE]-[DATE]" at bounding box center [250, 178] width 177 height 14
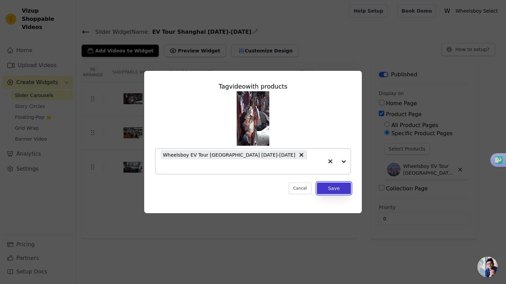
click at [336, 185] on button "Save" at bounding box center [334, 188] width 34 height 12
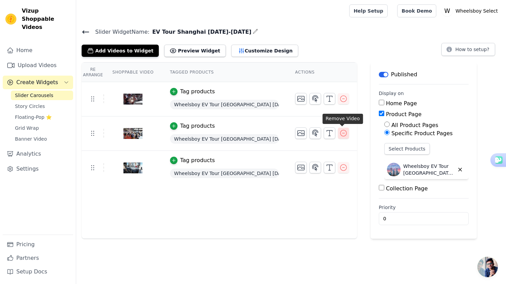
click at [342, 133] on icon "button" at bounding box center [344, 133] width 8 height 8
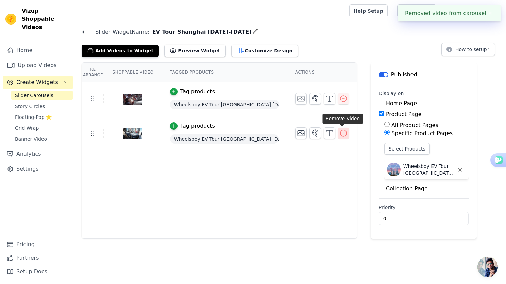
click at [340, 132] on icon "button" at bounding box center [344, 133] width 8 height 8
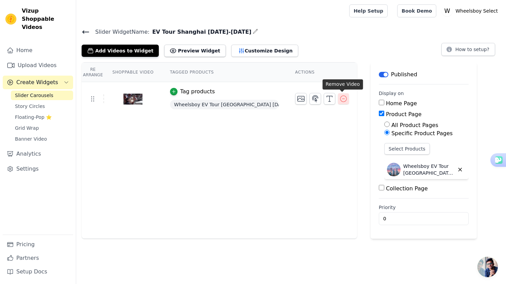
click at [341, 96] on icon "button" at bounding box center [344, 99] width 6 height 6
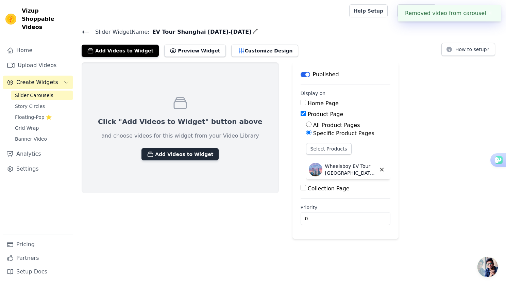
click at [167, 155] on button "Add Videos to Widget" at bounding box center [180, 154] width 77 height 12
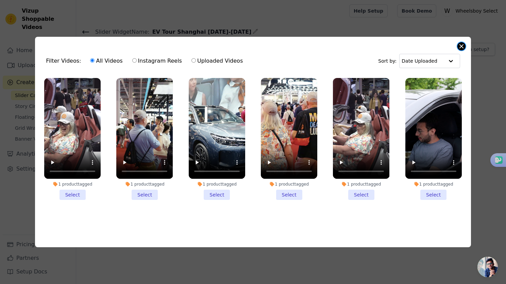
click at [462, 46] on button "Close modal" at bounding box center [462, 46] width 8 height 8
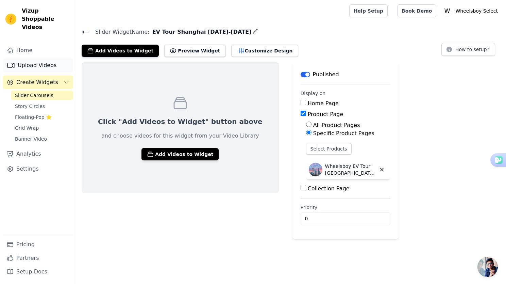
click at [35, 59] on link "Upload Videos" at bounding box center [38, 66] width 70 height 14
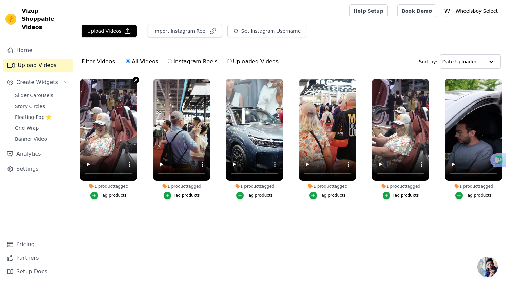
click at [134, 80] on icon "button" at bounding box center [135, 80] width 5 height 5
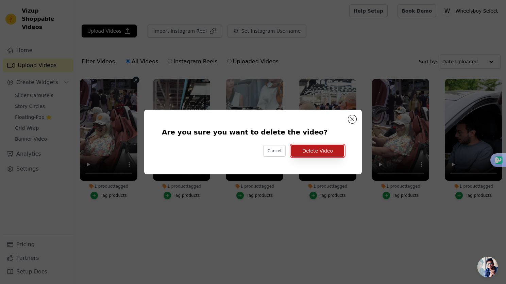
click at [318, 151] on button "Delete Video" at bounding box center [317, 151] width 53 height 12
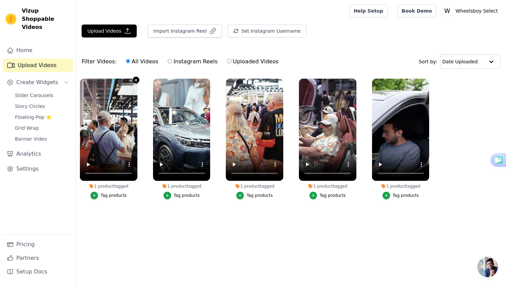
click at [135, 81] on icon "button" at bounding box center [135, 80] width 5 height 5
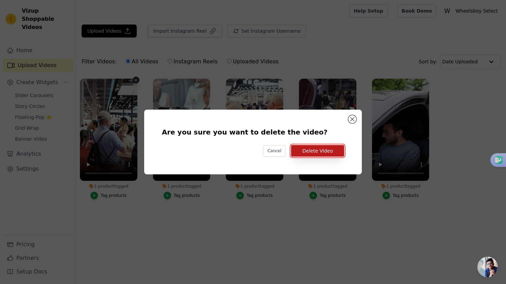
click at [322, 152] on button "Delete Video" at bounding box center [317, 151] width 53 height 12
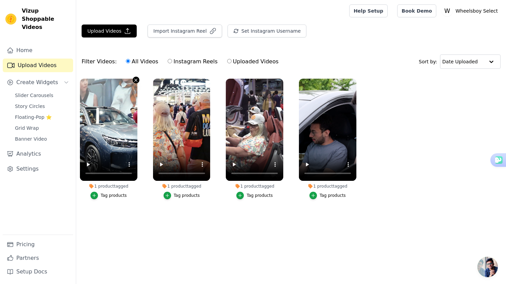
click at [133, 81] on icon "button" at bounding box center [135, 80] width 5 height 5
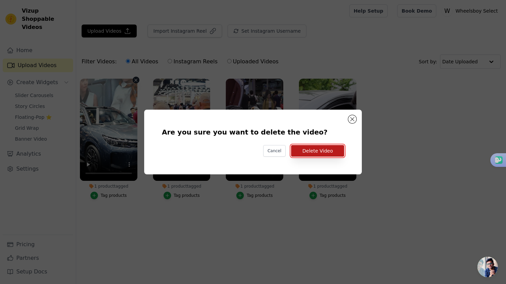
click at [312, 150] on button "Delete Video" at bounding box center [317, 151] width 53 height 12
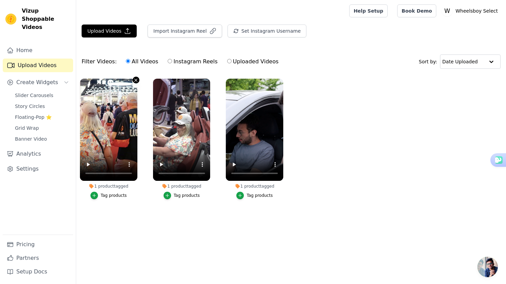
click at [136, 79] on icon "button" at bounding box center [135, 80] width 5 height 5
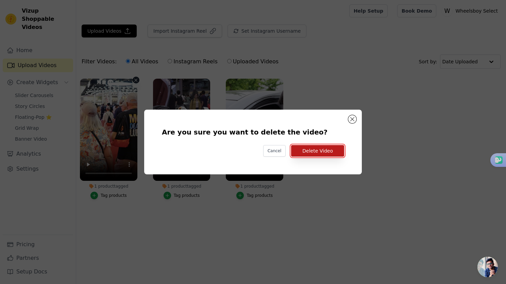
click at [312, 149] on button "Delete Video" at bounding box center [317, 151] width 53 height 12
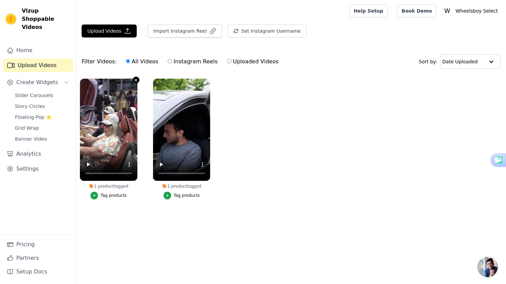
click at [134, 80] on icon "button" at bounding box center [135, 80] width 5 height 5
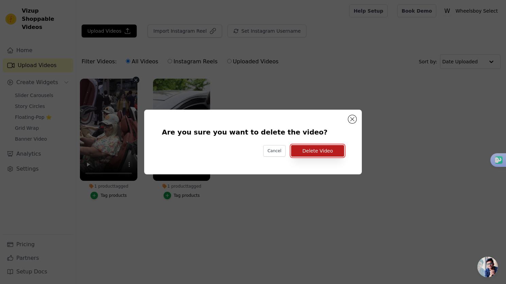
click at [321, 154] on button "Delete Video" at bounding box center [317, 151] width 53 height 12
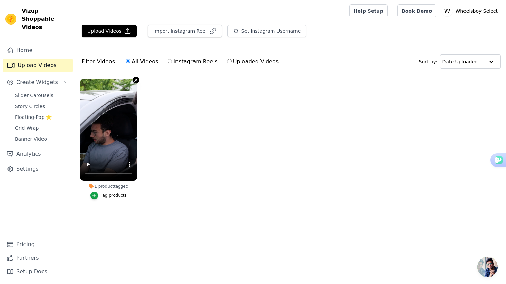
click at [135, 79] on icon "button" at bounding box center [136, 80] width 3 height 3
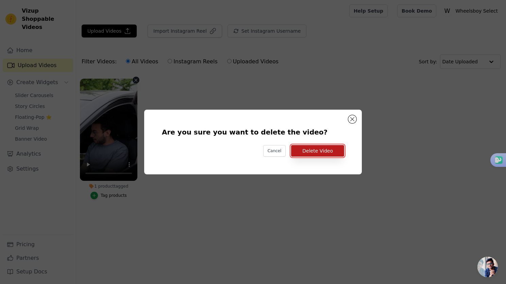
click at [333, 152] on button "Delete Video" at bounding box center [317, 151] width 53 height 12
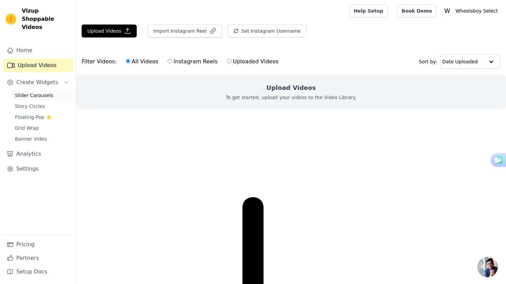
click at [27, 92] on span "Slider Carousels" at bounding box center [34, 95] width 38 height 7
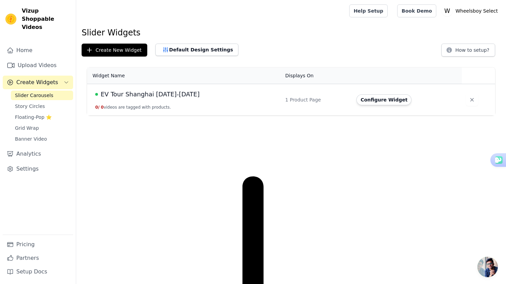
click at [176, 98] on span "EV Tour Shanghai 2024 Apr. 23-30" at bounding box center [150, 94] width 99 height 10
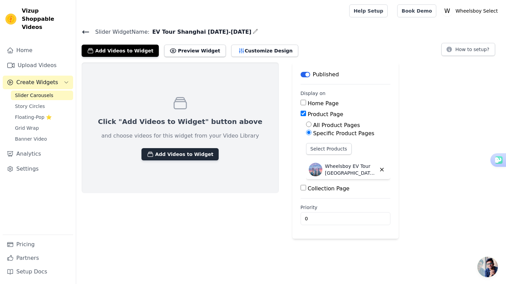
click at [177, 154] on button "Add Videos to Widget" at bounding box center [180, 154] width 77 height 12
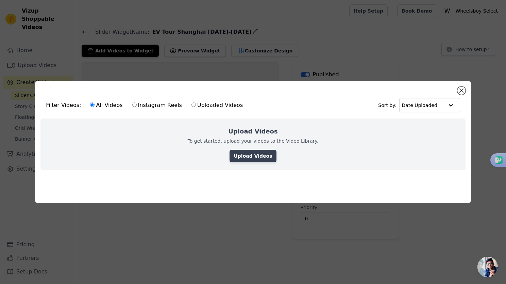
click at [247, 154] on link "Upload Videos" at bounding box center [253, 156] width 47 height 12
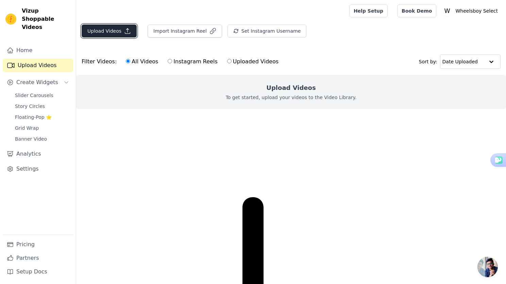
click at [100, 34] on button "Upload Videos" at bounding box center [109, 30] width 55 height 13
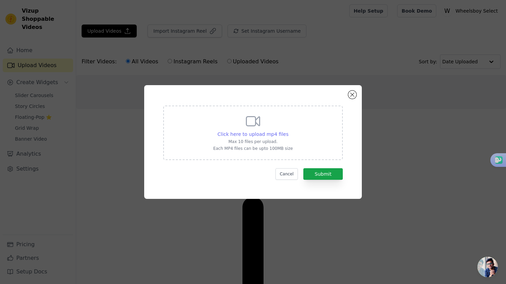
click at [256, 134] on span "Click here to upload mp4 files" at bounding box center [253, 133] width 71 height 5
click at [288, 131] on input "Click here to upload mp4 files Max 10 files per upload. Each MP4 files can be u…" at bounding box center [288, 130] width 0 height 0
click at [248, 137] on div "Click here to upload mp4 files" at bounding box center [253, 134] width 71 height 7
click at [288, 131] on input "Click here to upload mp4 files Max 10 files per upload. Each MP4 files can be u…" at bounding box center [288, 130] width 0 height 0
type input "C:\fakepath\9月15日 (2)(2).mp4"
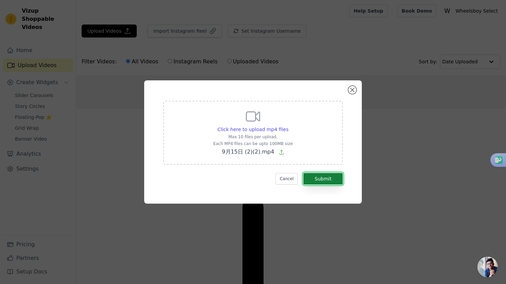
click at [332, 180] on button "Submit" at bounding box center [322, 179] width 39 height 12
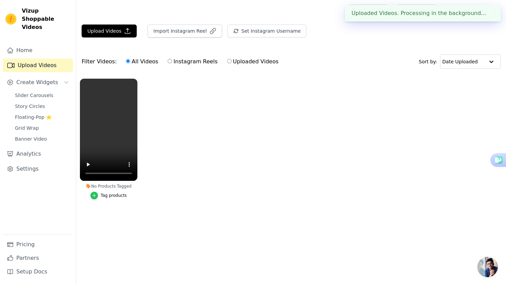
click at [96, 196] on icon "button" at bounding box center [94, 195] width 5 height 5
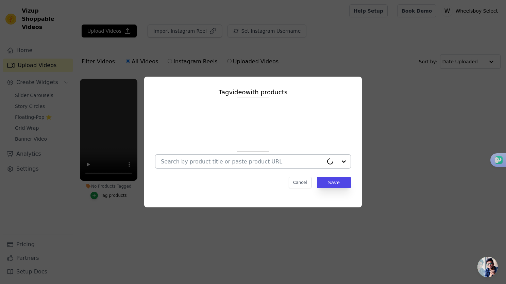
click at [197, 161] on input "No Products Tagged Tag video with products Cancel Save Tag products" at bounding box center [242, 161] width 163 height 6
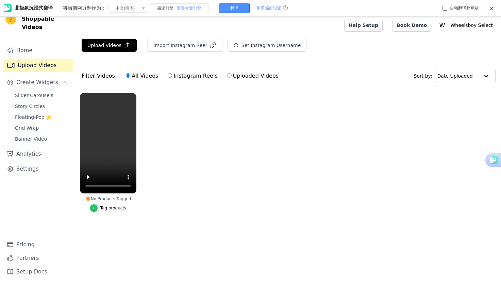
click at [94, 208] on icon "button" at bounding box center [93, 207] width 3 height 3
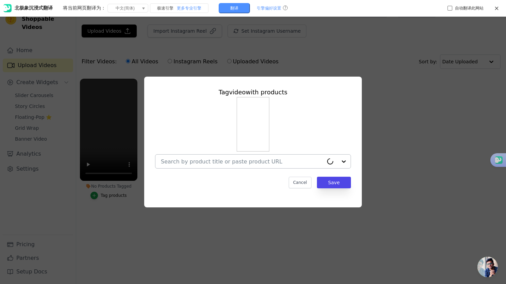
click at [195, 165] on input "No Products Tagged Tag video with products Cancel Save Tag products" at bounding box center [242, 161] width 163 height 6
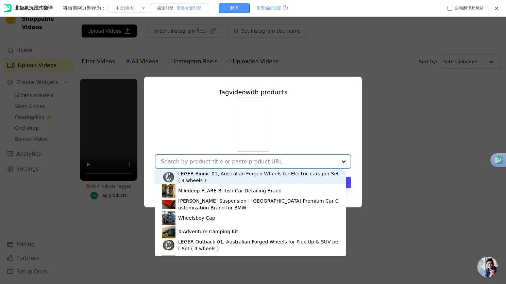
paste input "shangh"
type input "shangh"
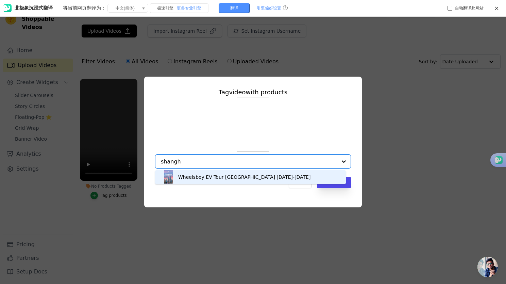
click at [197, 176] on div "Wheelsboy EV Tour Shanghai 2024 Apr. 23-30" at bounding box center [244, 176] width 132 height 7
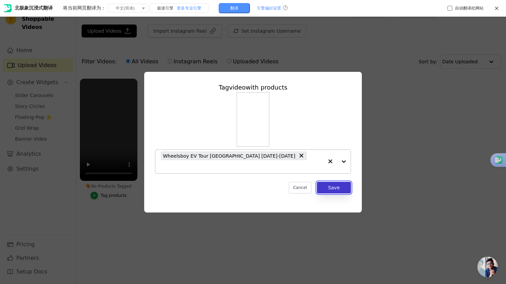
click at [337, 184] on button "Save" at bounding box center [334, 188] width 34 height 12
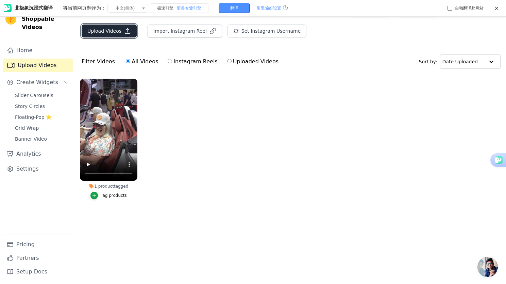
click at [108, 31] on button "Upload Videos" at bounding box center [109, 30] width 55 height 13
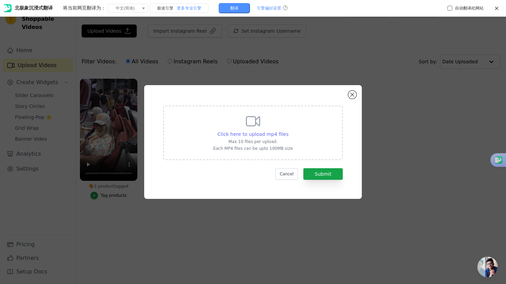
click at [245, 135] on span "Click here to upload mp4 files" at bounding box center [253, 133] width 71 height 5
click at [288, 131] on input "Click here to upload mp4 files Max 10 files per upload. Each MP4 files can be u…" at bounding box center [288, 130] width 0 height 0
type input "C:\fakepath\9月15日 (2).mp4"
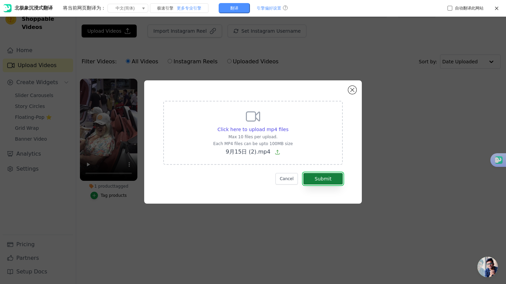
click at [334, 180] on button "Submit" at bounding box center [322, 179] width 39 height 12
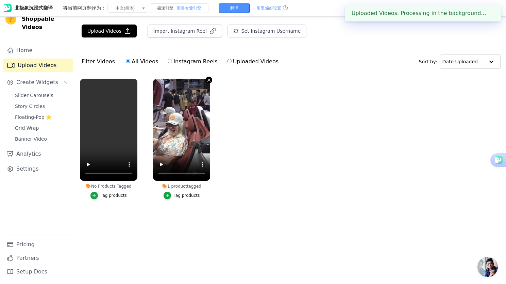
click at [208, 79] on icon "button" at bounding box center [209, 80] width 3 height 3
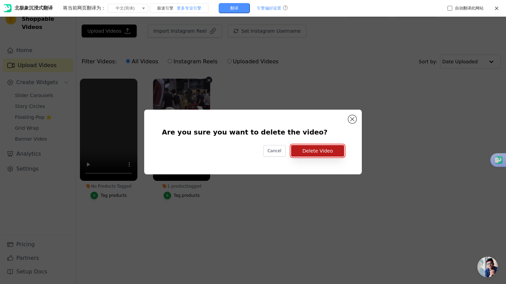
click at [332, 154] on button "Delete Video" at bounding box center [317, 151] width 53 height 12
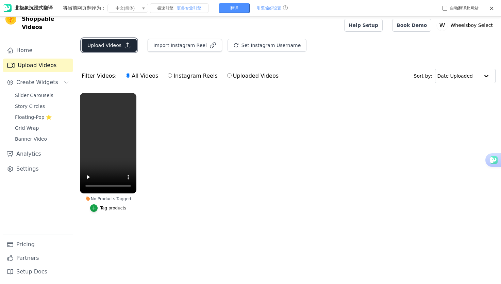
click at [98, 44] on button "Upload Videos" at bounding box center [109, 45] width 55 height 13
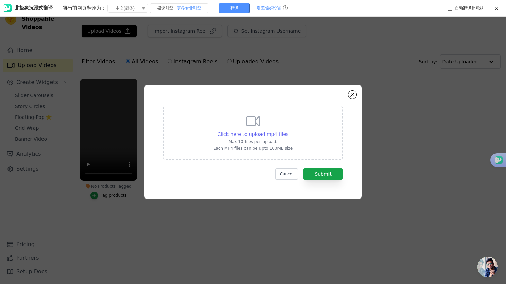
click at [255, 136] on span "Click here to upload mp4 files" at bounding box center [253, 133] width 71 height 5
click at [288, 131] on input "Click here to upload mp4 files Max 10 files per upload. Each MP4 files can be u…" at bounding box center [288, 130] width 0 height 0
type input "C:\fakepath\9月15日 (2)(2).mp4"
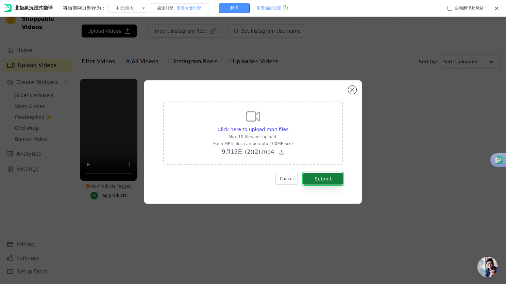
click at [332, 177] on button "Submit" at bounding box center [322, 179] width 39 height 12
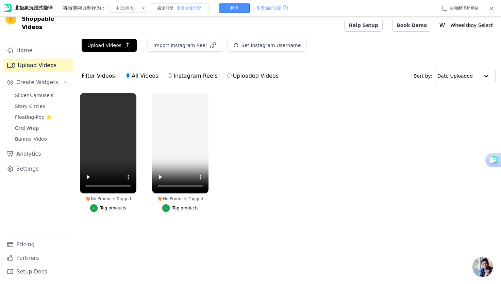
click at [494, 9] on icon at bounding box center [491, 8] width 5 height 5
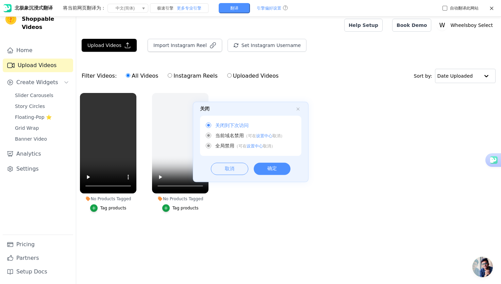
click at [277, 171] on div "确定" at bounding box center [272, 169] width 37 height 12
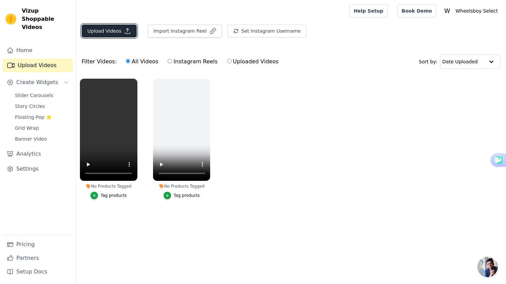
click at [109, 32] on button "Upload Videos" at bounding box center [109, 30] width 55 height 13
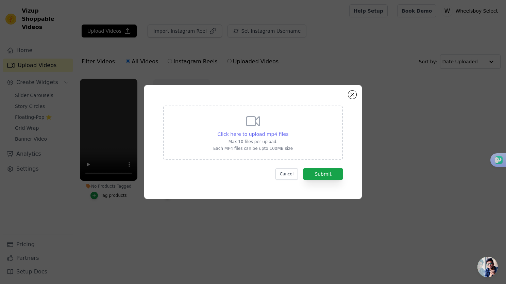
click at [257, 135] on span "Click here to upload mp4 files" at bounding box center [253, 133] width 71 height 5
click at [288, 131] on input "Click here to upload mp4 files Max 10 files per upload. Each MP4 files can be u…" at bounding box center [288, 130] width 0 height 0
type input "C:\fakepath\9月15日 (2)(1).mp4"
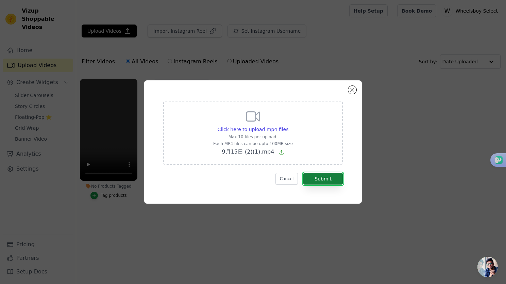
click at [331, 180] on button "Submit" at bounding box center [322, 179] width 39 height 12
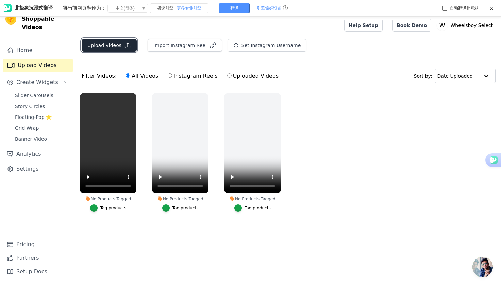
click at [101, 45] on button "Upload Videos" at bounding box center [109, 45] width 55 height 13
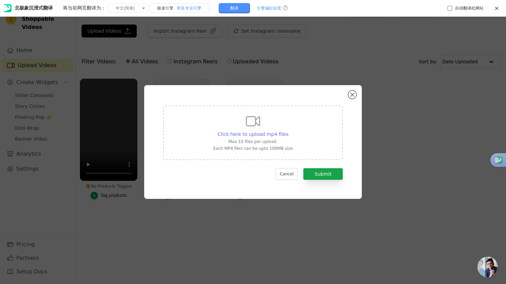
click at [255, 136] on span "Click here to upload mp4 files" at bounding box center [253, 133] width 71 height 5
click at [288, 131] on input "Click here to upload mp4 files Max 10 files per upload. Each MP4 files can be u…" at bounding box center [288, 130] width 0 height 0
type input "C:\fakepath\[DATE] (2)(3).mp4"
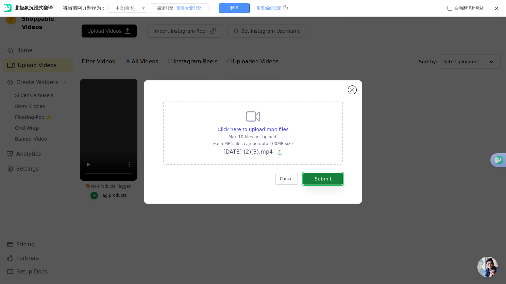
click at [336, 181] on button "Submit" at bounding box center [322, 179] width 39 height 12
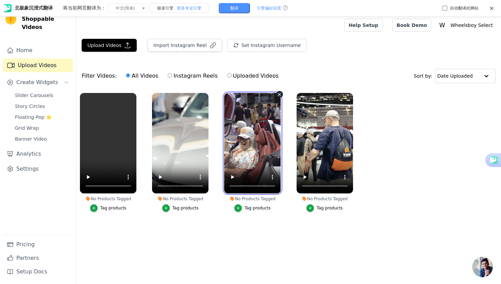
click at [234, 164] on video at bounding box center [252, 143] width 56 height 100
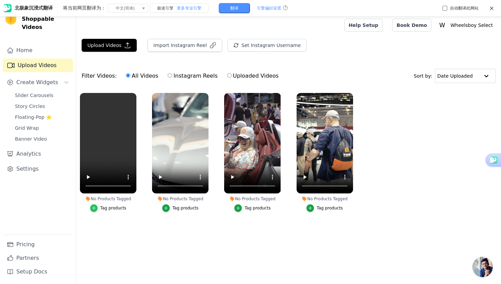
click at [92, 208] on icon "button" at bounding box center [94, 207] width 5 height 5
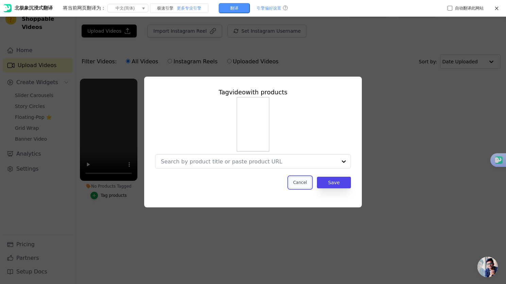
click at [301, 184] on button "Cancel" at bounding box center [300, 183] width 23 height 12
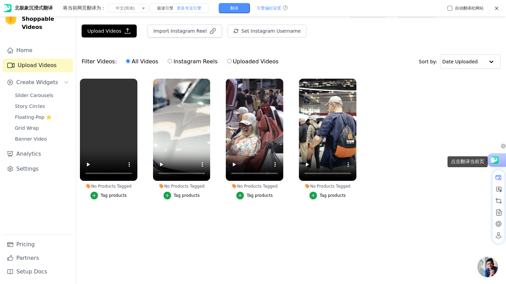
click at [496, 161] on use at bounding box center [494, 159] width 10 height 7
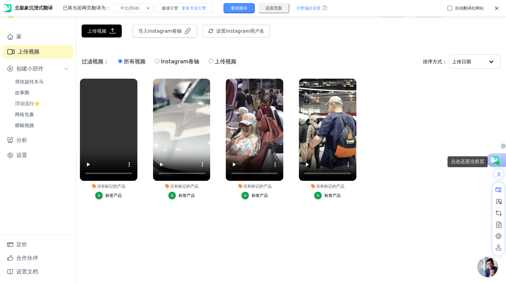
click at [496, 161] on use at bounding box center [494, 159] width 10 height 7
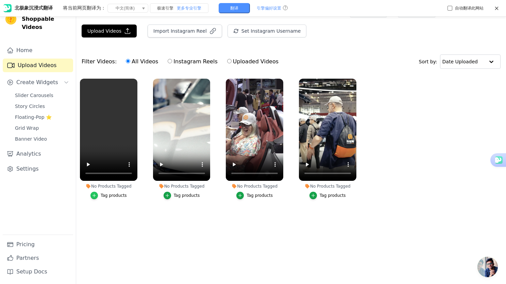
click at [94, 198] on div "button" at bounding box center [93, 195] width 7 height 7
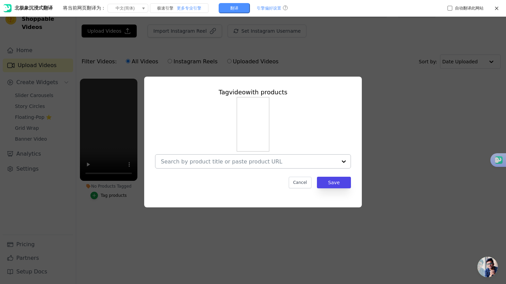
click at [202, 163] on input "No Products Tagged Tag video with products Cancel Save Tag products" at bounding box center [249, 161] width 176 height 6
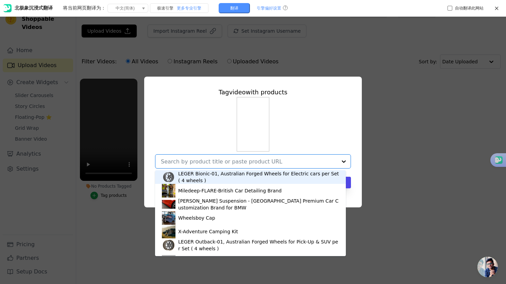
paste input "shangh"
type input "shangh"
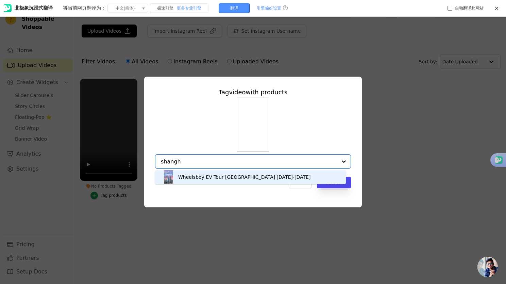
click at [195, 178] on div "Wheelsboy EV Tour [GEOGRAPHIC_DATA] [DATE]-[DATE]" at bounding box center [244, 176] width 132 height 7
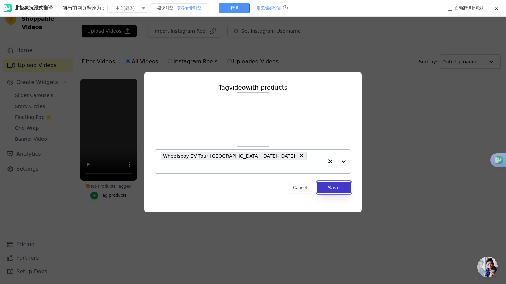
click at [334, 185] on button "Save" at bounding box center [334, 188] width 34 height 12
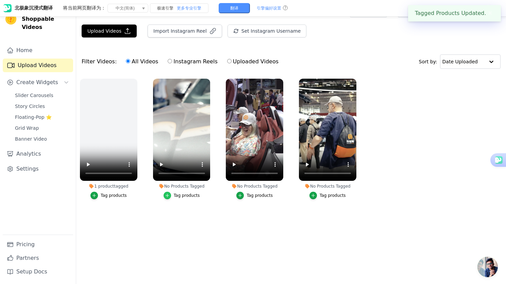
click at [167, 196] on icon "button" at bounding box center [167, 195] width 3 height 3
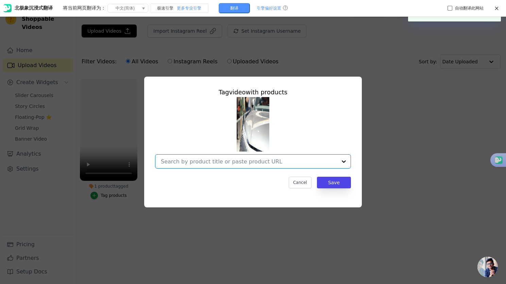
click at [197, 162] on input "No Products Tagged Tag video with products Option undefined, selected. Select i…" at bounding box center [249, 161] width 176 height 6
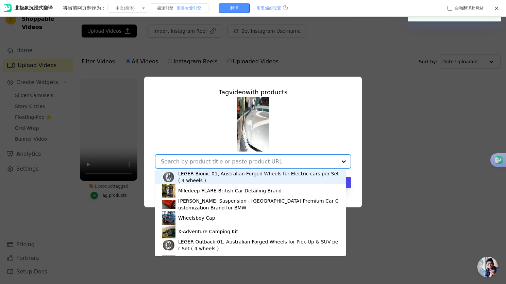
paste input "shangh"
type input "shangh"
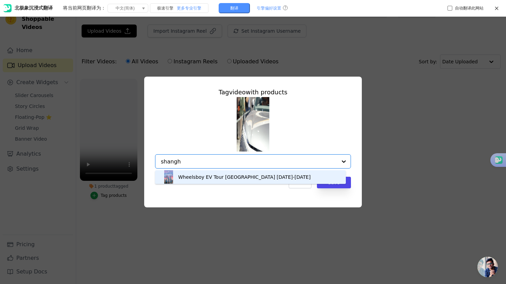
click at [204, 179] on div "Wheelsboy EV Tour [GEOGRAPHIC_DATA] [DATE]-[DATE]" at bounding box center [244, 176] width 132 height 7
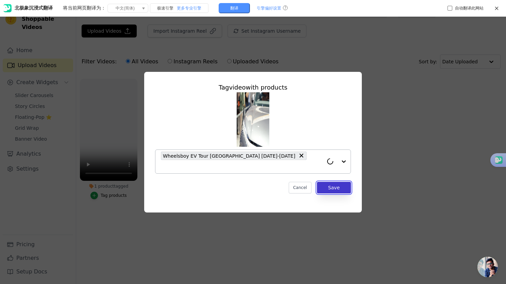
click at [340, 183] on button "Save" at bounding box center [334, 188] width 34 height 12
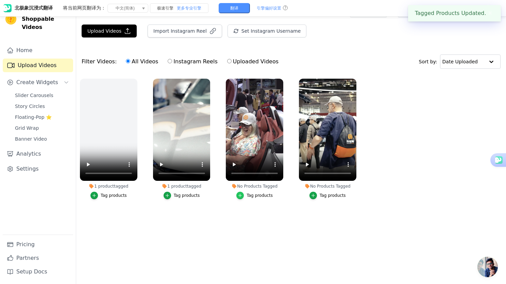
click at [242, 195] on icon "button" at bounding box center [240, 195] width 3 height 3
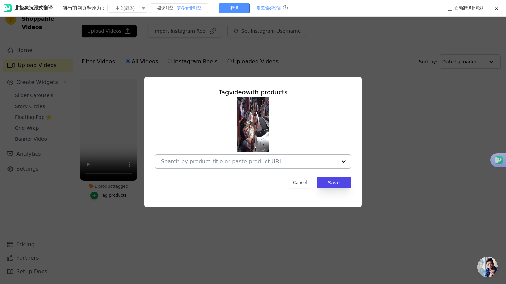
click at [181, 163] on input "No Products Tagged Tag video with products Cancel Save Tag products" at bounding box center [249, 161] width 176 height 6
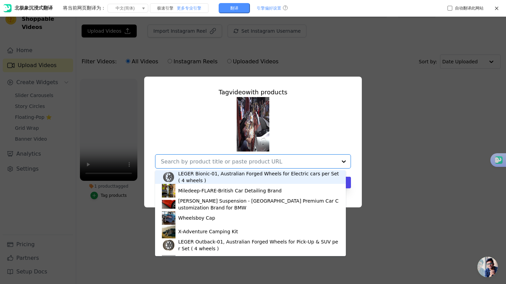
paste input "shangh"
type input "shangh"
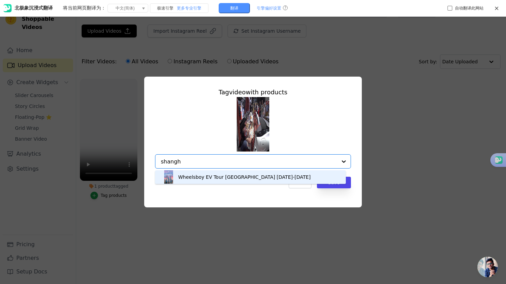
click at [189, 181] on div "Wheelsboy EV Tour [GEOGRAPHIC_DATA] [DATE]-[DATE]" at bounding box center [250, 177] width 177 height 14
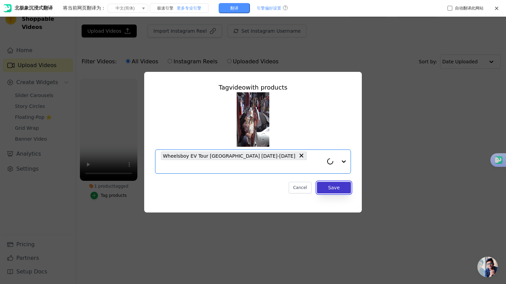
click at [331, 182] on button "Save" at bounding box center [334, 188] width 34 height 12
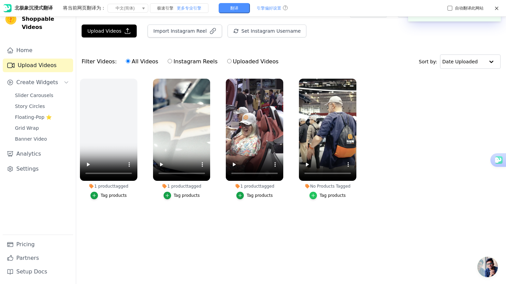
click at [312, 197] on icon "button" at bounding box center [313, 195] width 5 height 5
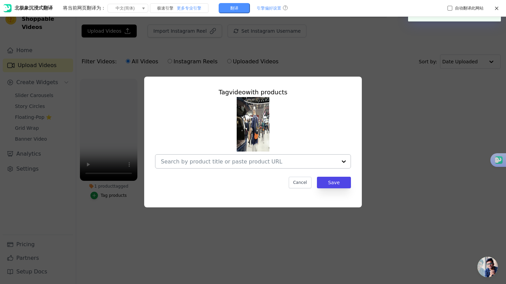
click at [213, 166] on div at bounding box center [249, 161] width 176 height 14
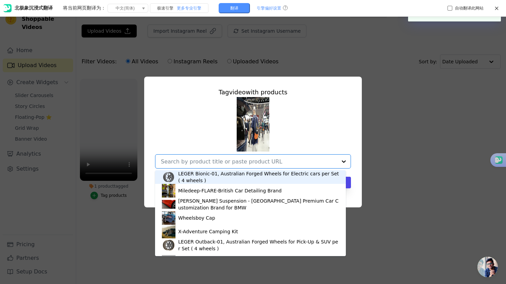
paste input "shangh"
type input "shangh"
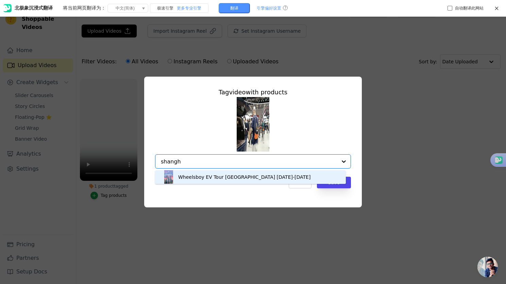
click at [210, 178] on div "Wheelsboy EV Tour [GEOGRAPHIC_DATA] [DATE]-[DATE]" at bounding box center [244, 176] width 132 height 7
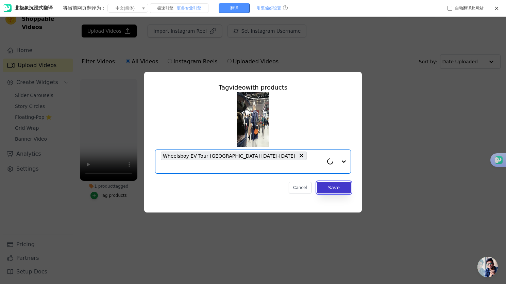
click at [331, 185] on button "Save" at bounding box center [334, 188] width 34 height 12
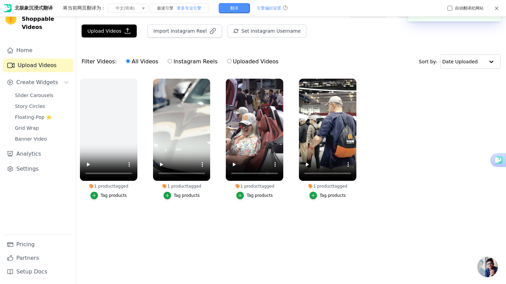
click at [497, 10] on icon at bounding box center [496, 8] width 5 height 5
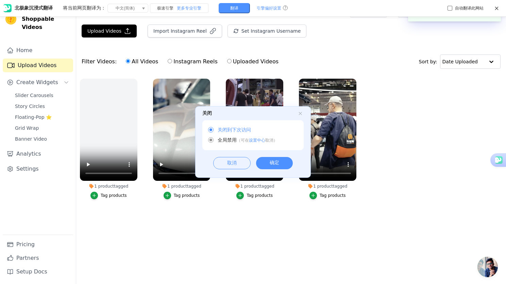
click at [497, 9] on div "关闭 关闭到下次访问 全局禁用 （ 可在 设置中心 取消 ） 取消 确定" at bounding box center [253, 145] width 506 height 277
click at [273, 162] on div "确定" at bounding box center [274, 163] width 37 height 12
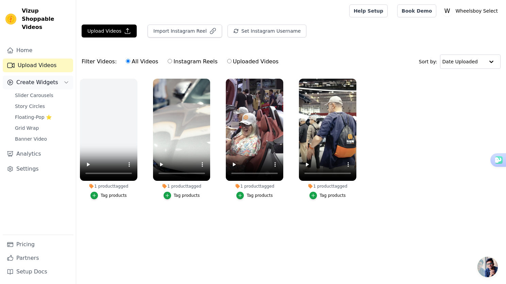
click at [29, 78] on span "Create Widgets" at bounding box center [37, 82] width 42 height 8
click at [36, 78] on span "Create Widgets" at bounding box center [37, 82] width 42 height 8
click at [31, 92] on span "Slider Carousels" at bounding box center [34, 95] width 38 height 7
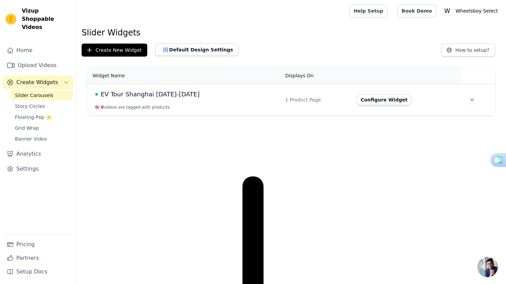
click at [232, 100] on td "EV Tour Shanghai [DATE]-[DATE] 0 / 0 videos are tagged with products." at bounding box center [184, 100] width 194 height 32
click at [170, 94] on span "EV Tour Shanghai [DATE]-[DATE]" at bounding box center [150, 94] width 99 height 10
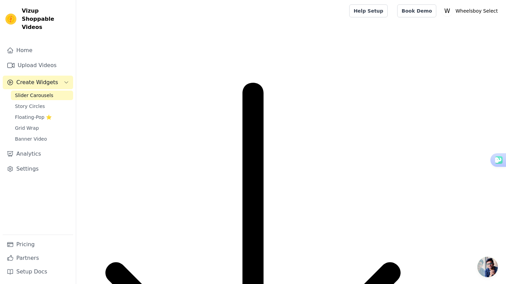
click at [46, 92] on span "Slider Carousels" at bounding box center [34, 95] width 38 height 7
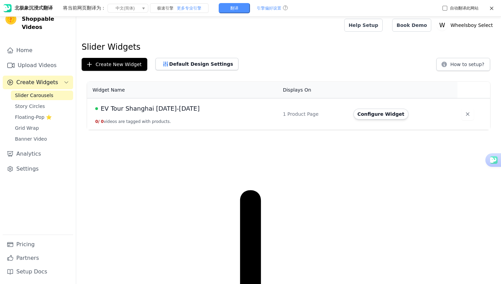
click at [156, 109] on span "EV Tour Shanghai [DATE]-[DATE]" at bounding box center [150, 109] width 99 height 10
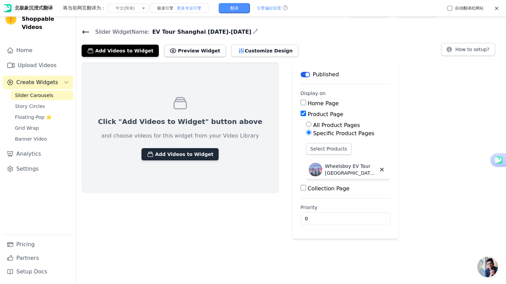
click at [172, 155] on button "Add Videos to Widget" at bounding box center [180, 154] width 77 height 12
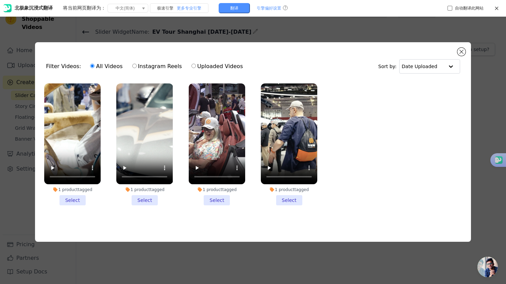
click at [76, 200] on li "1 product tagged Select" at bounding box center [72, 144] width 56 height 122
click at [0, 0] on input "1 product tagged Select" at bounding box center [0, 0] width 0 height 0
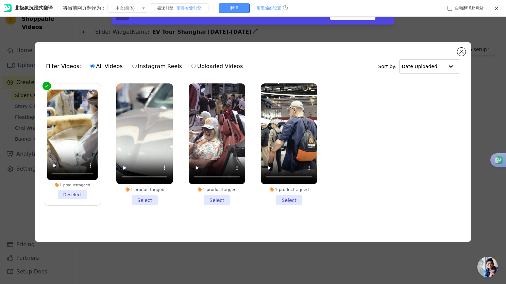
click at [146, 197] on li "1 product tagged Select" at bounding box center [144, 144] width 56 height 122
click at [0, 0] on input "1 product tagged Select" at bounding box center [0, 0] width 0 height 0
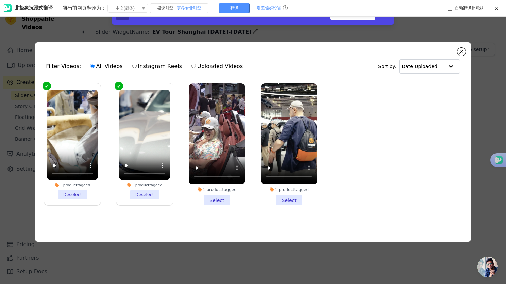
click at [219, 197] on li "1 product tagged Select" at bounding box center [217, 144] width 56 height 122
click at [0, 0] on input "1 product tagged Select" at bounding box center [0, 0] width 0 height 0
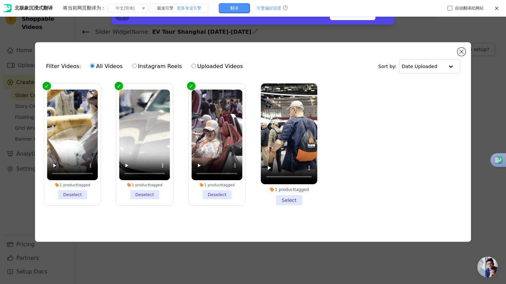
click at [290, 199] on li "1 product tagged Select" at bounding box center [289, 144] width 56 height 122
click at [0, 0] on input "1 product tagged Select" at bounding box center [0, 0] width 0 height 0
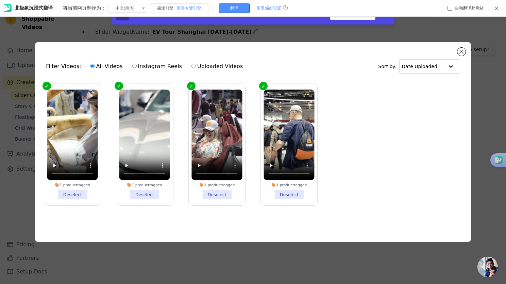
click at [497, 7] on icon at bounding box center [496, 8] width 5 height 5
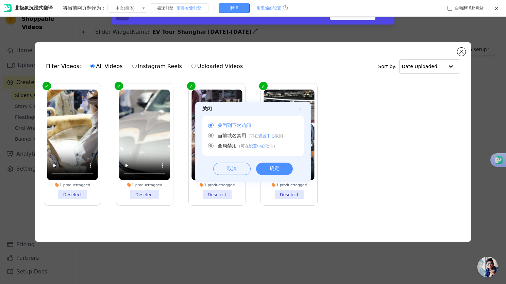
click at [275, 163] on div "确定" at bounding box center [274, 169] width 37 height 12
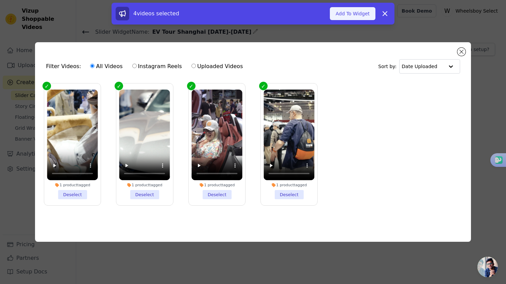
click at [360, 15] on button "Add To Widget" at bounding box center [353, 13] width 46 height 13
